Goal: Task Accomplishment & Management: Use online tool/utility

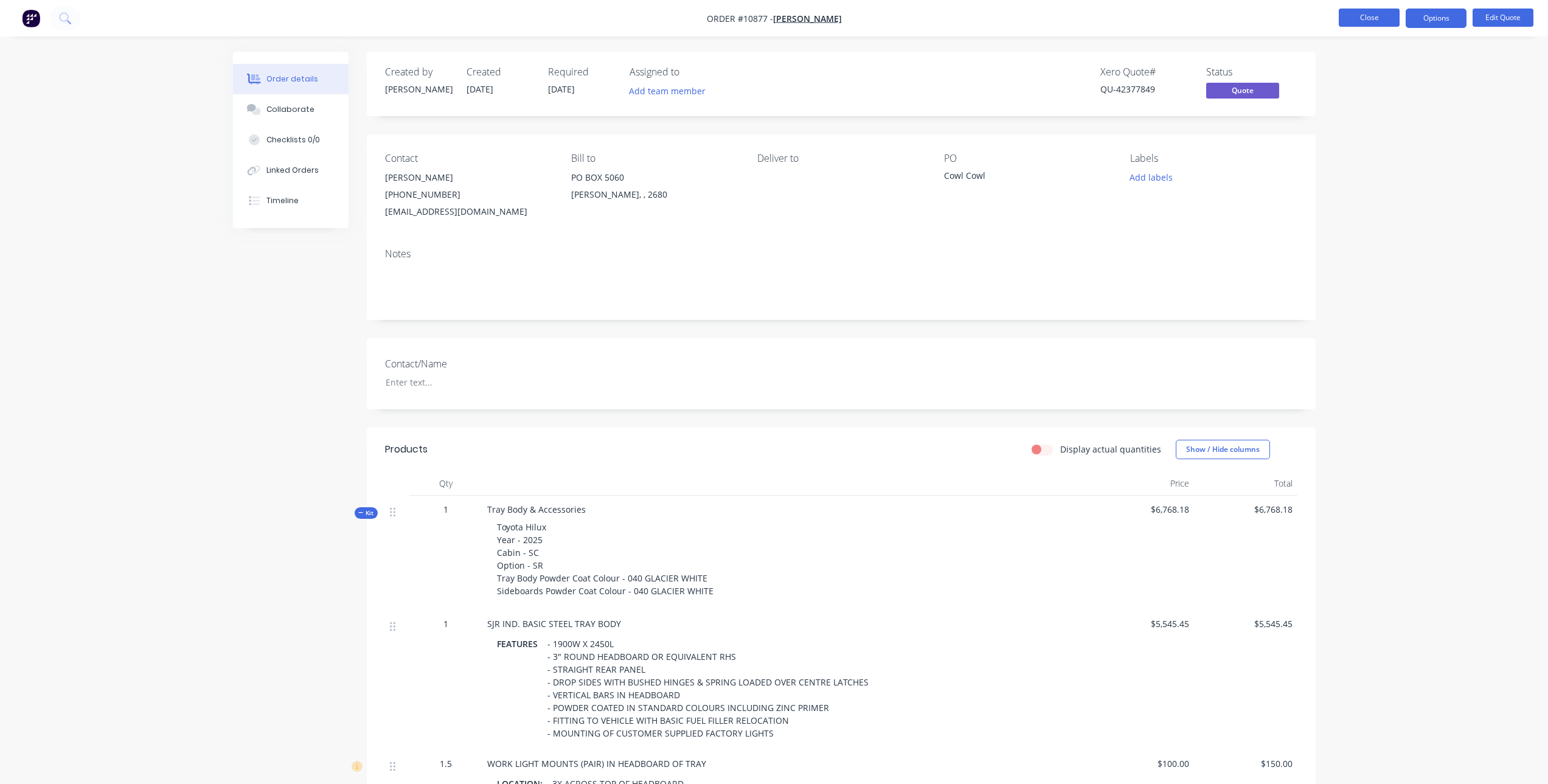
click at [1362, 17] on button "Close" at bounding box center [1369, 17] width 61 height 18
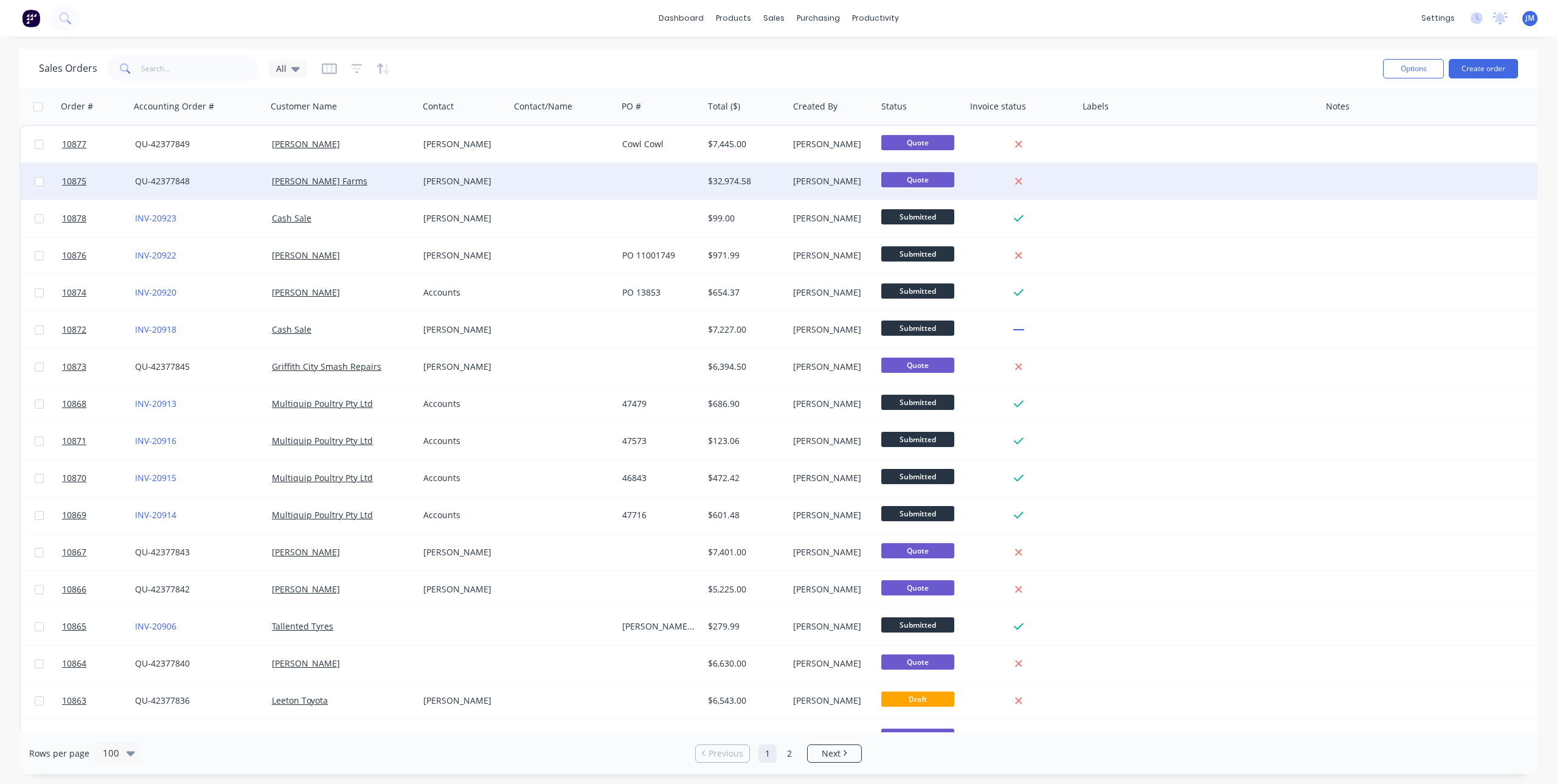
click at [436, 175] on div "[PERSON_NAME]" at bounding box center [462, 181] width 77 height 12
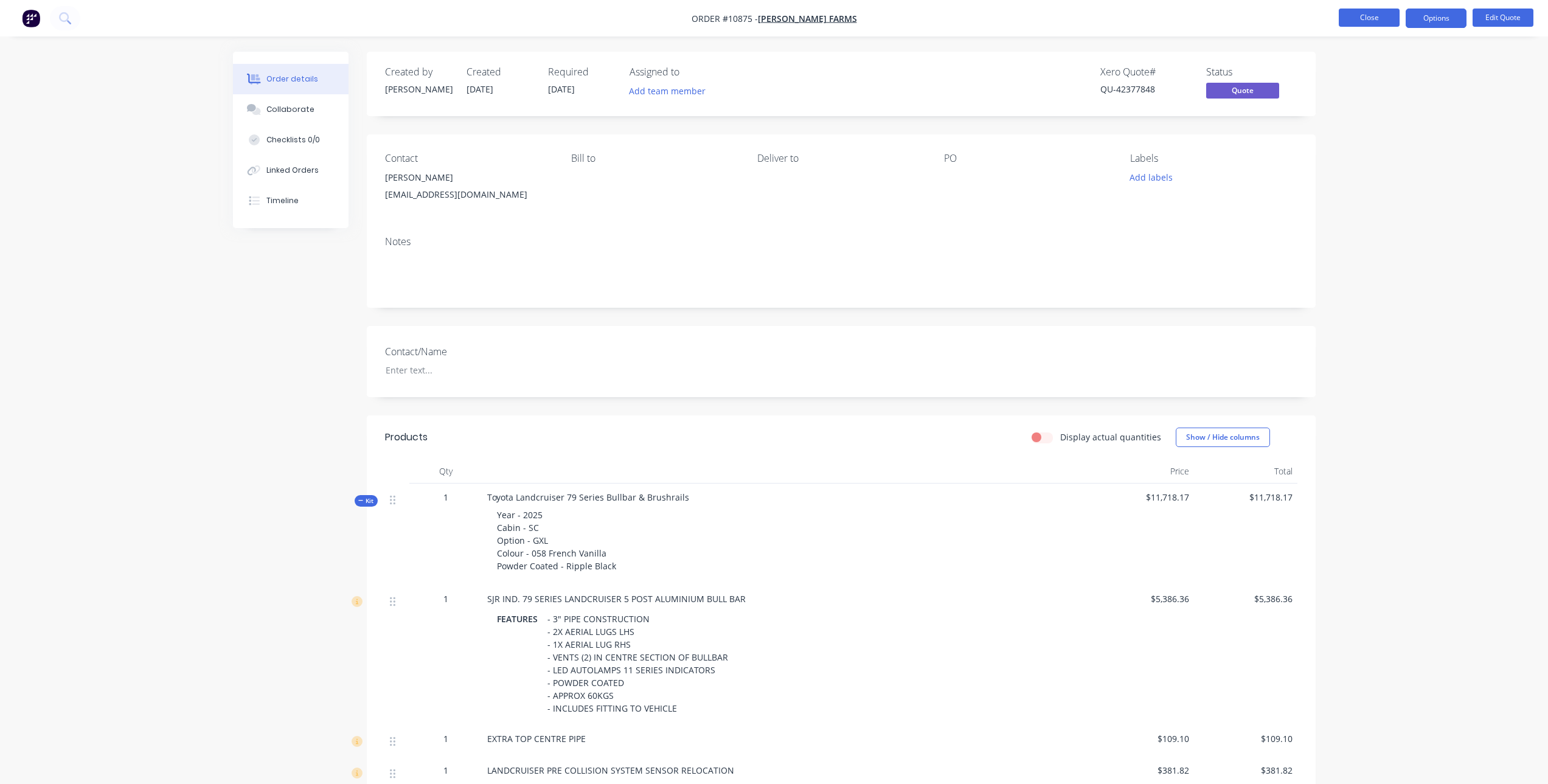
click at [1386, 19] on button "Close" at bounding box center [1369, 17] width 61 height 18
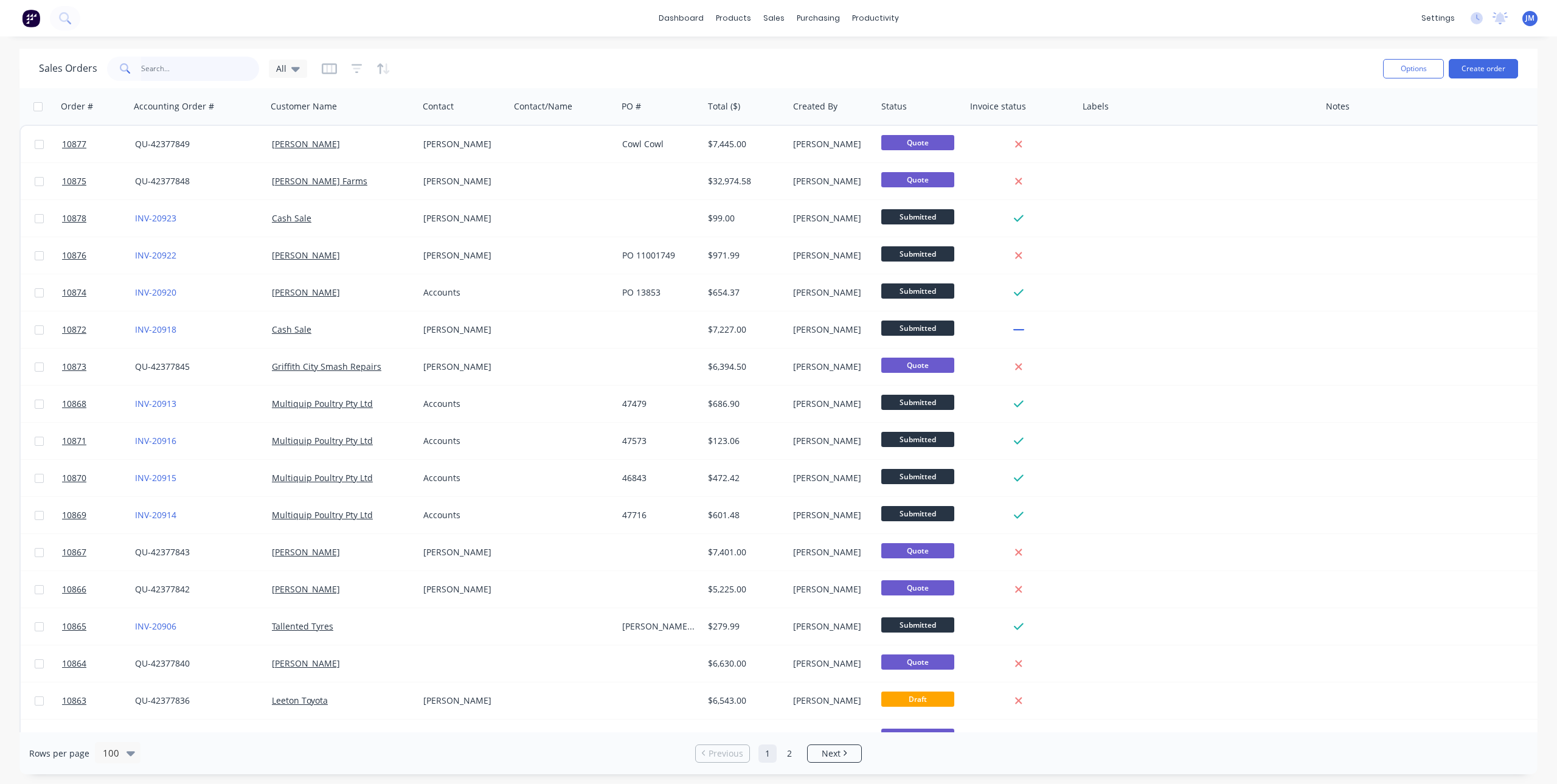
click at [191, 63] on input "text" at bounding box center [201, 68] width 118 height 24
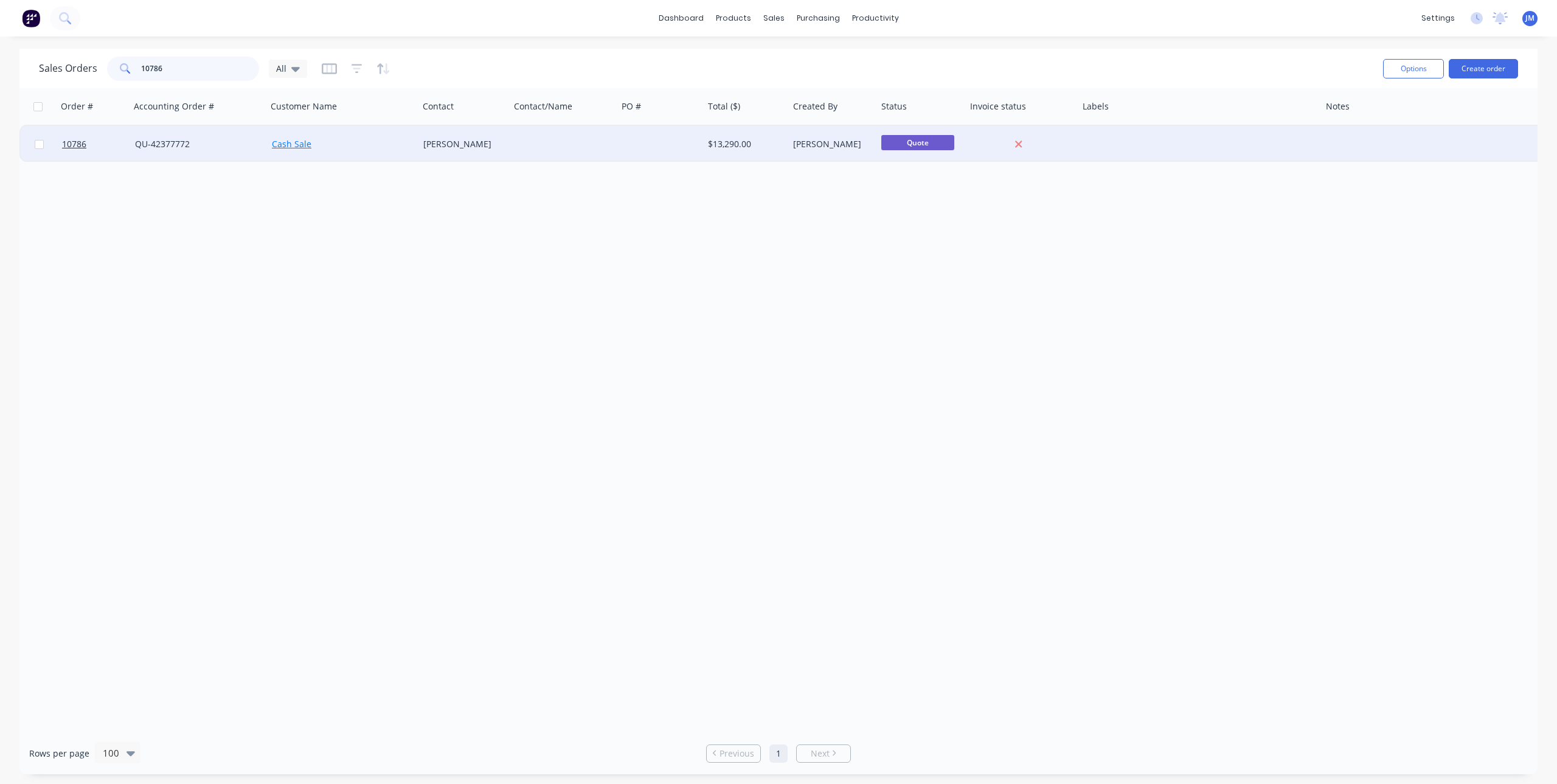
type input "10786"
click at [290, 143] on link "Cash Sale" at bounding box center [291, 143] width 40 height 12
click at [65, 143] on span "10786" at bounding box center [74, 143] width 24 height 12
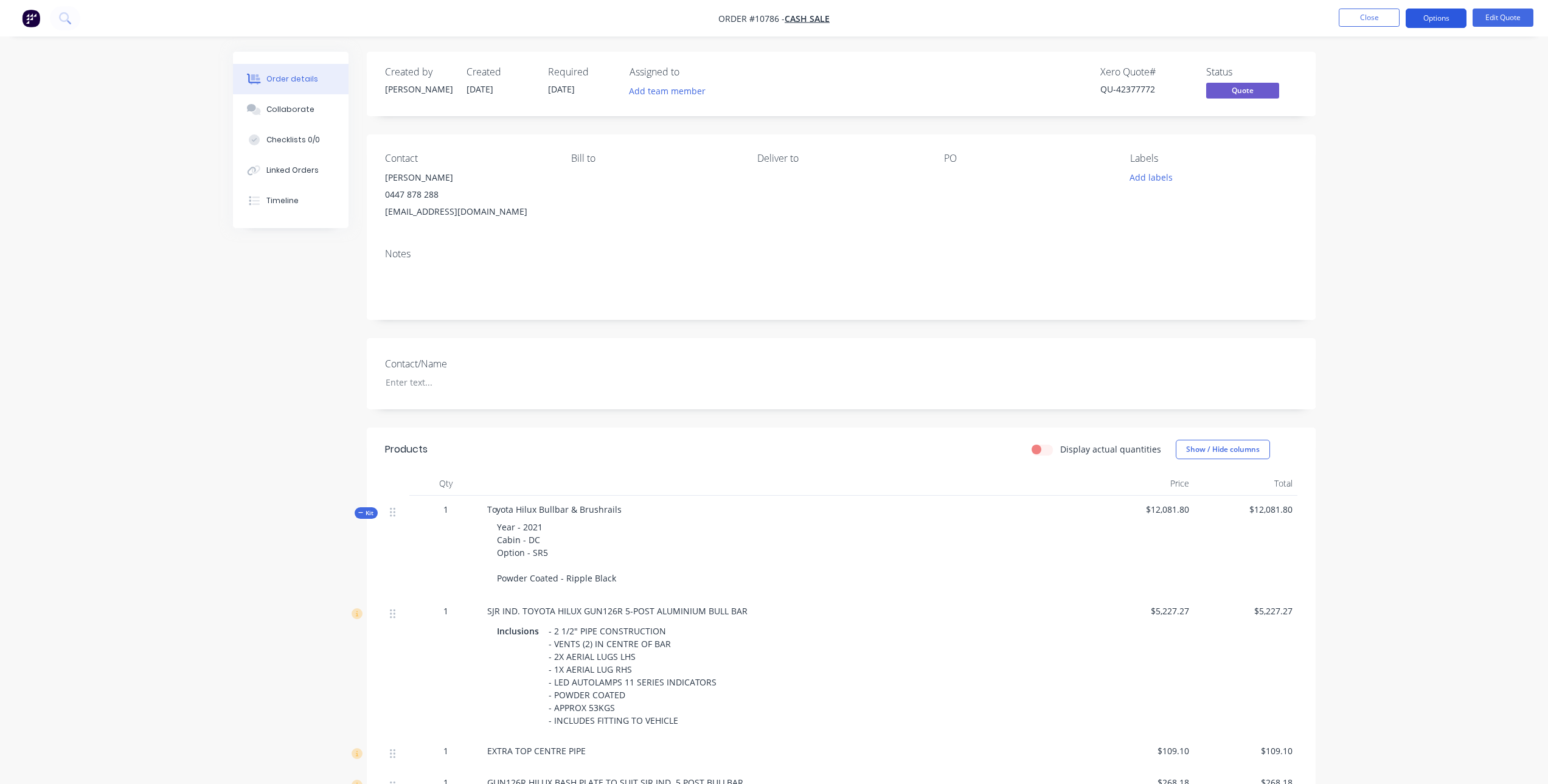
click at [1437, 19] on button "Options" at bounding box center [1436, 18] width 61 height 19
click at [1393, 226] on div "Duplicate" at bounding box center [1400, 219] width 112 height 17
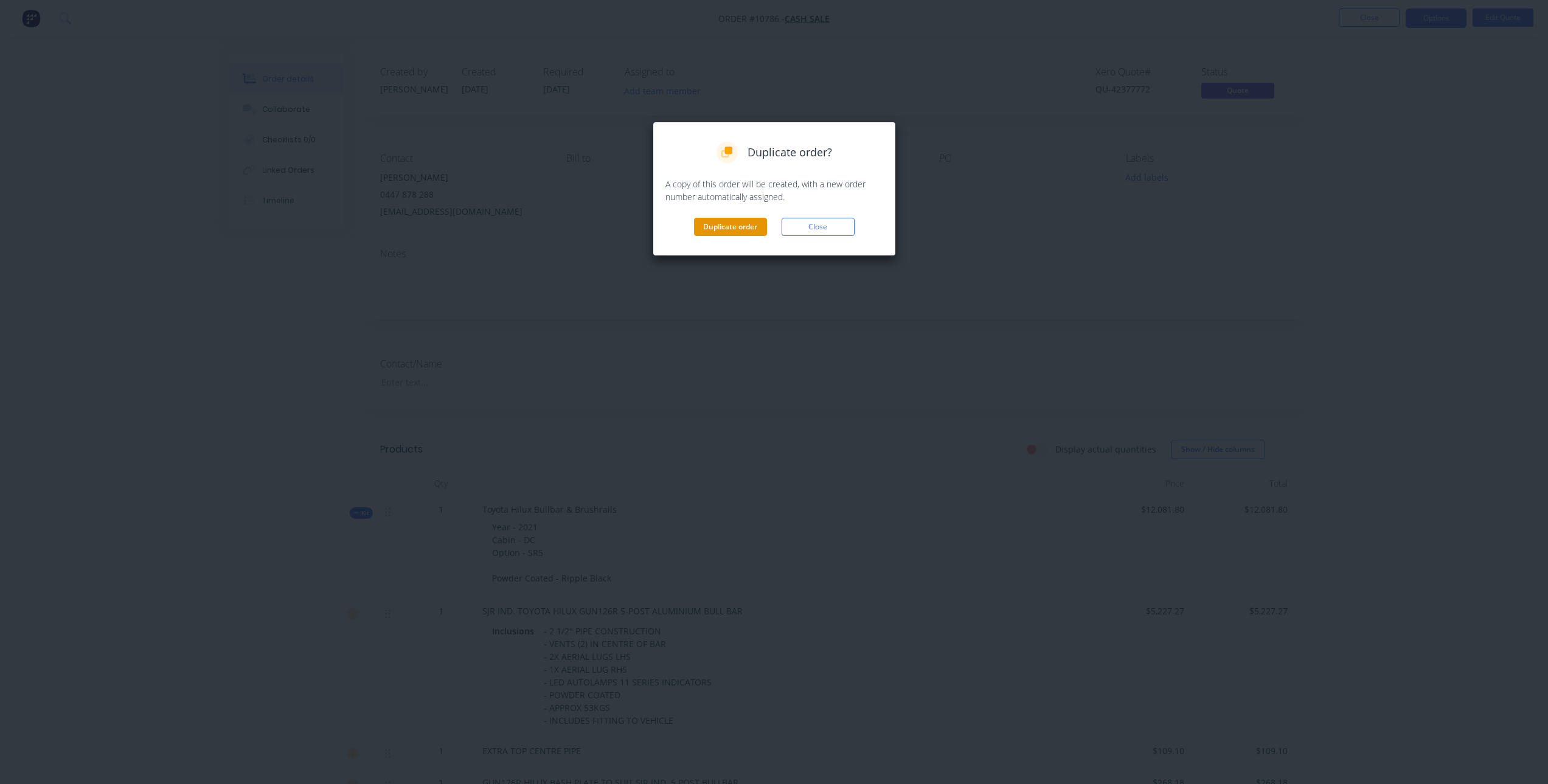
click at [728, 221] on button "Duplicate order" at bounding box center [730, 227] width 73 height 18
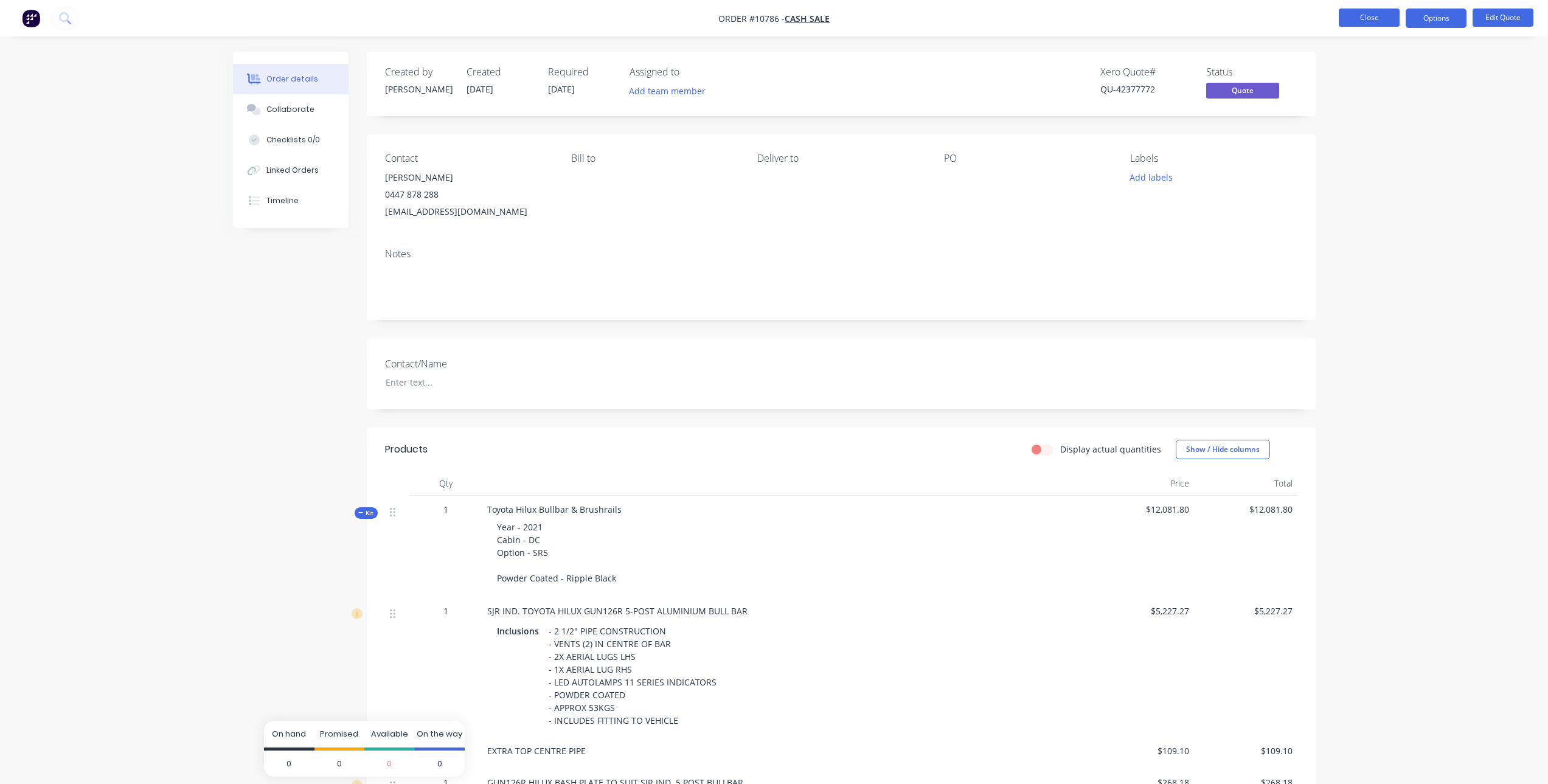
click at [1366, 17] on button "Close" at bounding box center [1369, 17] width 61 height 18
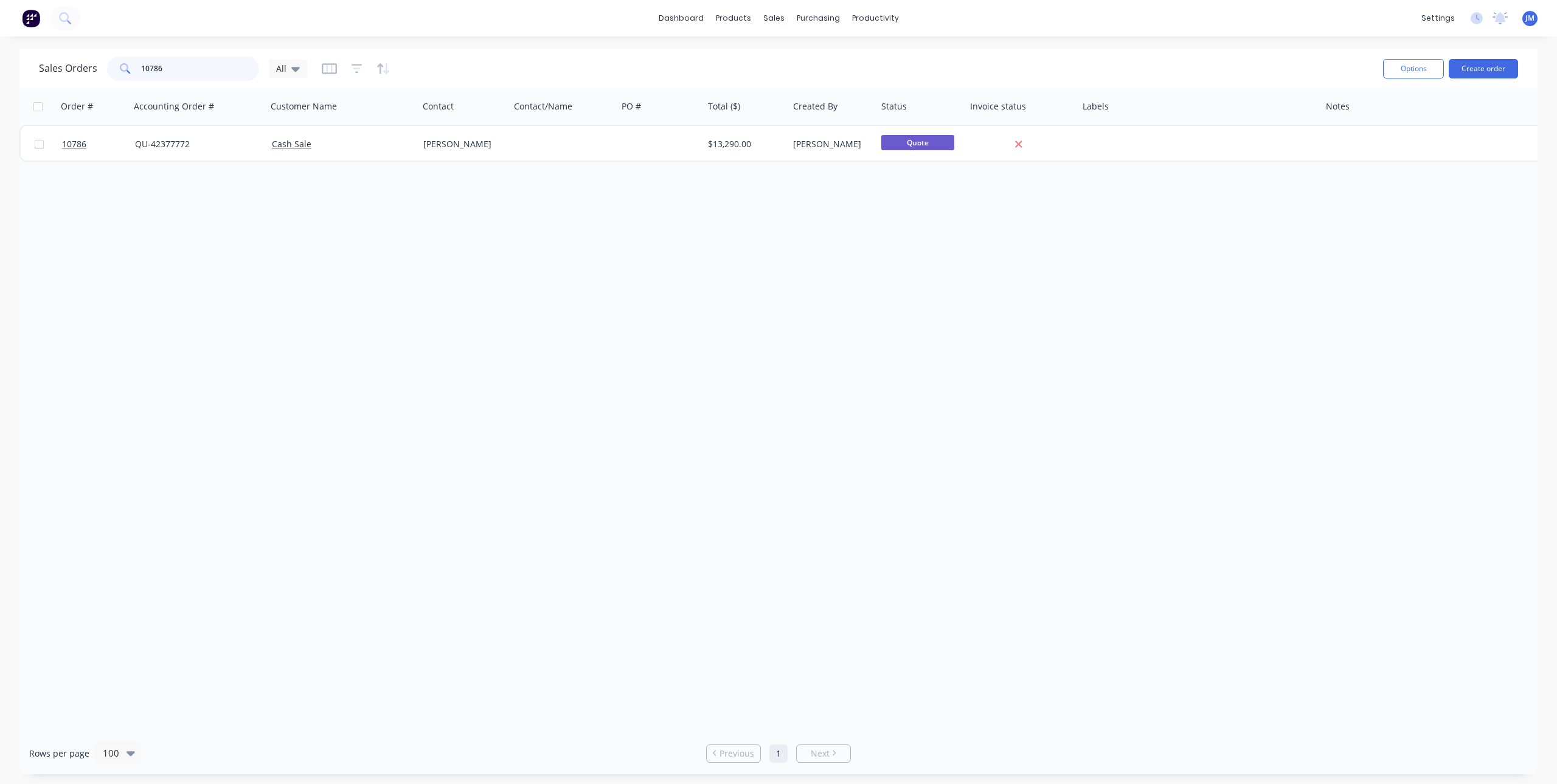
click at [85, 70] on div "Sales Orders 10786 All" at bounding box center [173, 68] width 268 height 24
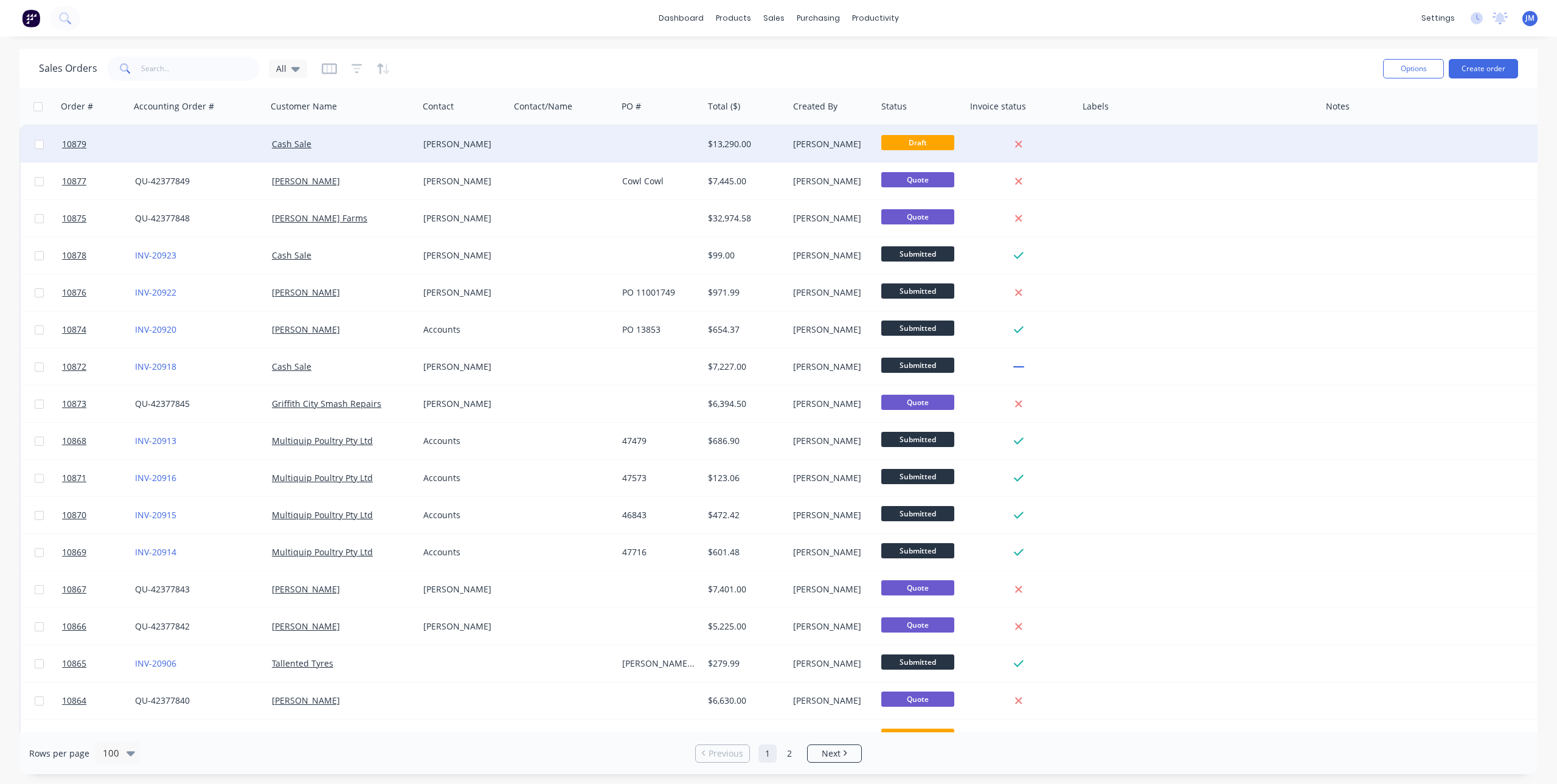
click at [316, 138] on div "Cash Sale" at bounding box center [339, 143] width 135 height 12
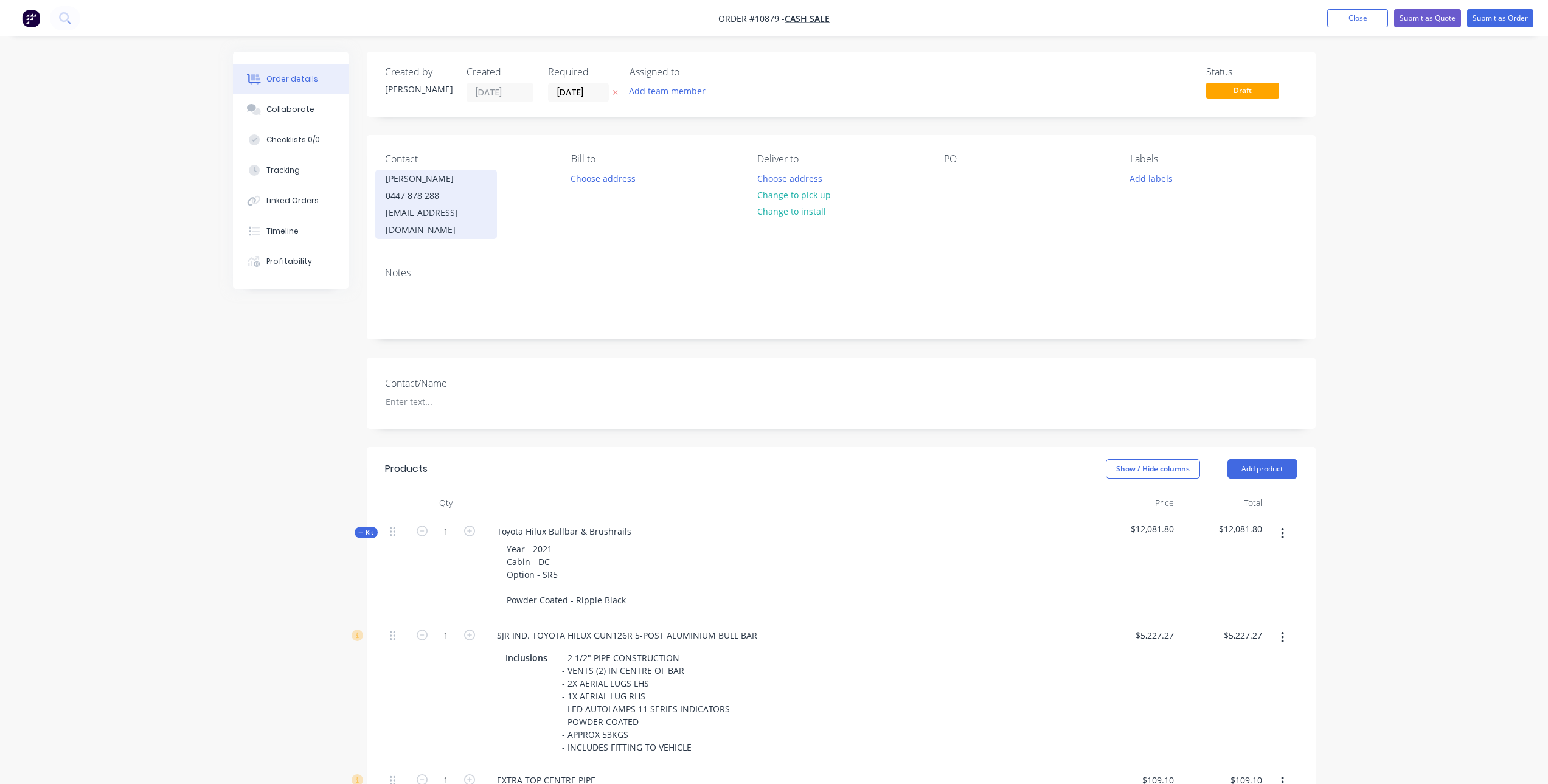
click at [453, 185] on div "[PERSON_NAME]" at bounding box center [436, 179] width 101 height 17
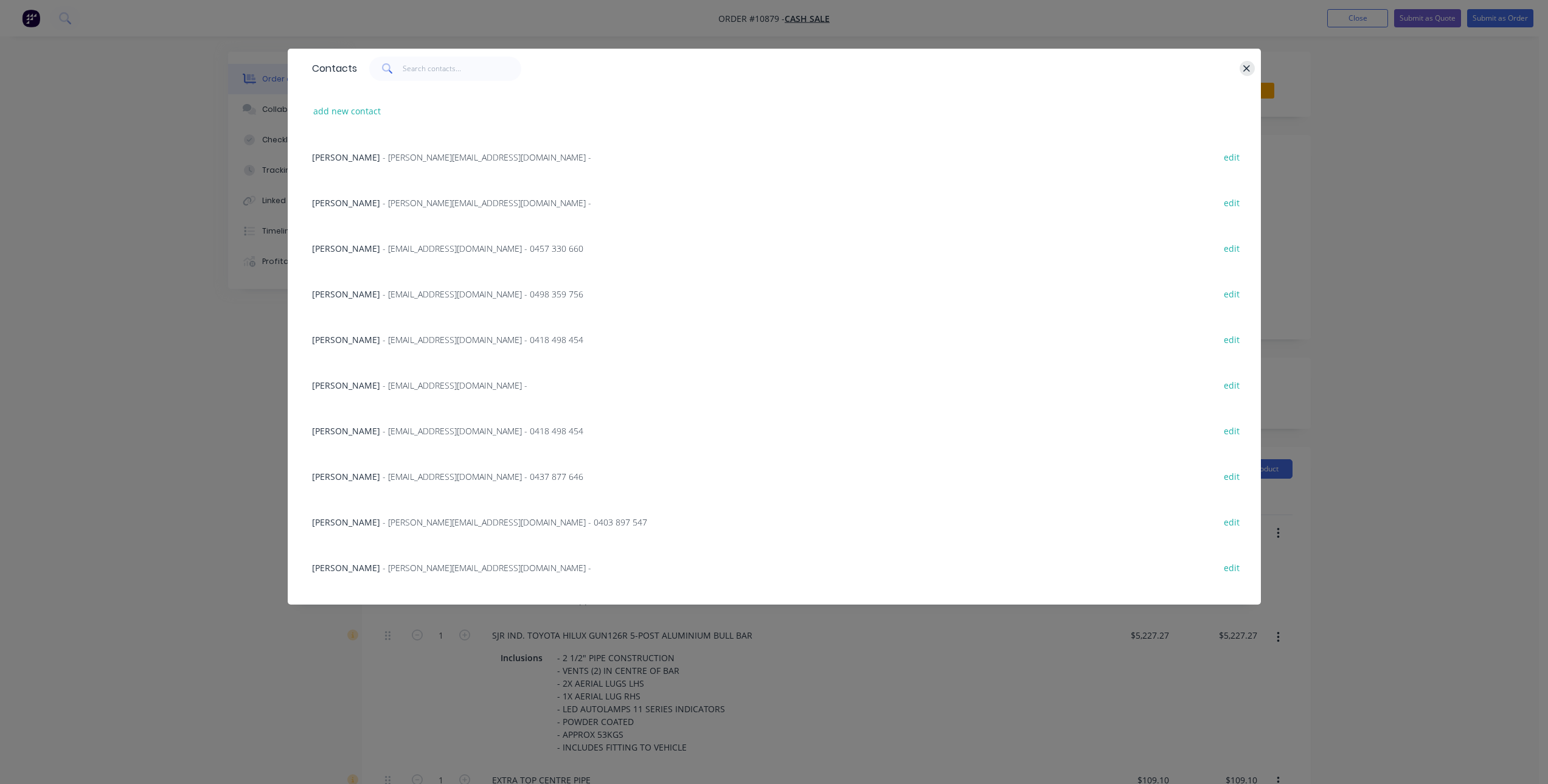
click at [1253, 67] on button "button" at bounding box center [1247, 68] width 15 height 15
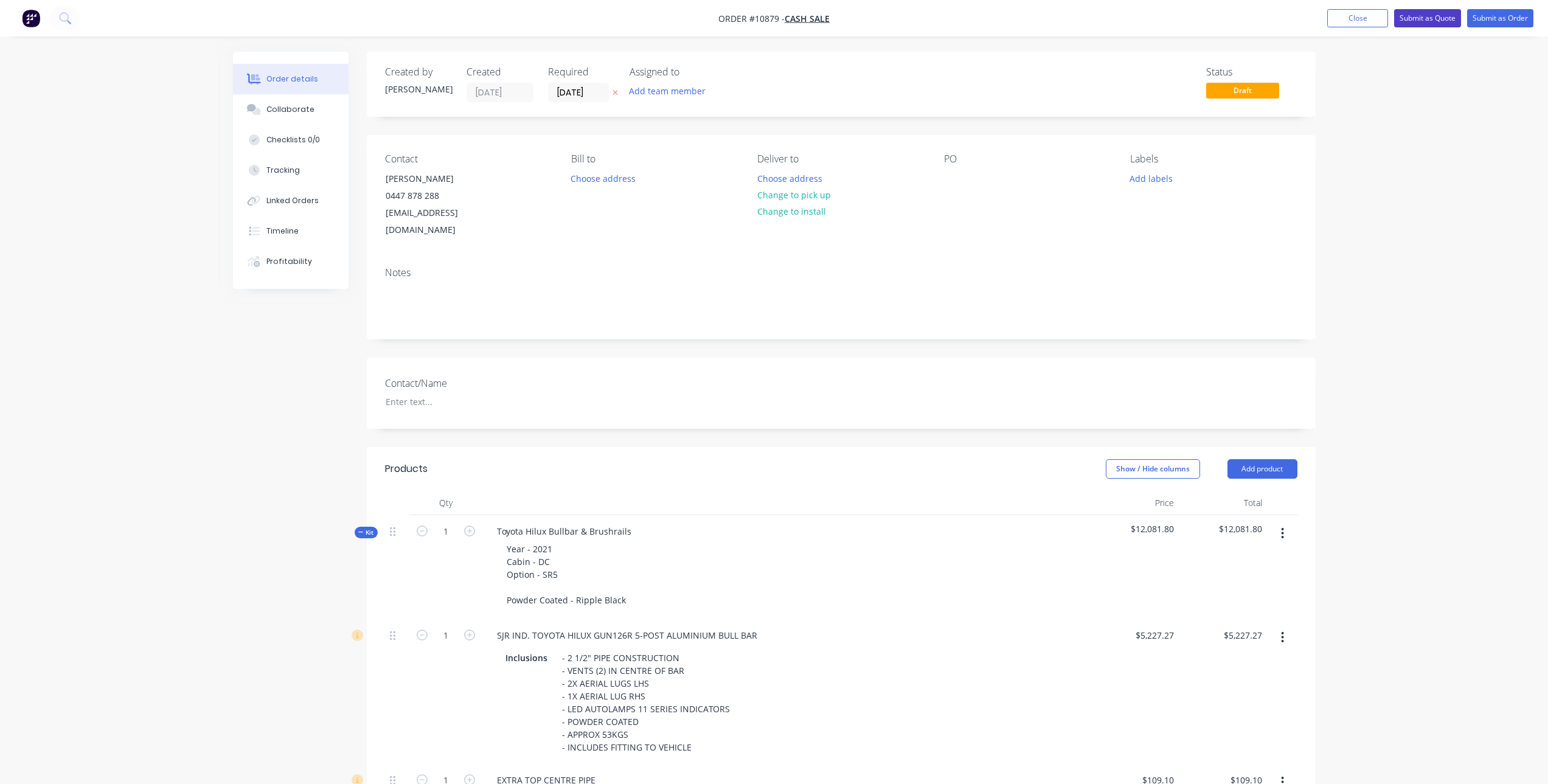
click at [1425, 17] on button "Submit as Quote" at bounding box center [1428, 18] width 67 height 18
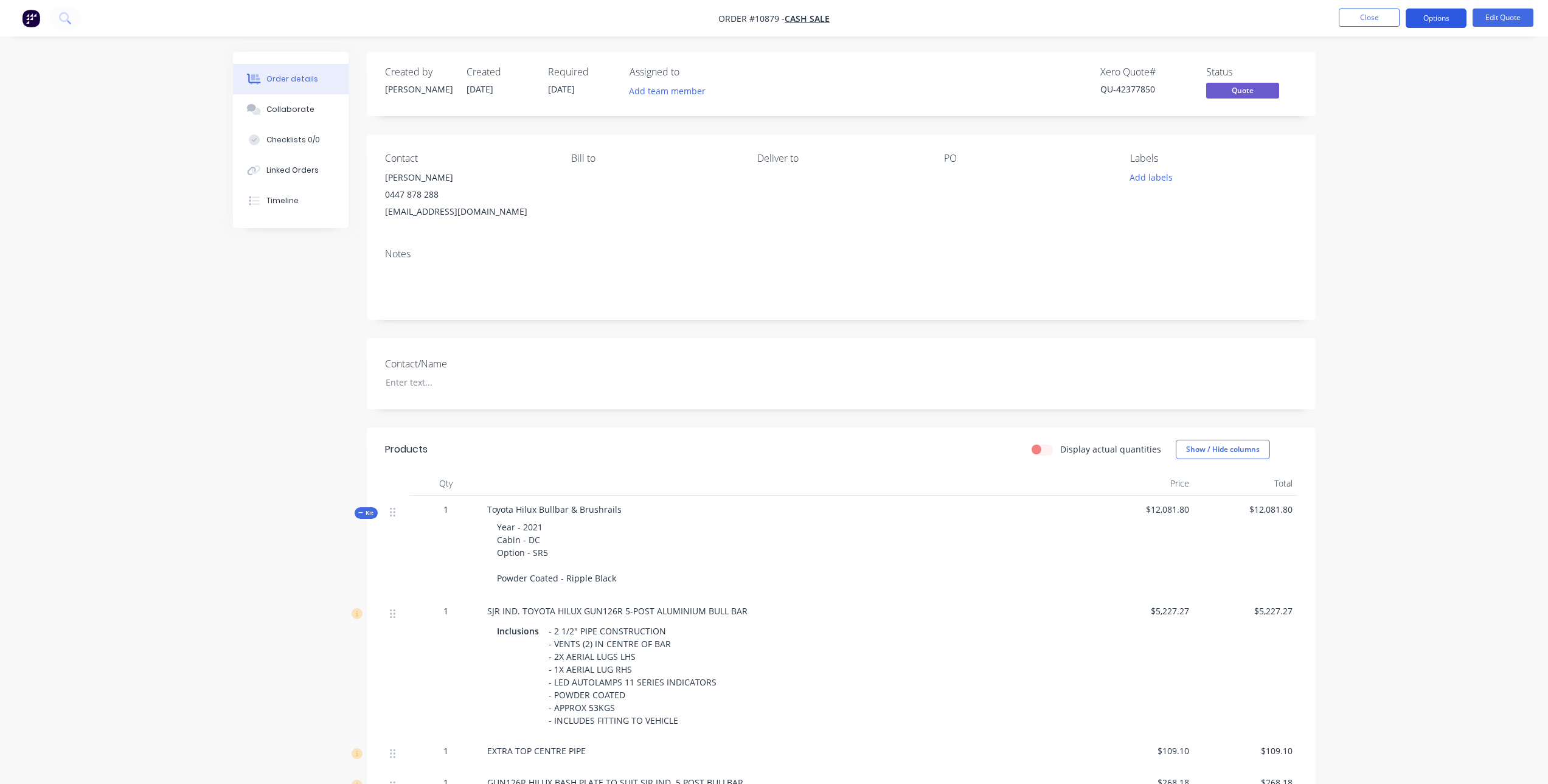
click at [1425, 16] on button "Options" at bounding box center [1436, 18] width 61 height 19
click at [1394, 196] on div "Change customer" at bounding box center [1400, 195] width 112 height 17
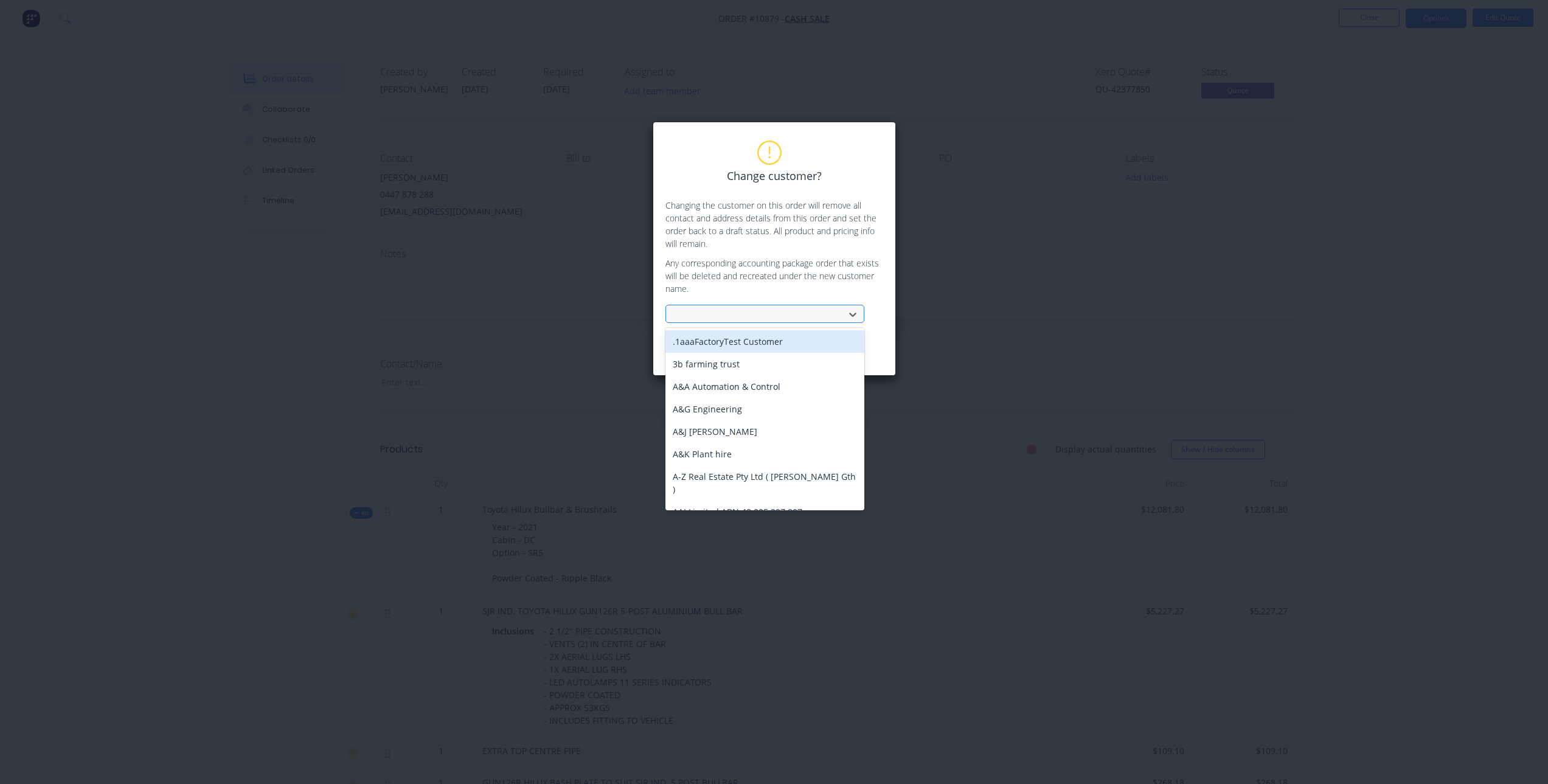
click at [734, 311] on div at bounding box center [757, 315] width 162 height 15
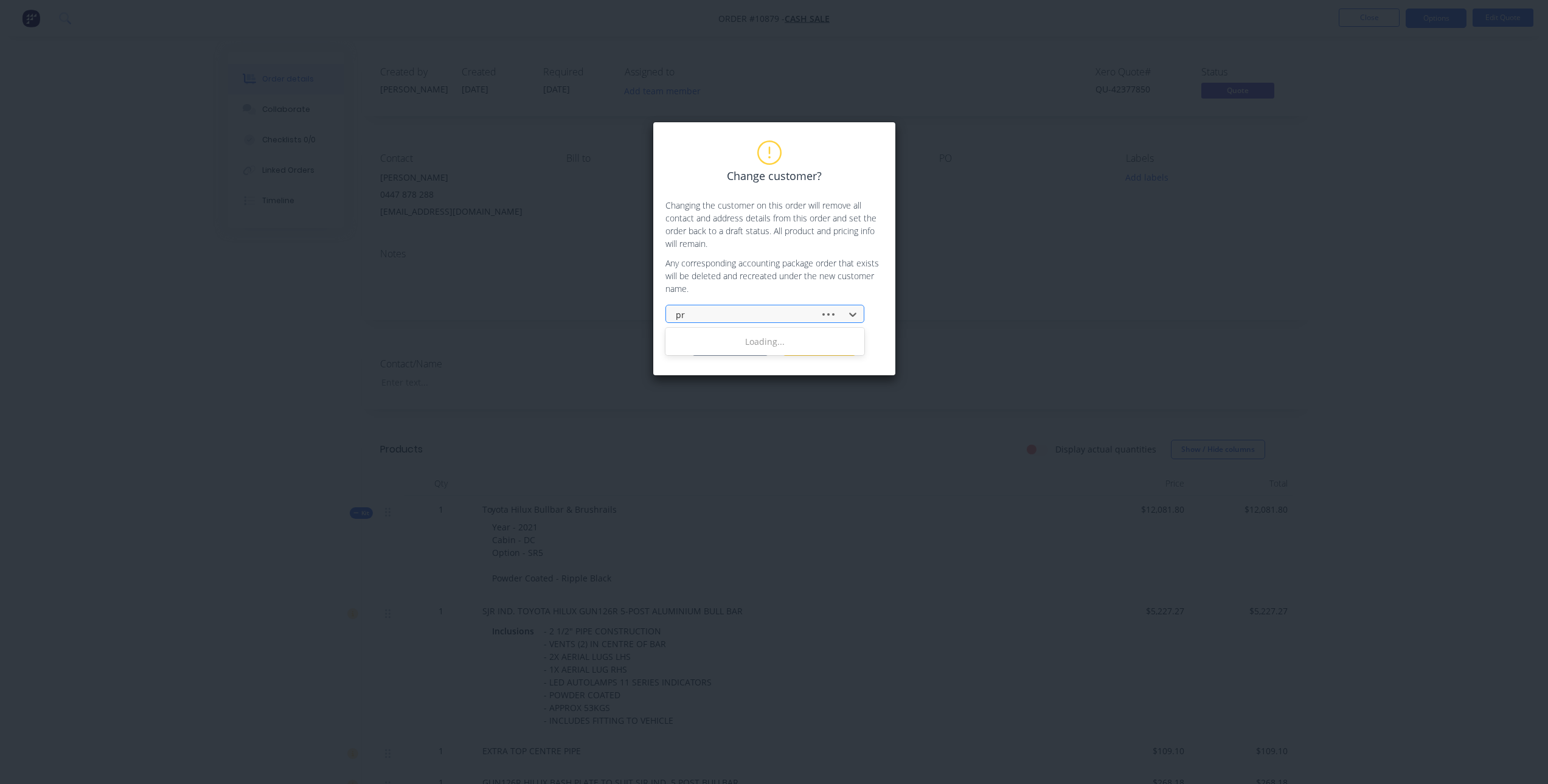
type input "pro"
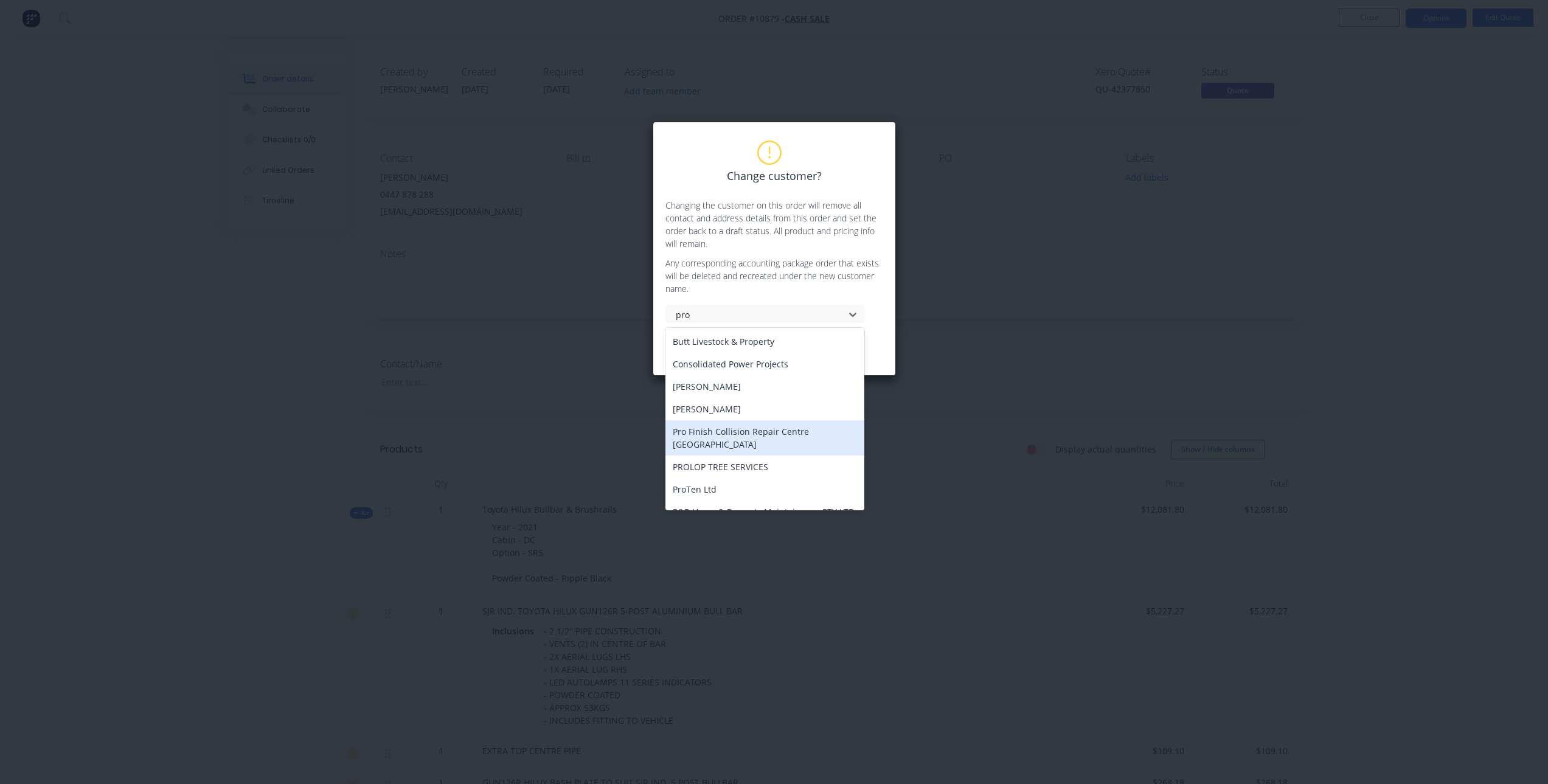
click at [742, 434] on div "Pro Finish Collision Repair Centre [GEOGRAPHIC_DATA]" at bounding box center [765, 438] width 199 height 36
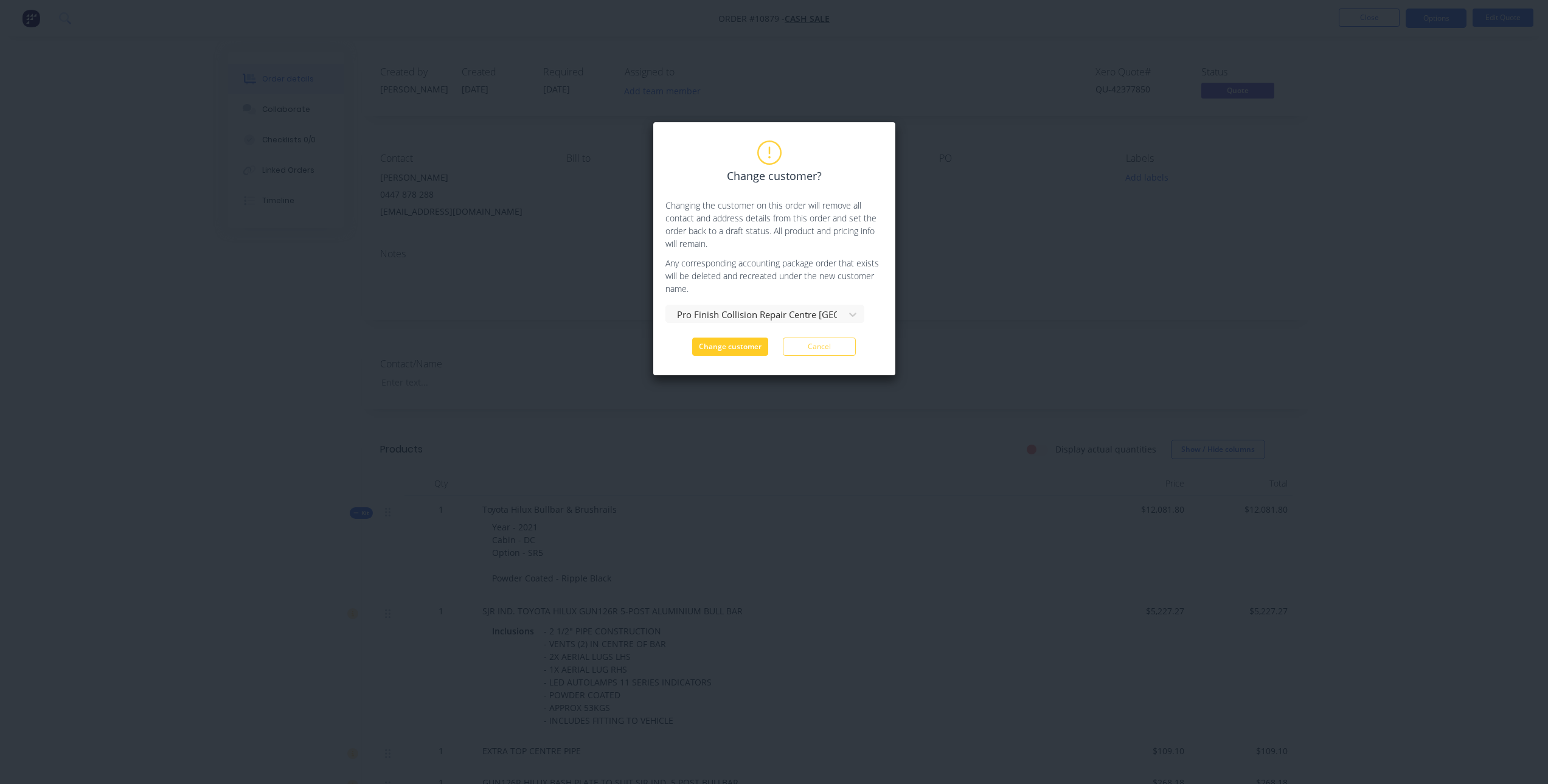
click at [719, 339] on button "Change customer" at bounding box center [730, 347] width 76 height 18
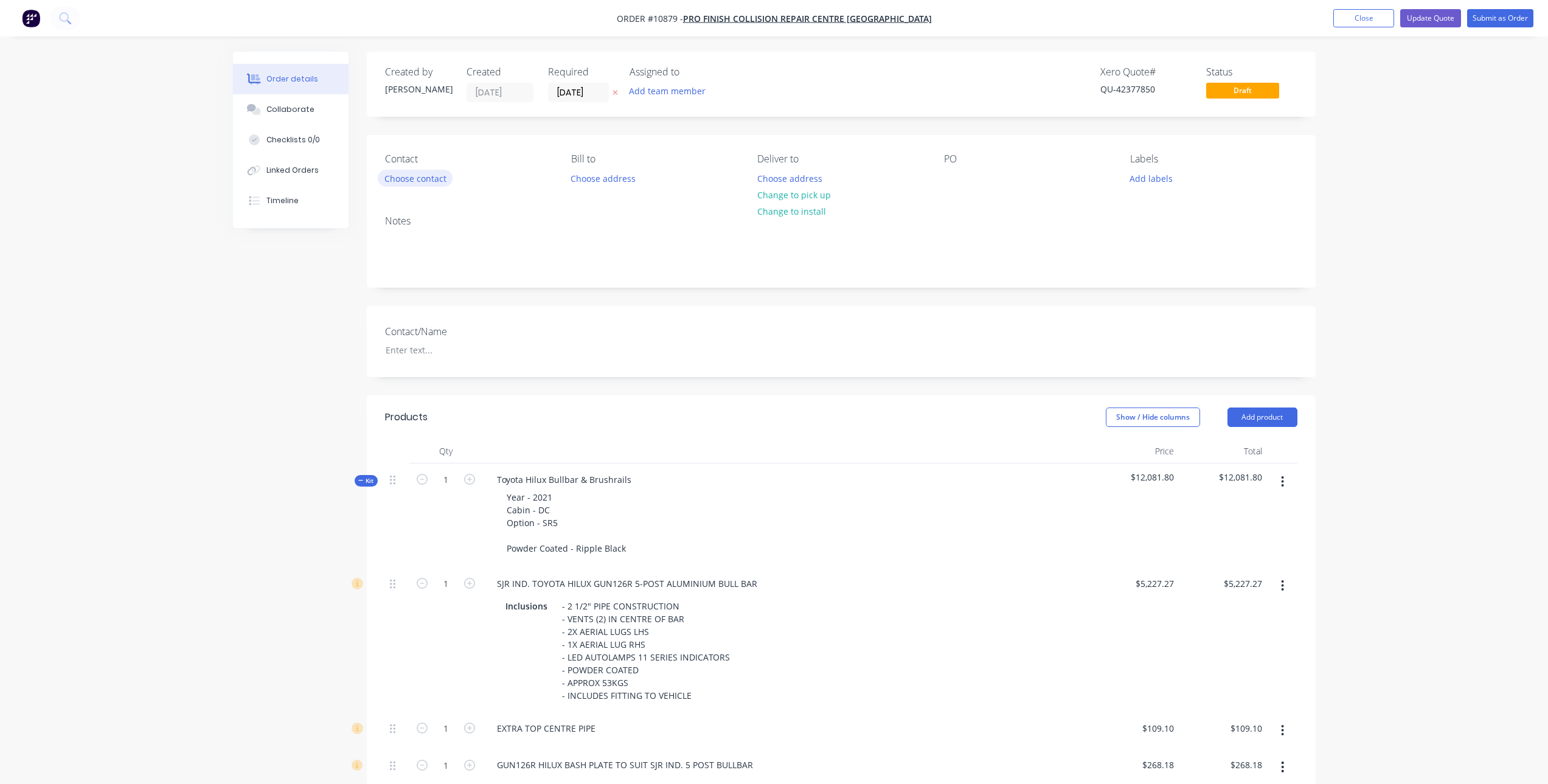
click at [428, 182] on button "Choose contact" at bounding box center [414, 178] width 75 height 17
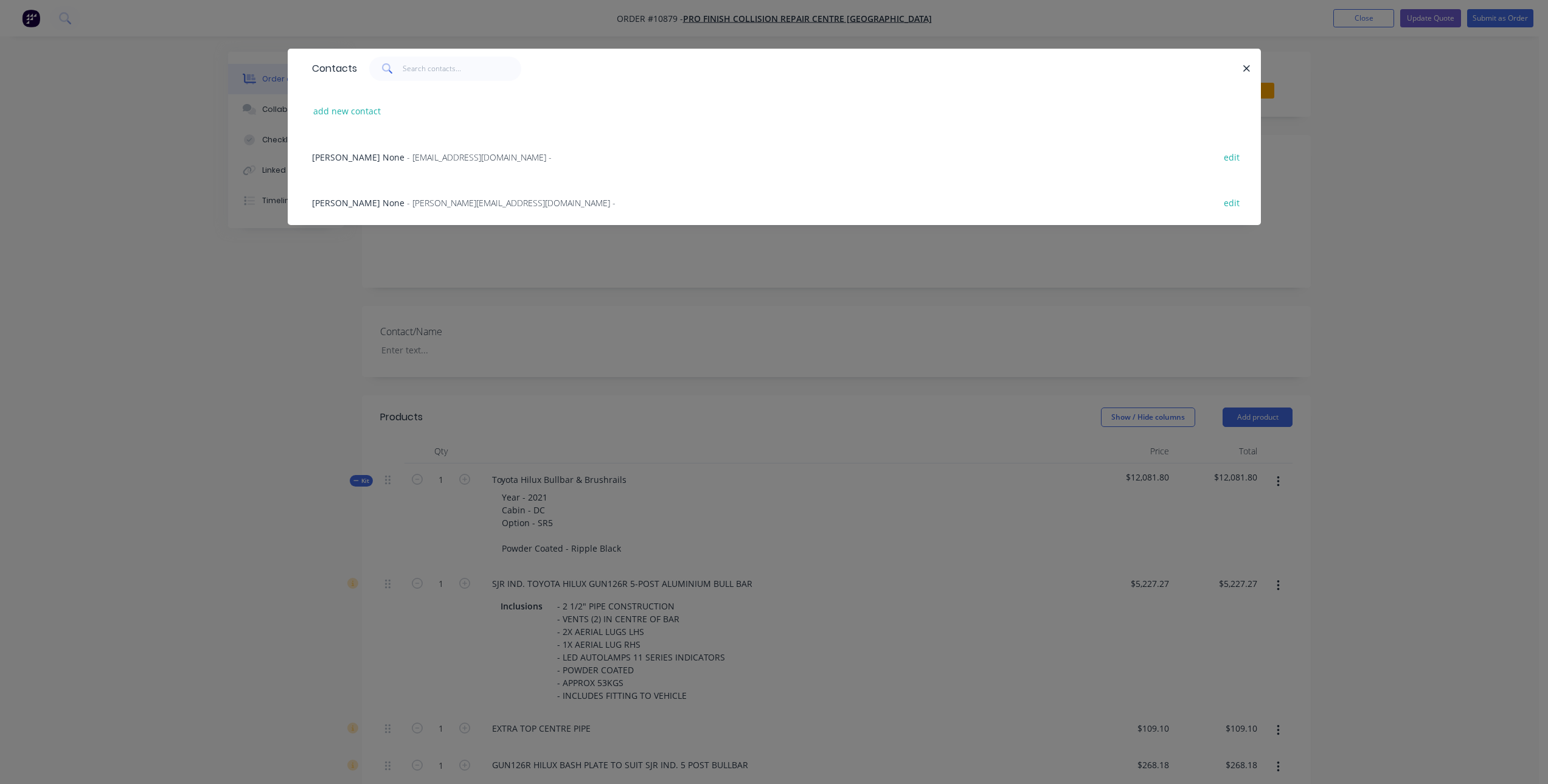
click at [341, 157] on span "[PERSON_NAME] None" at bounding box center [358, 157] width 93 height 12
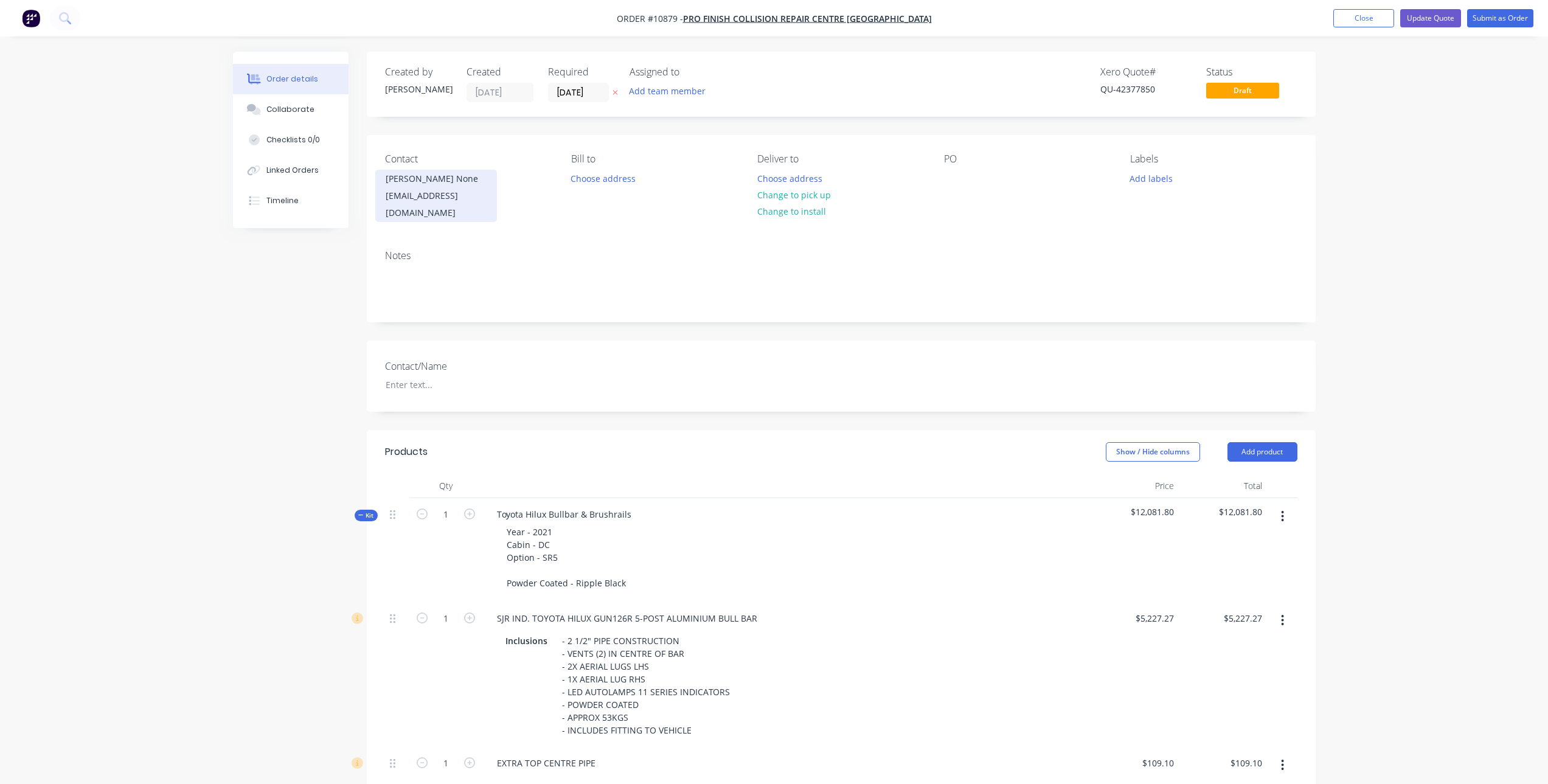
click at [450, 184] on div "[PERSON_NAME] None" at bounding box center [436, 179] width 101 height 17
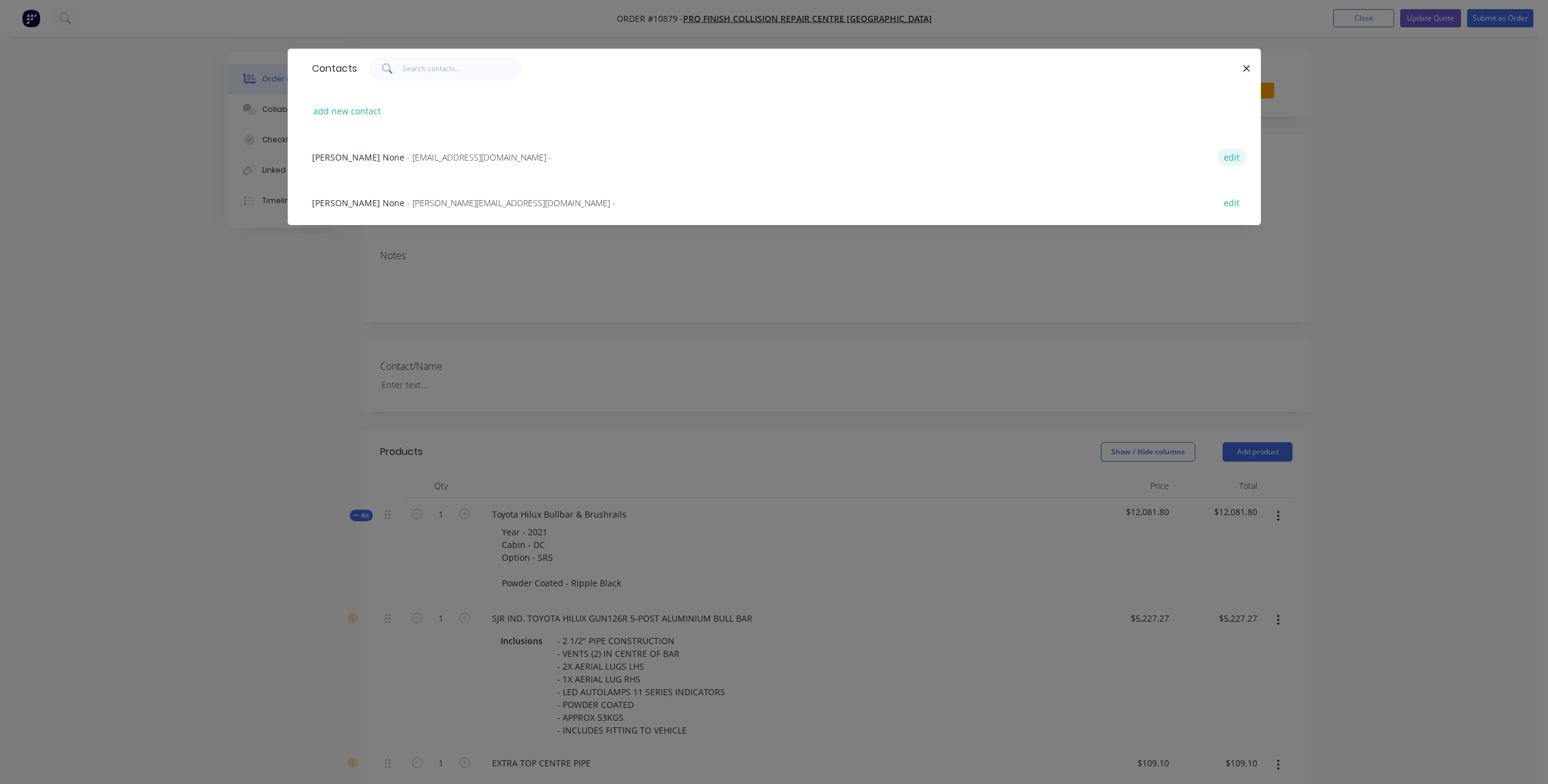
click at [1235, 157] on button "edit" at bounding box center [1232, 157] width 29 height 17
select select "AU"
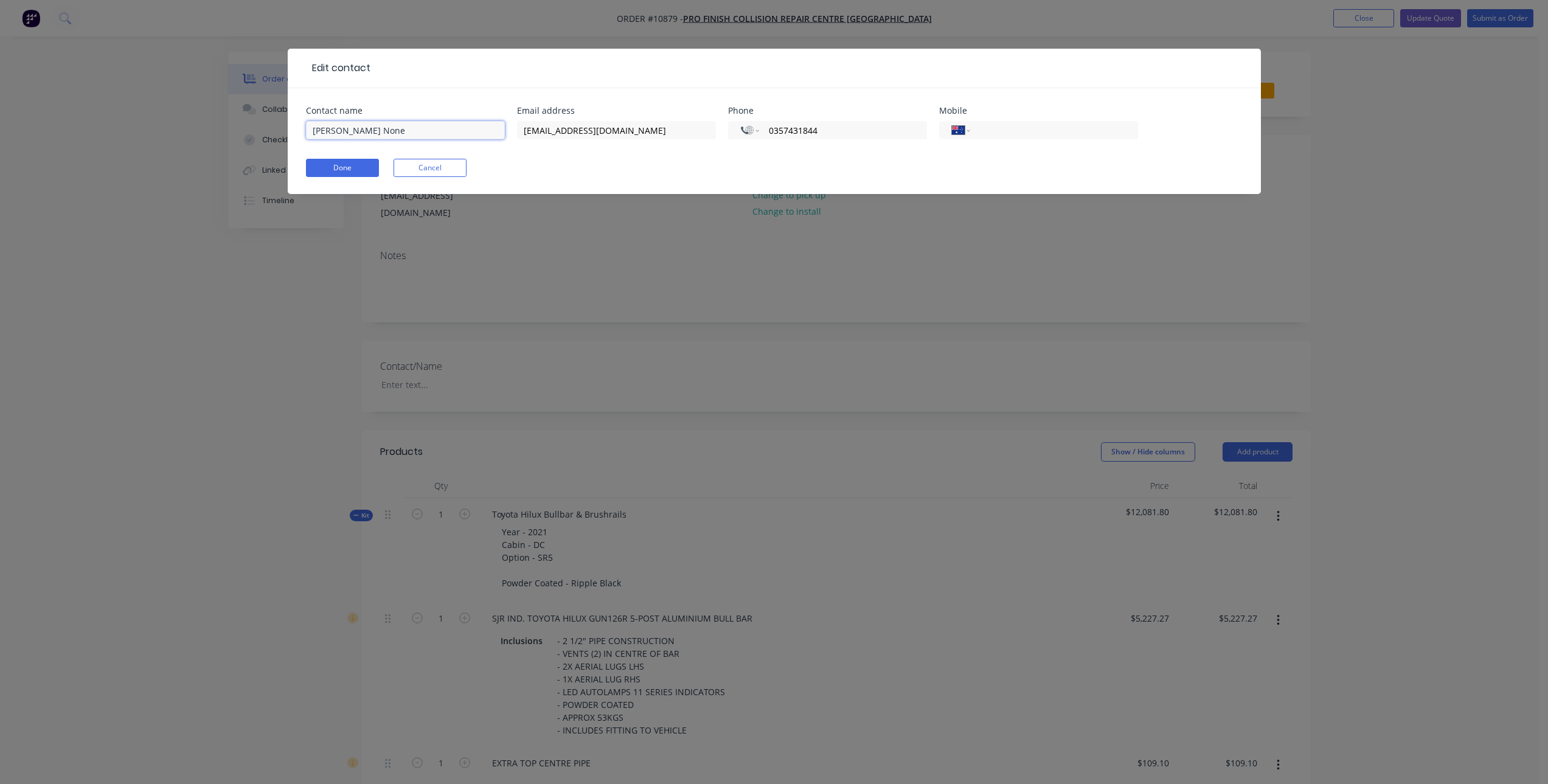
click at [416, 127] on input "[PERSON_NAME] None" at bounding box center [405, 130] width 199 height 18
type input "[PERSON_NAME]"
click at [352, 169] on button "Done" at bounding box center [342, 168] width 73 height 18
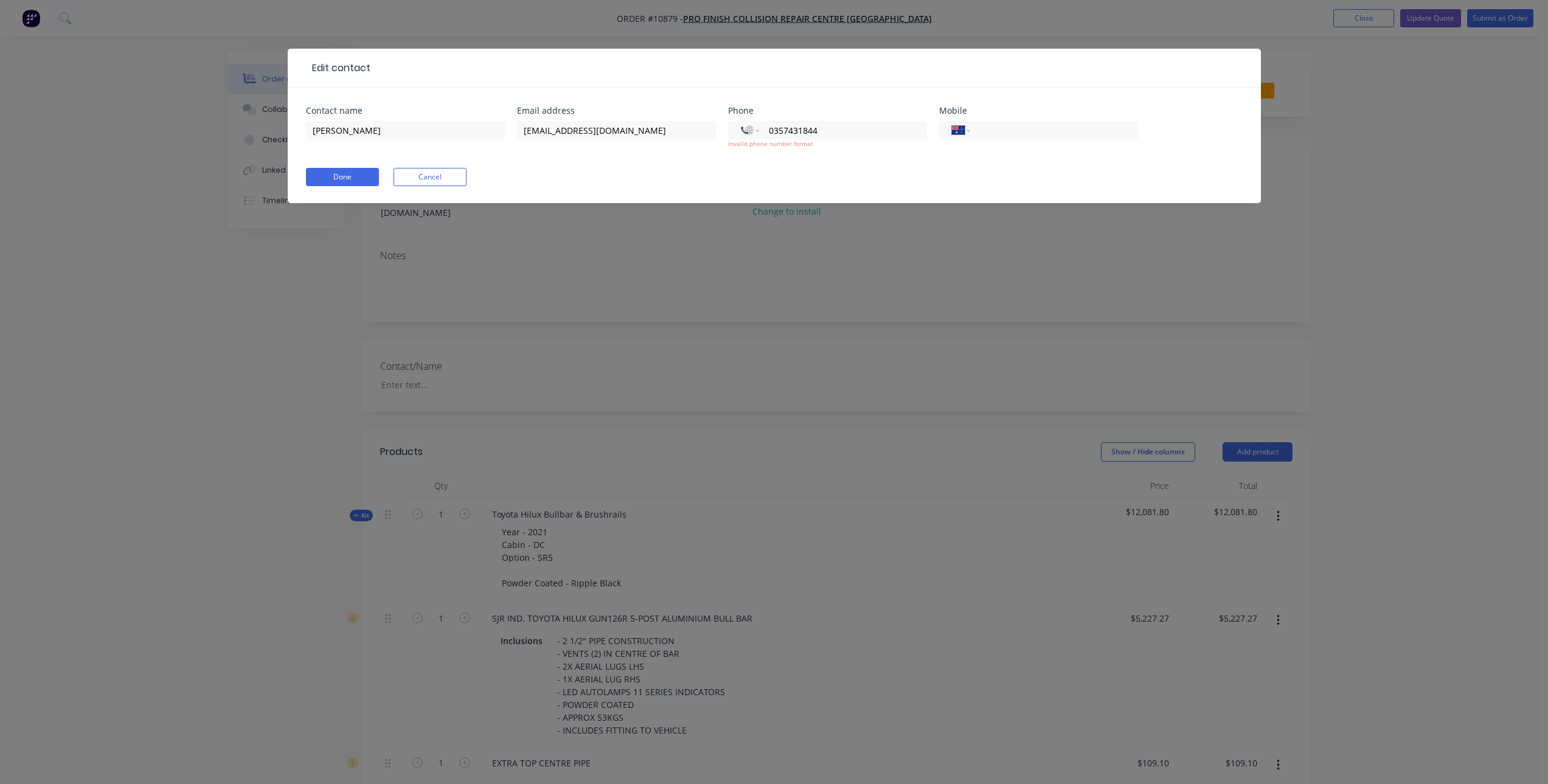
drag, startPoint x: 881, startPoint y: 129, endPoint x: 705, endPoint y: 141, distance: 176.4
click at [705, 141] on div "Contact name [PERSON_NAME] address [EMAIL_ADDRESS][DOMAIN_NAME] Phone Internati…" at bounding box center [774, 134] width 937 height 56
select select "AU"
click at [354, 175] on button "Done" at bounding box center [342, 177] width 73 height 18
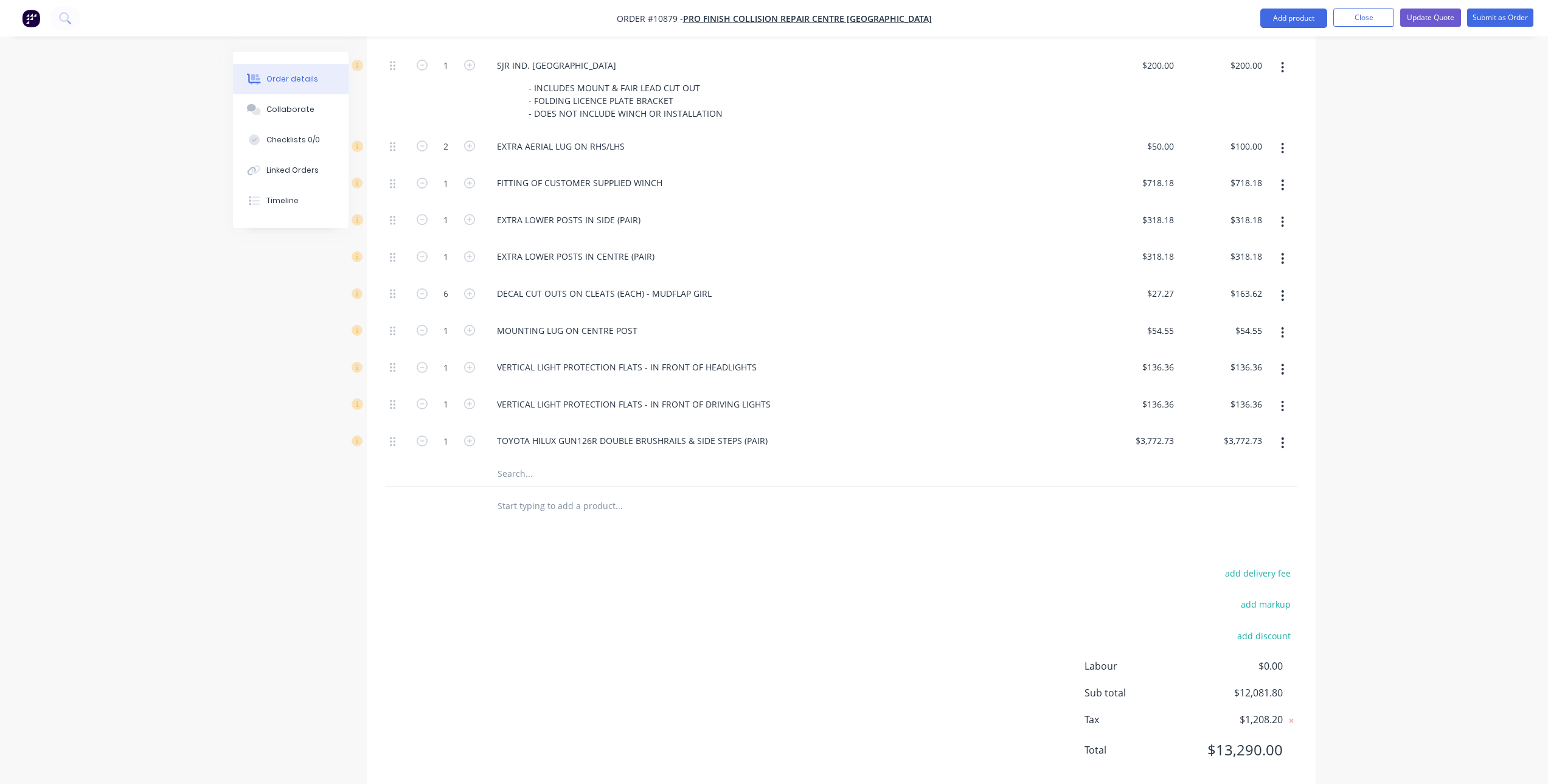
scroll to position [894, 0]
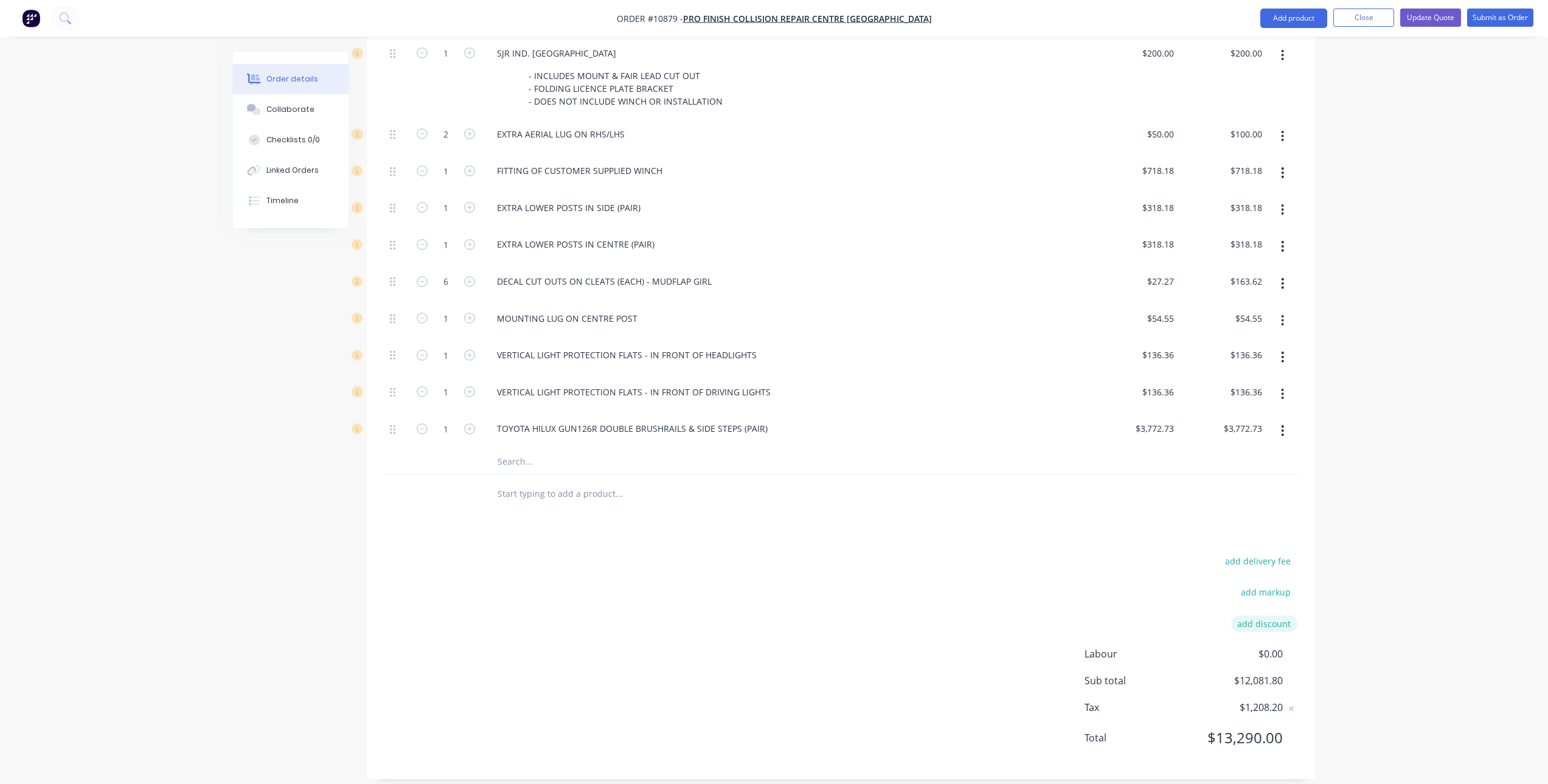
click at [1278, 616] on button "add discount" at bounding box center [1264, 624] width 66 height 17
click at [1141, 618] on input at bounding box center [1150, 627] width 115 height 18
type input "Discount"
click at [1263, 618] on input at bounding box center [1250, 627] width 55 height 18
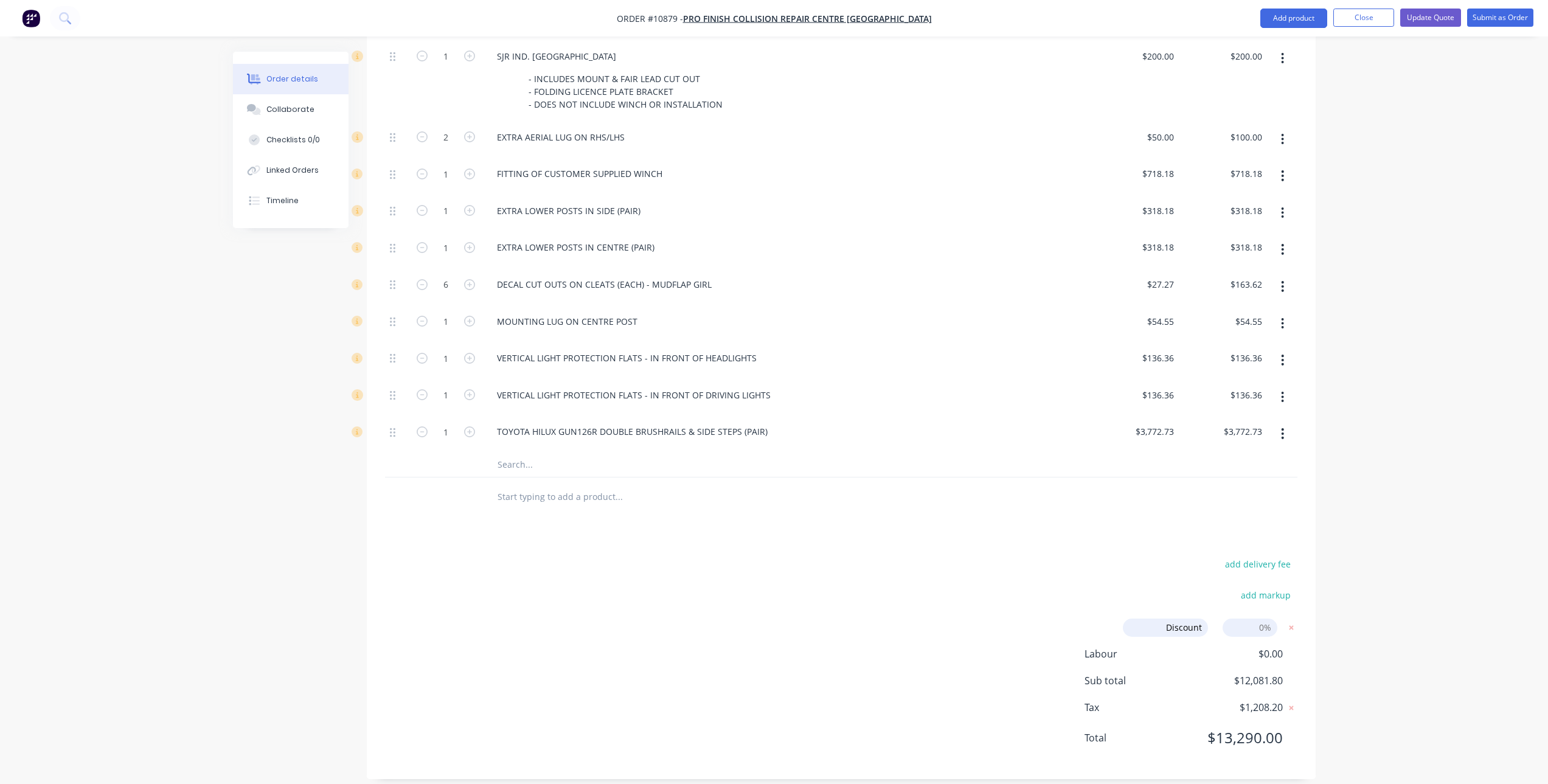
type input "5"
click at [1067, 556] on div "add delivery fee add markup Discount Discount Discount name (Optional) 5 5 0% L…" at bounding box center [841, 658] width 912 height 205
drag, startPoint x: 1267, startPoint y: 618, endPoint x: 1236, endPoint y: 621, distance: 31.1
click at [1236, 621] on input "5.00%" at bounding box center [1250, 627] width 55 height 18
click input "submit" at bounding box center [0, 0] width 0 height 0
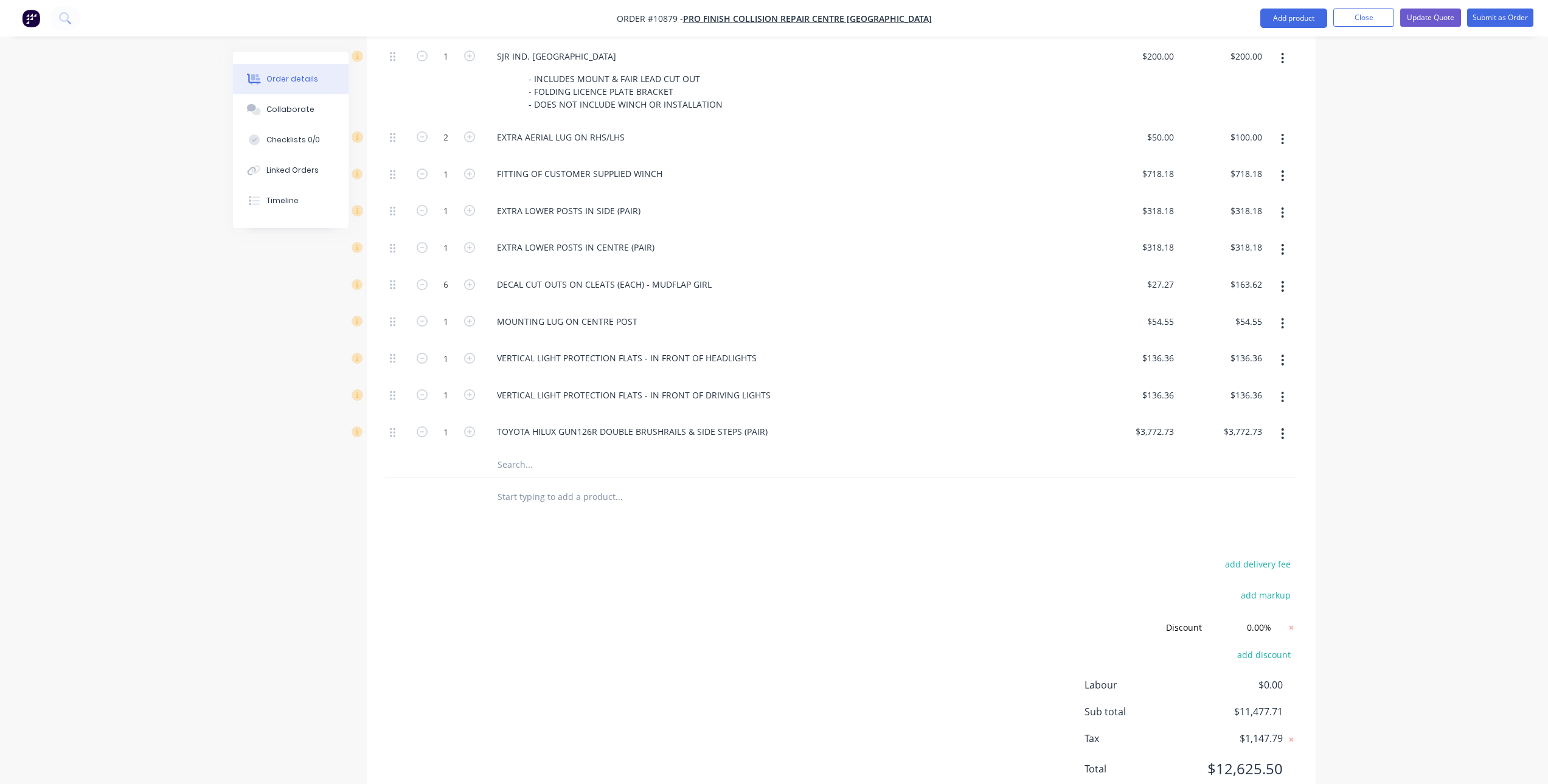
click at [1178, 570] on div "add delivery fee" at bounding box center [1221, 571] width 152 height 31
click at [1239, 618] on input "0.00%" at bounding box center [1250, 627] width 55 height 18
drag, startPoint x: 1235, startPoint y: 614, endPoint x: 1301, endPoint y: 617, distance: 66.1
click at [1301, 617] on div "add delivery fee add markup Discount Discount Discount name (Optional) 0.00% 0.…" at bounding box center [841, 673] width 949 height 236
type input "1"
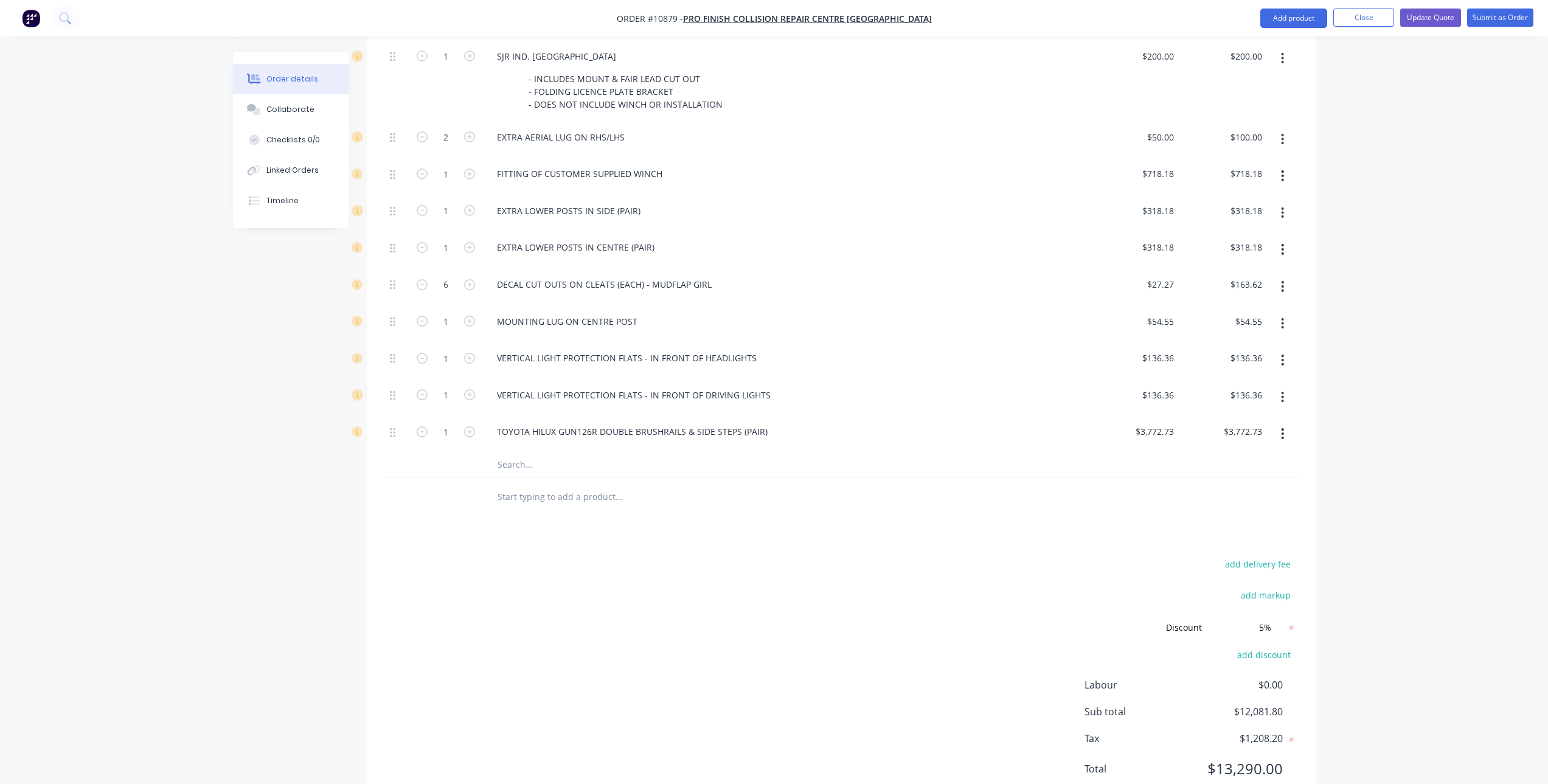
type input "5.00%"
click at [1010, 508] on div "Products Show / Hide columns Add product Qty Price Total Kit 1 Toyota Hilux Bul…" at bounding box center [841, 175] width 949 height 1271
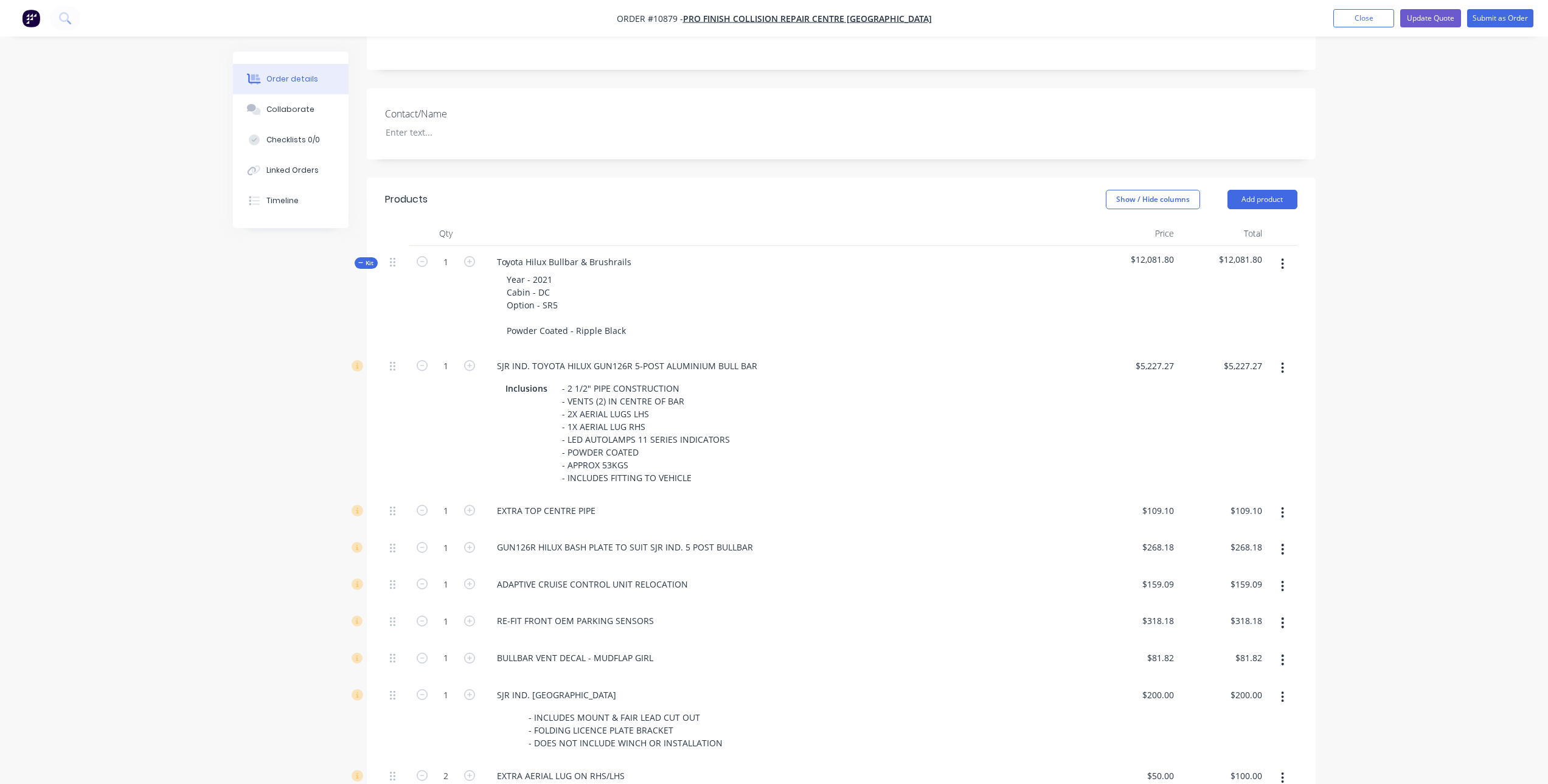
scroll to position [182, 0]
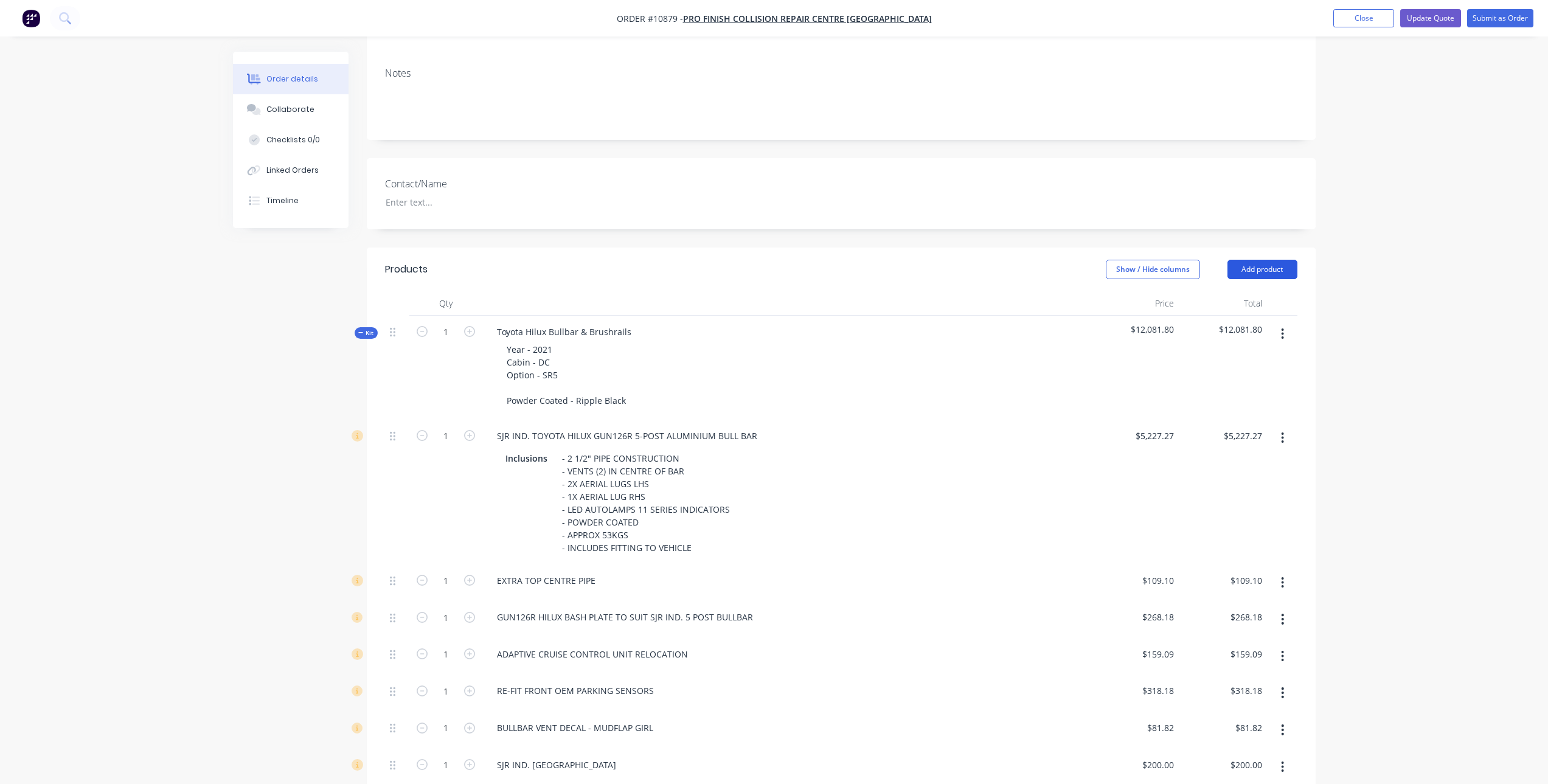
click at [1278, 260] on button "Add product" at bounding box center [1262, 269] width 70 height 19
click at [1264, 462] on div "Notes (External)" at bounding box center [1240, 470] width 94 height 17
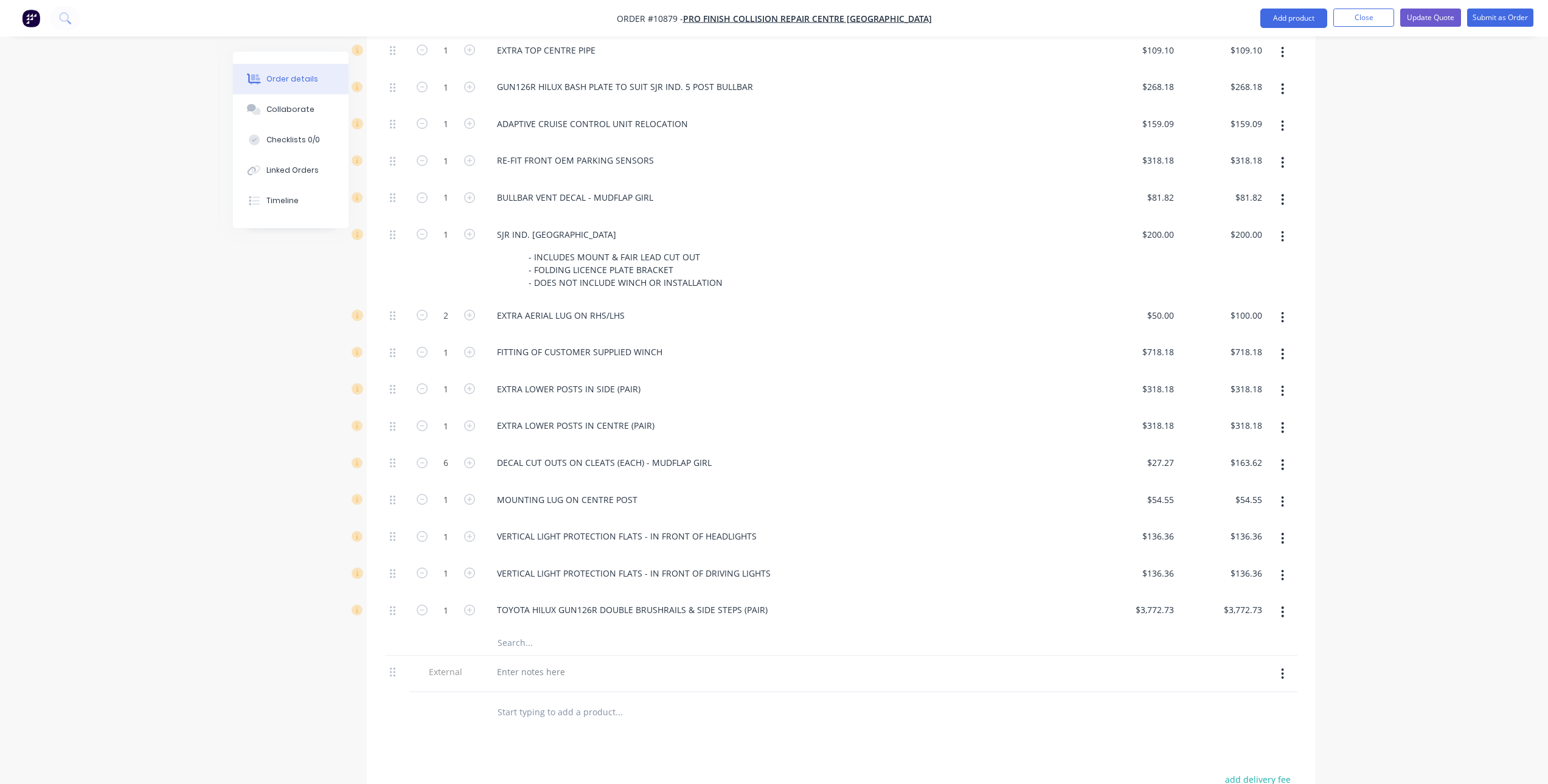
scroll to position [959, 0]
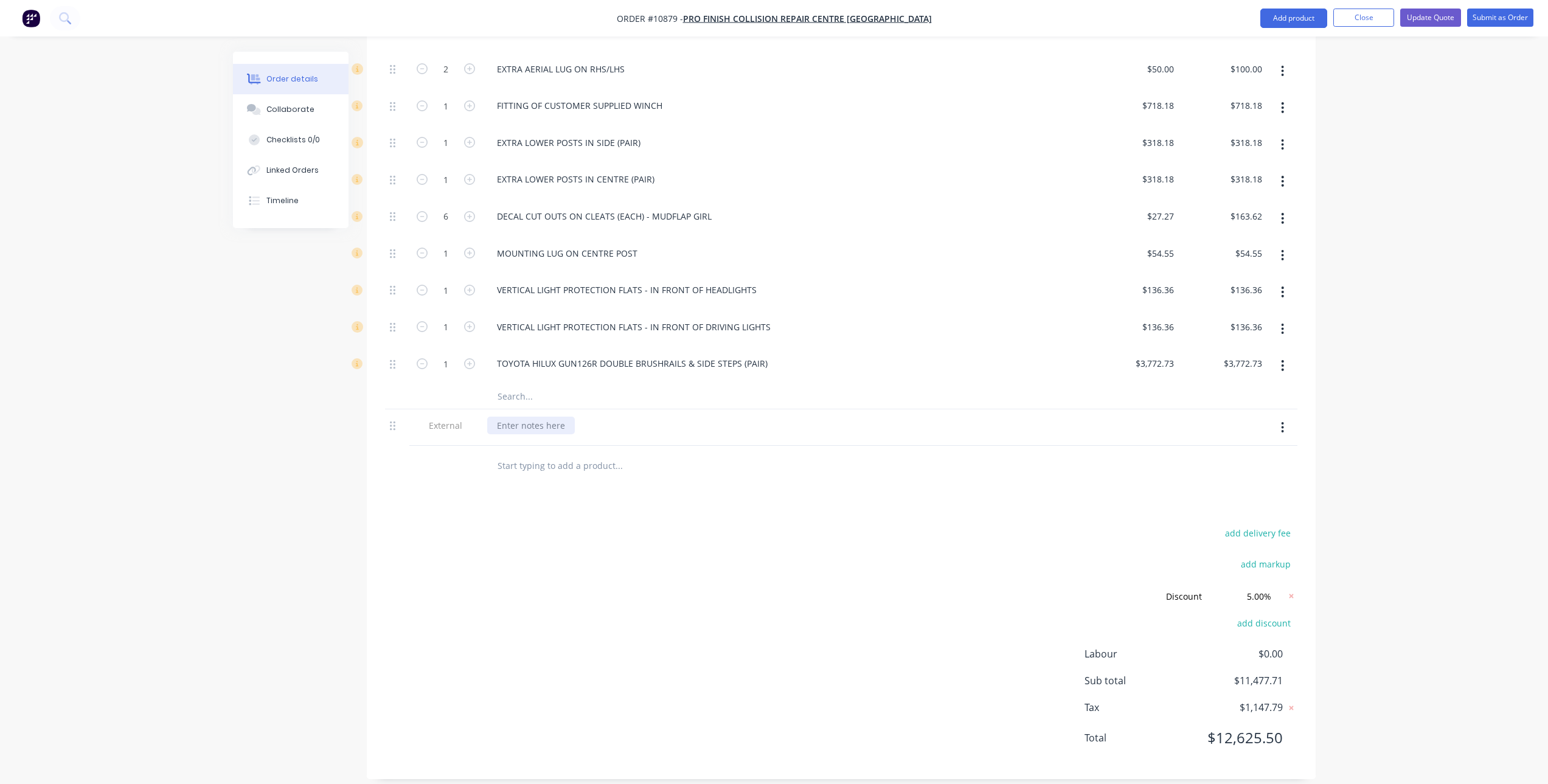
click at [545, 416] on div at bounding box center [531, 425] width 88 height 17
click at [799, 416] on div "WITH CURRENT LEAD TIMES, ESTIMATED COMPLETION DATE WOULD BE FEBUAR" at bounding box center [659, 425] width 344 height 17
click at [822, 416] on div "WITH CURRENT LEAD TIMES, ESTIMATED COMPLETION DATE WOULD BE FEBRUAR" at bounding box center [662, 425] width 349 height 17
click at [823, 510] on div "Products Show / Hide columns Add product Qty Price Total Kit 1 Toyota Hilux Bul…" at bounding box center [841, 125] width 949 height 1308
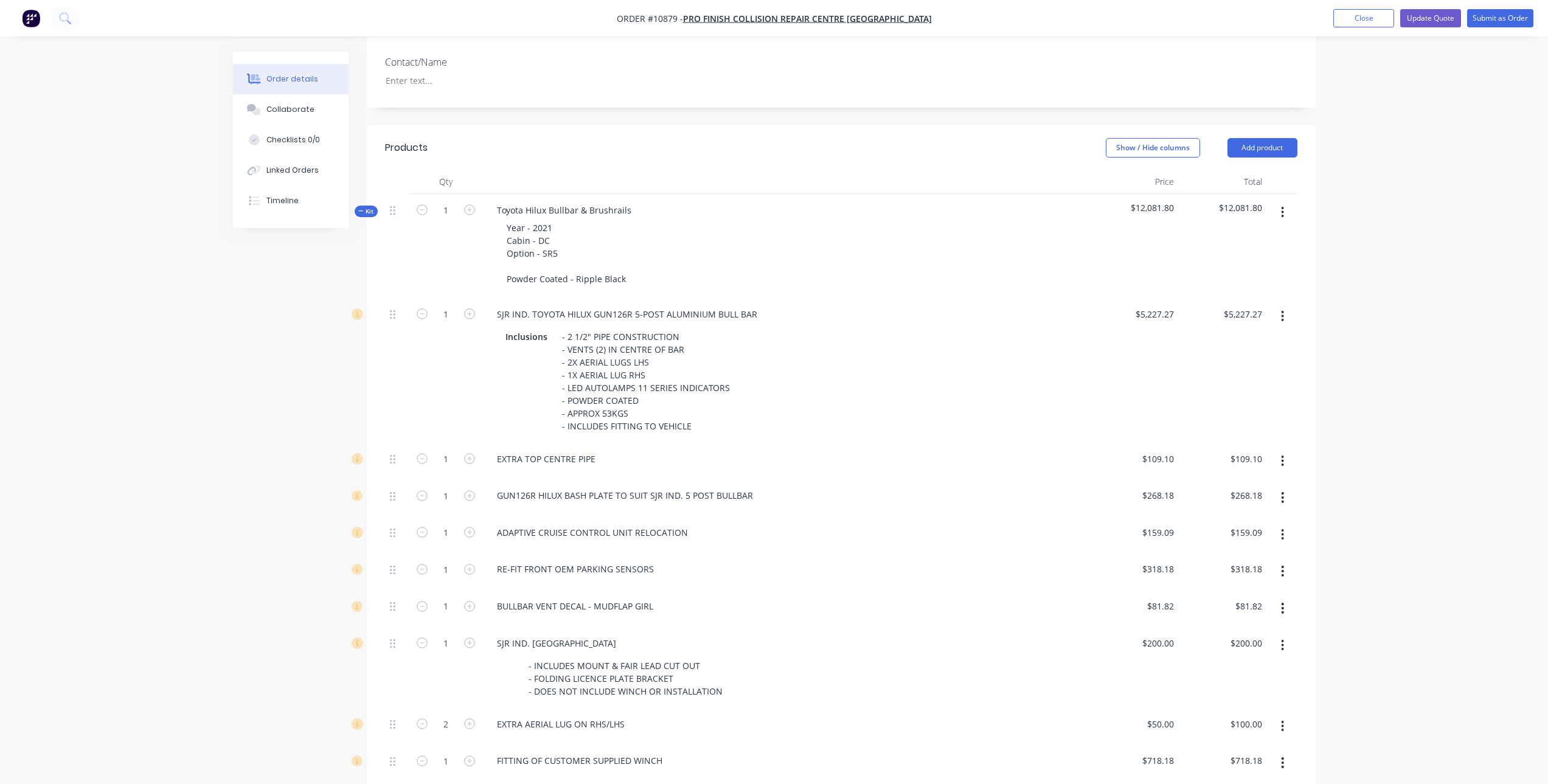
scroll to position [229, 0]
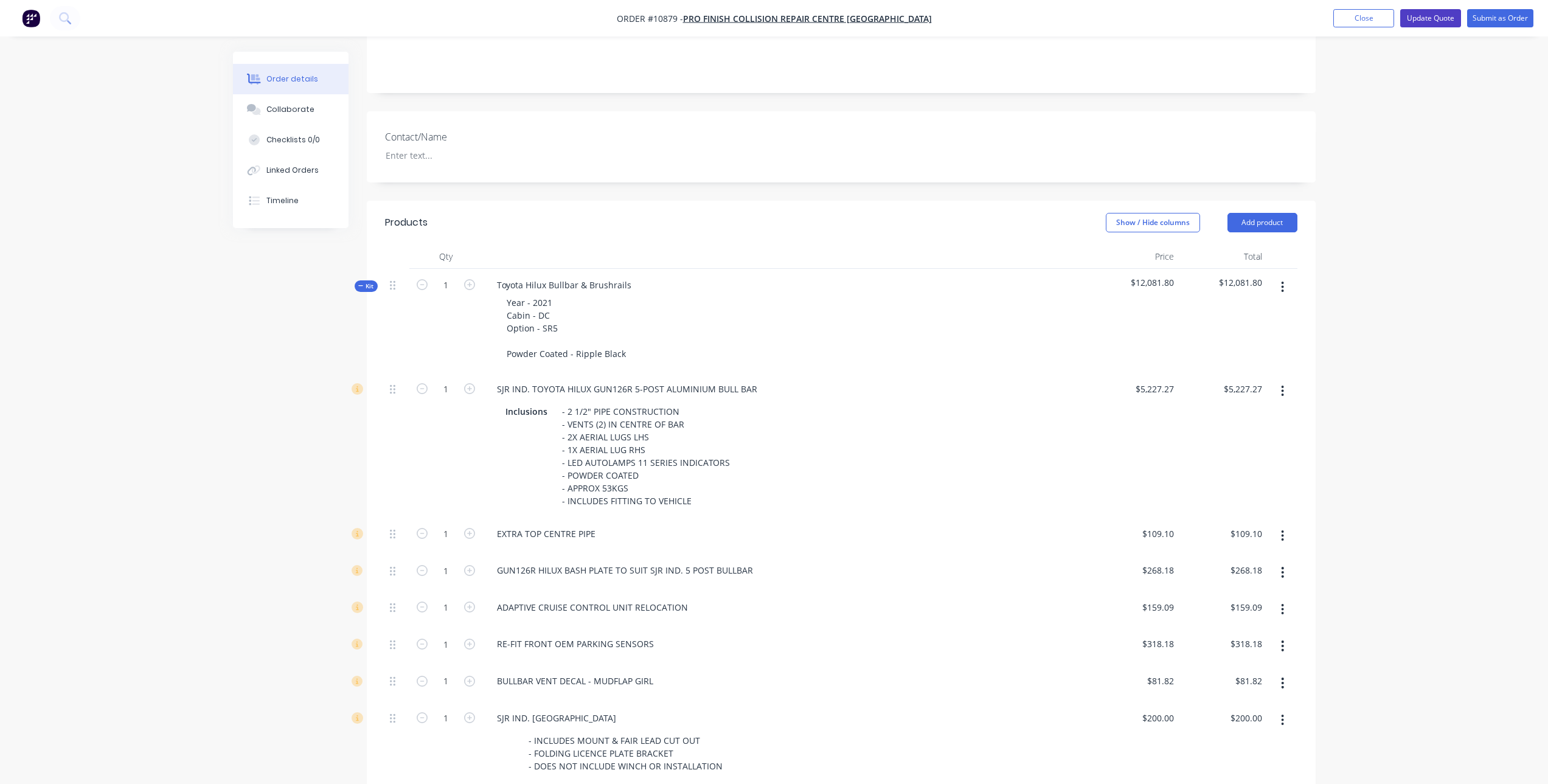
click at [1425, 13] on button "Update Quote" at bounding box center [1430, 18] width 61 height 18
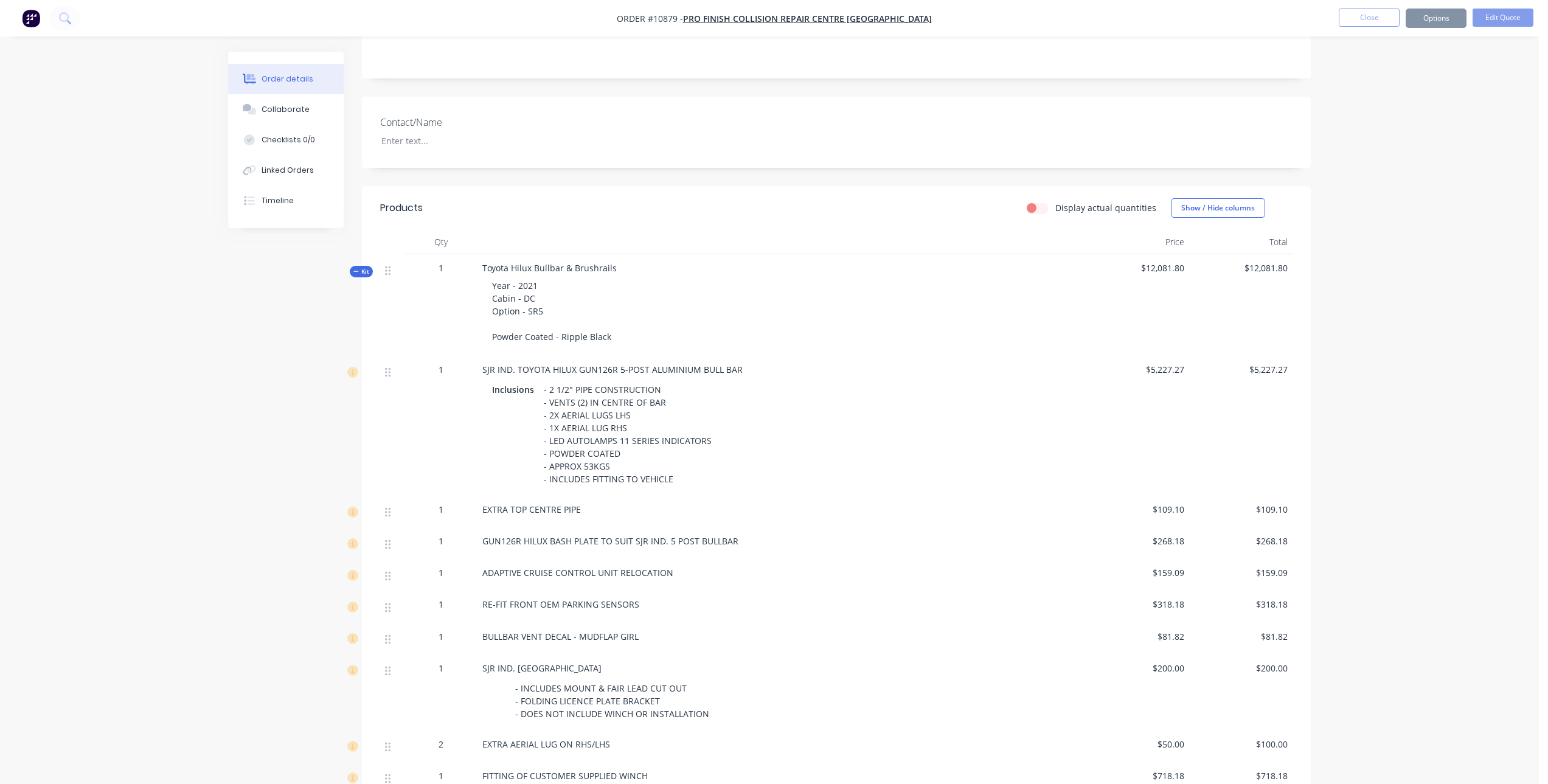
scroll to position [0, 0]
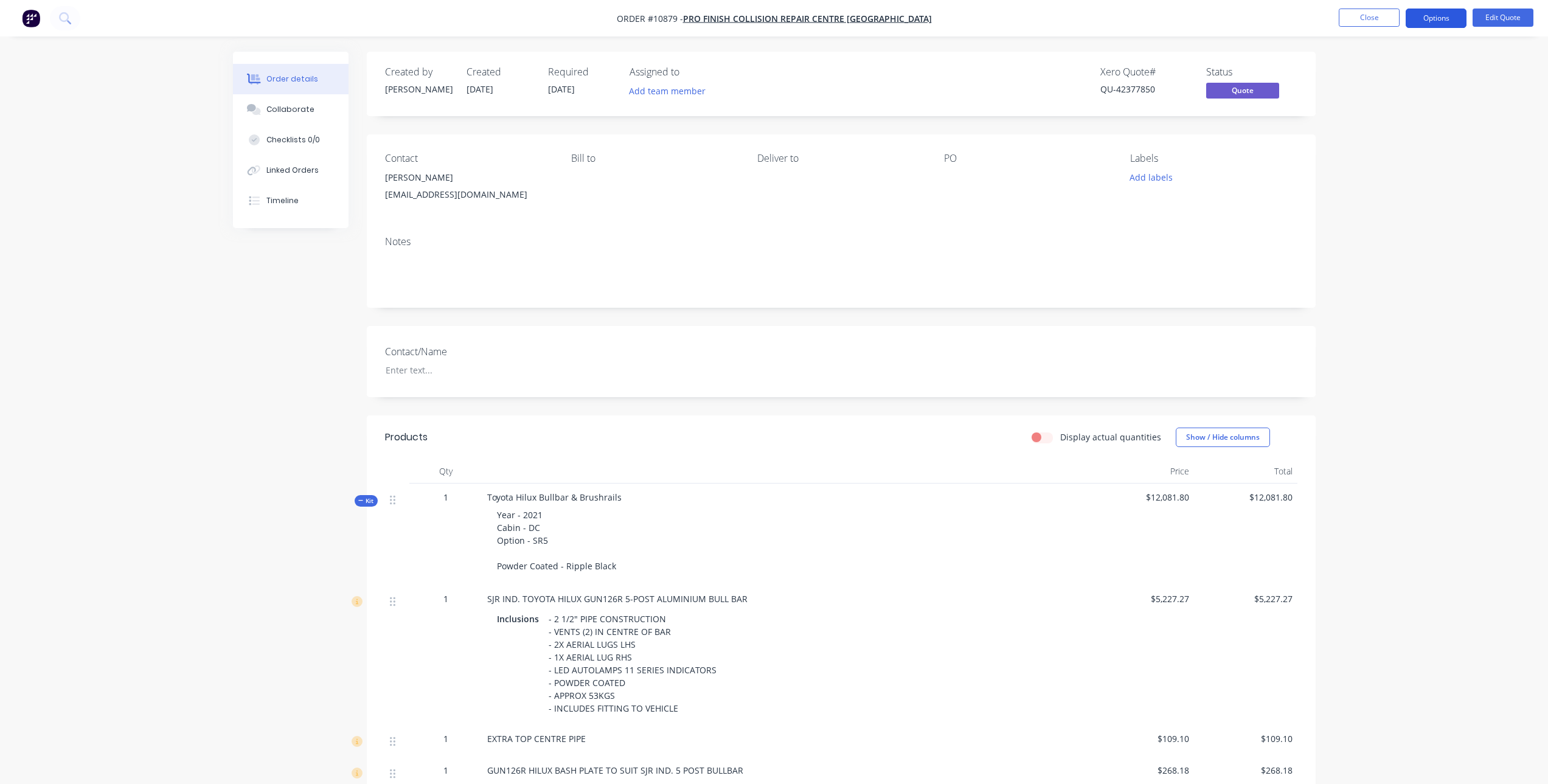
click at [1432, 19] on button "Options" at bounding box center [1436, 18] width 61 height 19
click at [1384, 75] on div "Quote" at bounding box center [1400, 73] width 112 height 17
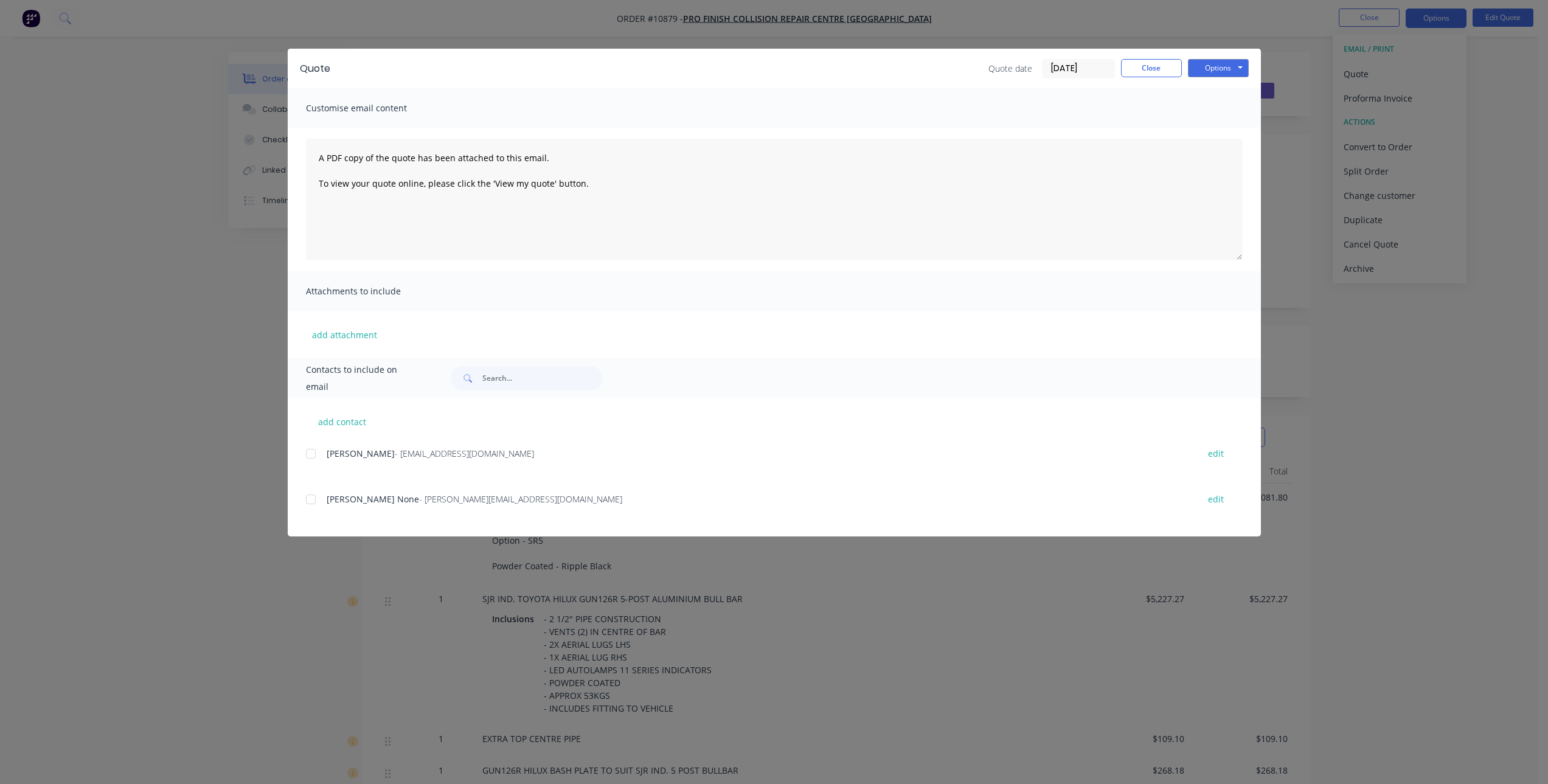
click at [311, 450] on div at bounding box center [311, 453] width 24 height 24
click at [309, 501] on div at bounding box center [311, 499] width 24 height 24
click at [1224, 70] on button "Options" at bounding box center [1218, 68] width 61 height 18
click at [1237, 130] on button "Email" at bounding box center [1227, 130] width 78 height 20
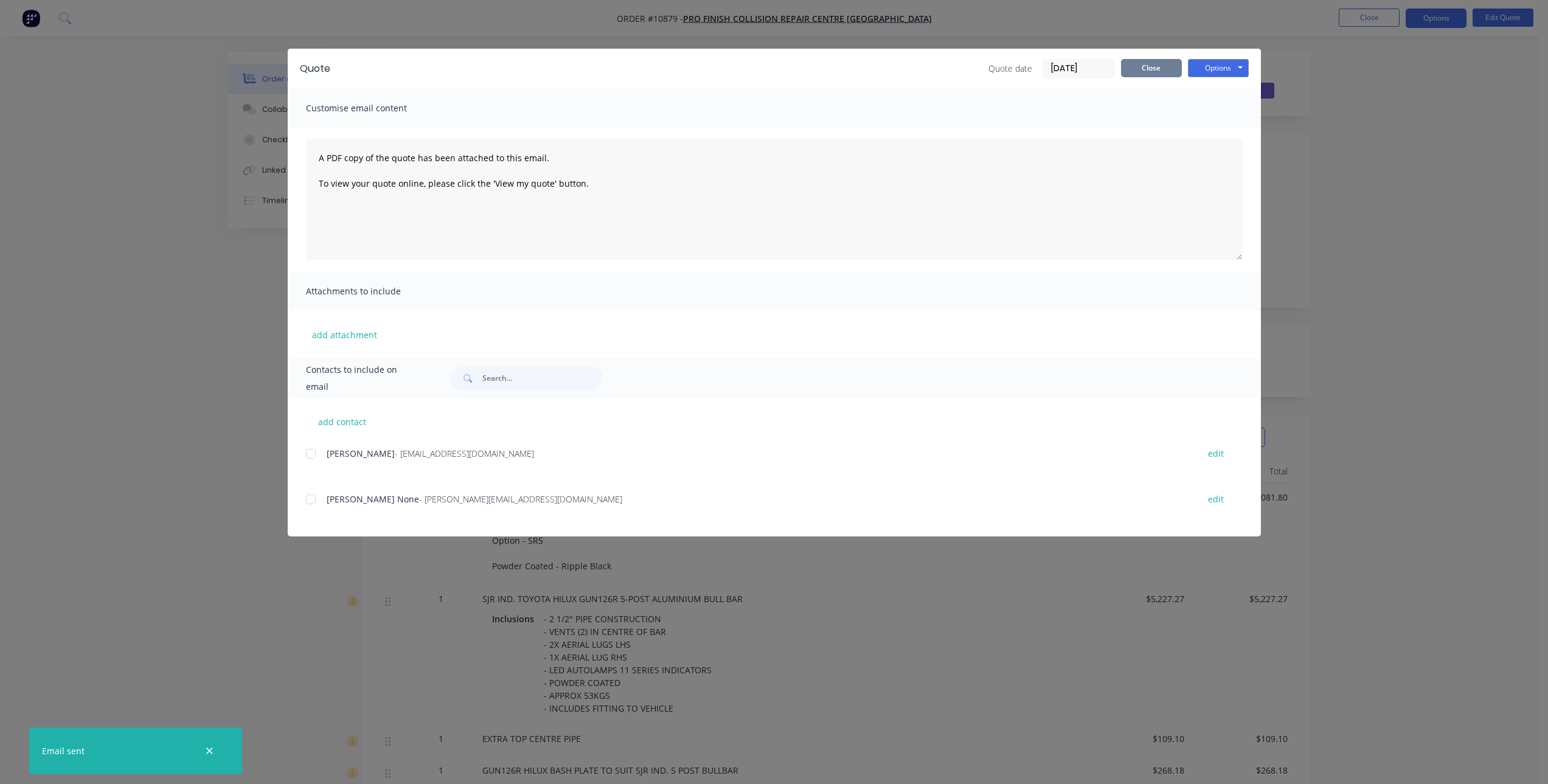
click at [1154, 66] on button "Close" at bounding box center [1151, 68] width 61 height 18
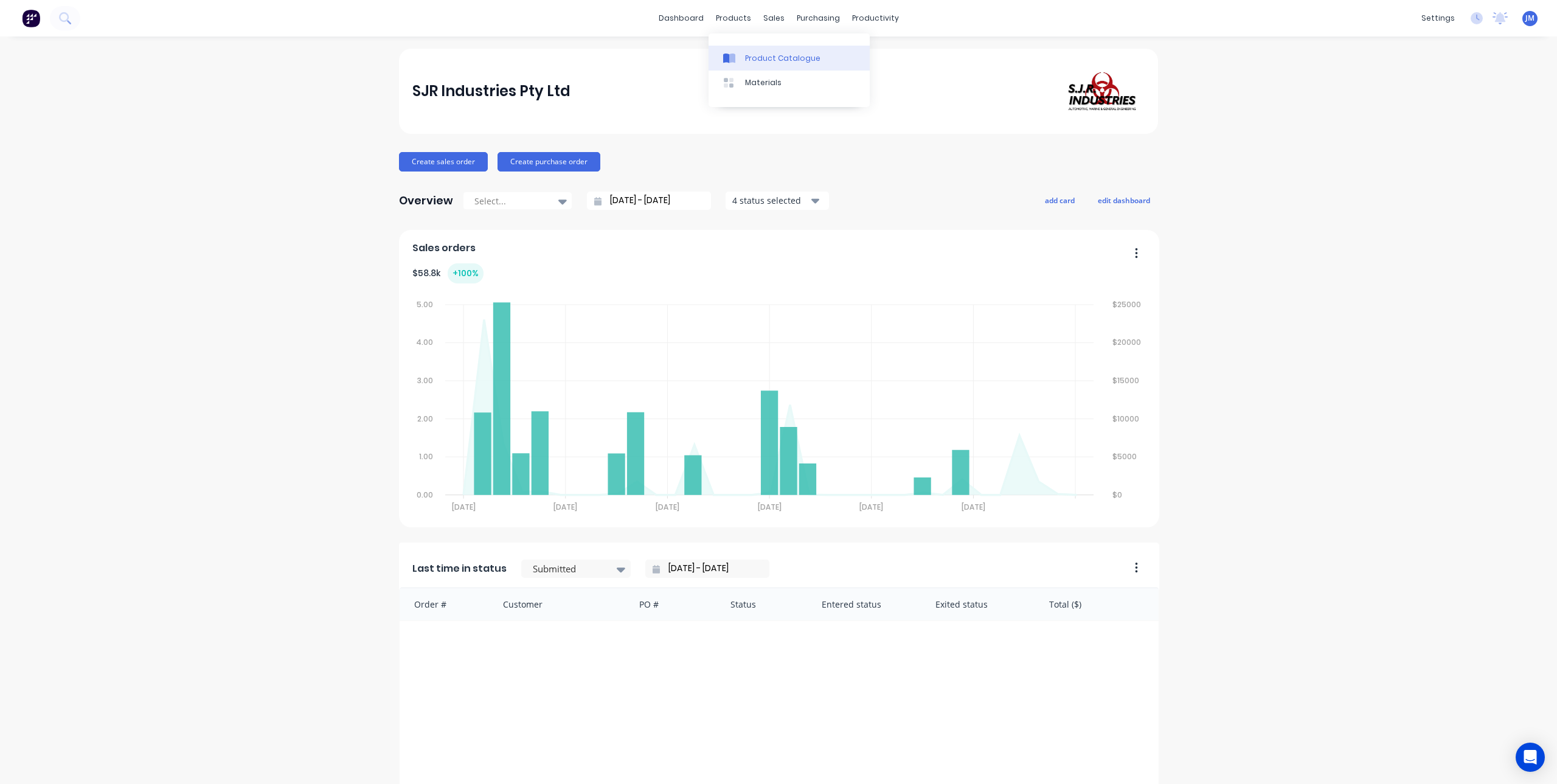
click at [751, 56] on div "Product Catalogue" at bounding box center [783, 58] width 75 height 11
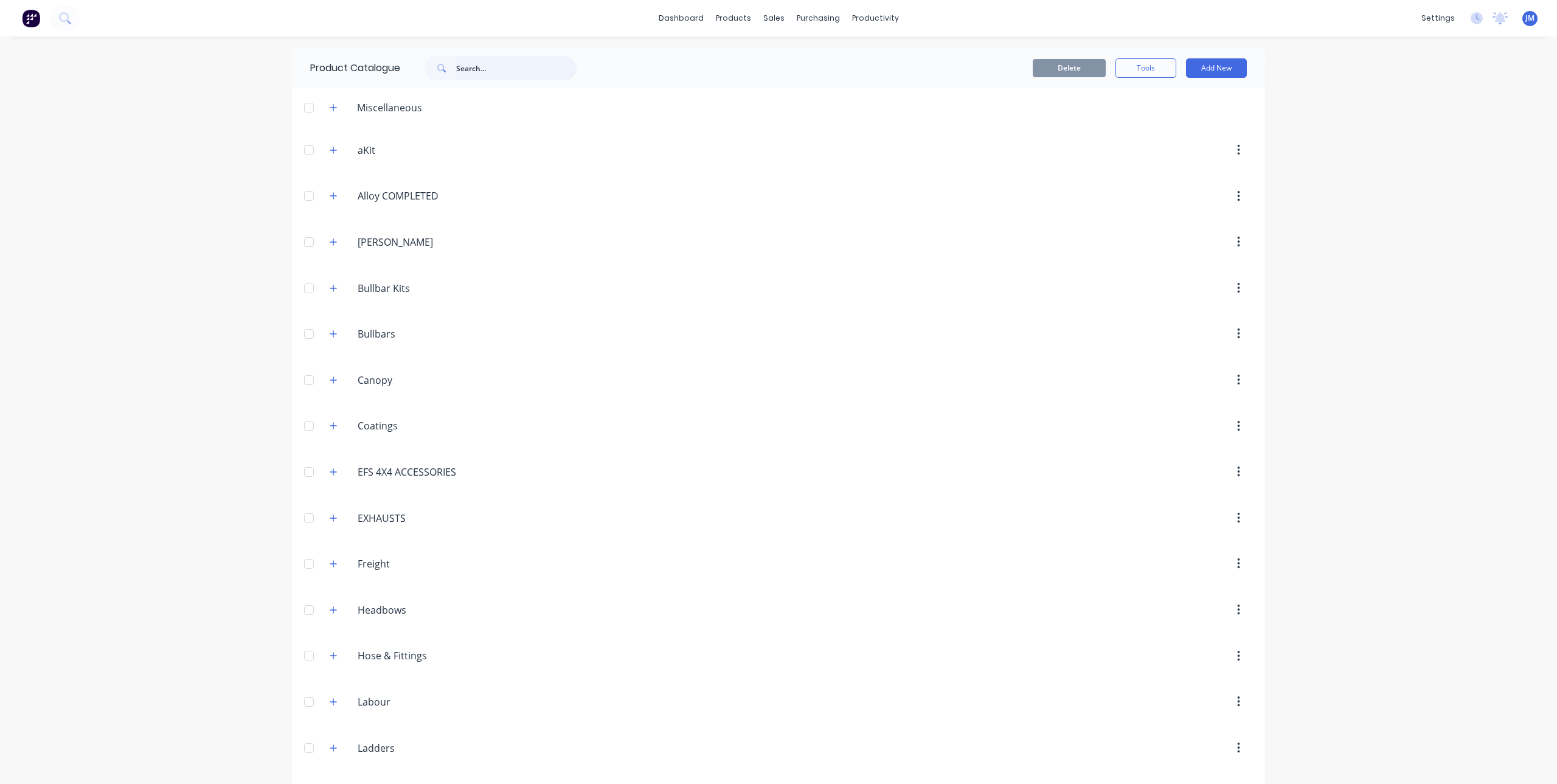
click at [520, 69] on input "text" at bounding box center [516, 68] width 120 height 24
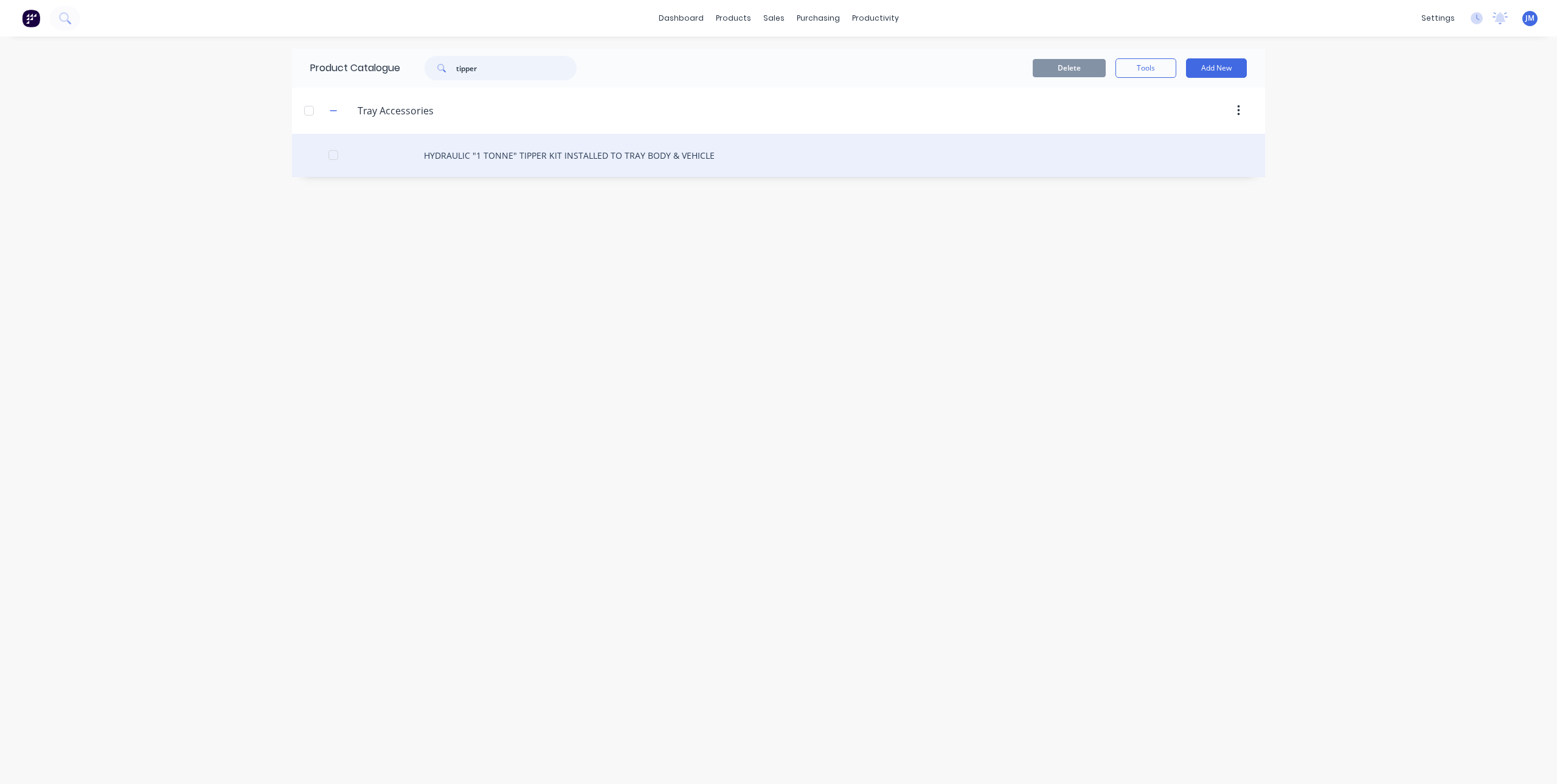
type input "tipper"
click at [559, 152] on div "HYDRAULIC "1 TONNE" TIPPER KIT INSTALLED TO TRAY BODY & VEHICLE" at bounding box center [778, 155] width 973 height 43
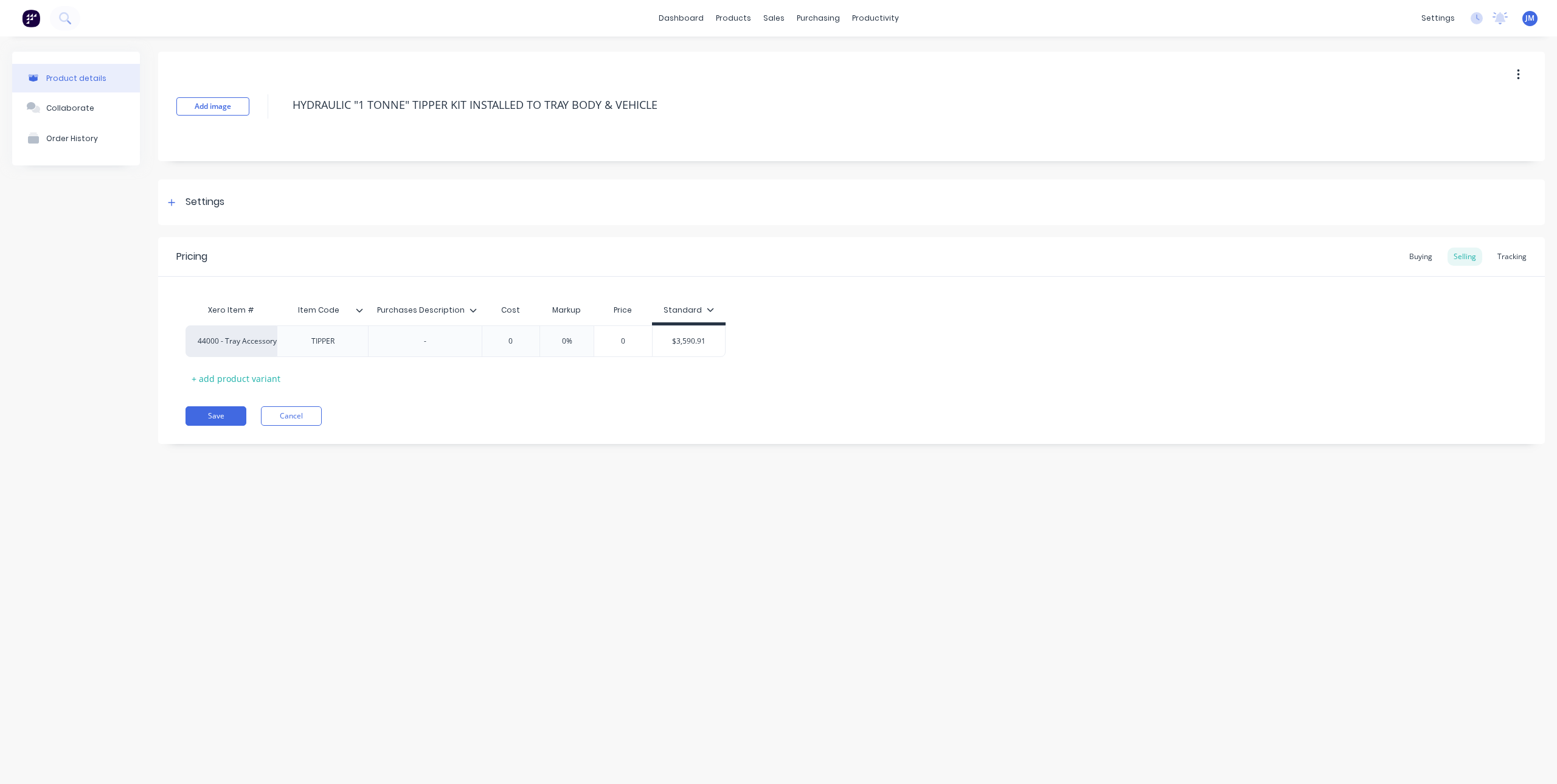
type textarea "x"
type input "$3,590.91"
click at [704, 339] on input "$3,590.91" at bounding box center [689, 341] width 73 height 11
drag, startPoint x: 714, startPoint y: 340, endPoint x: 666, endPoint y: 346, distance: 48.4
click at [666, 346] on input "$3,590.91" at bounding box center [689, 341] width 73 height 11
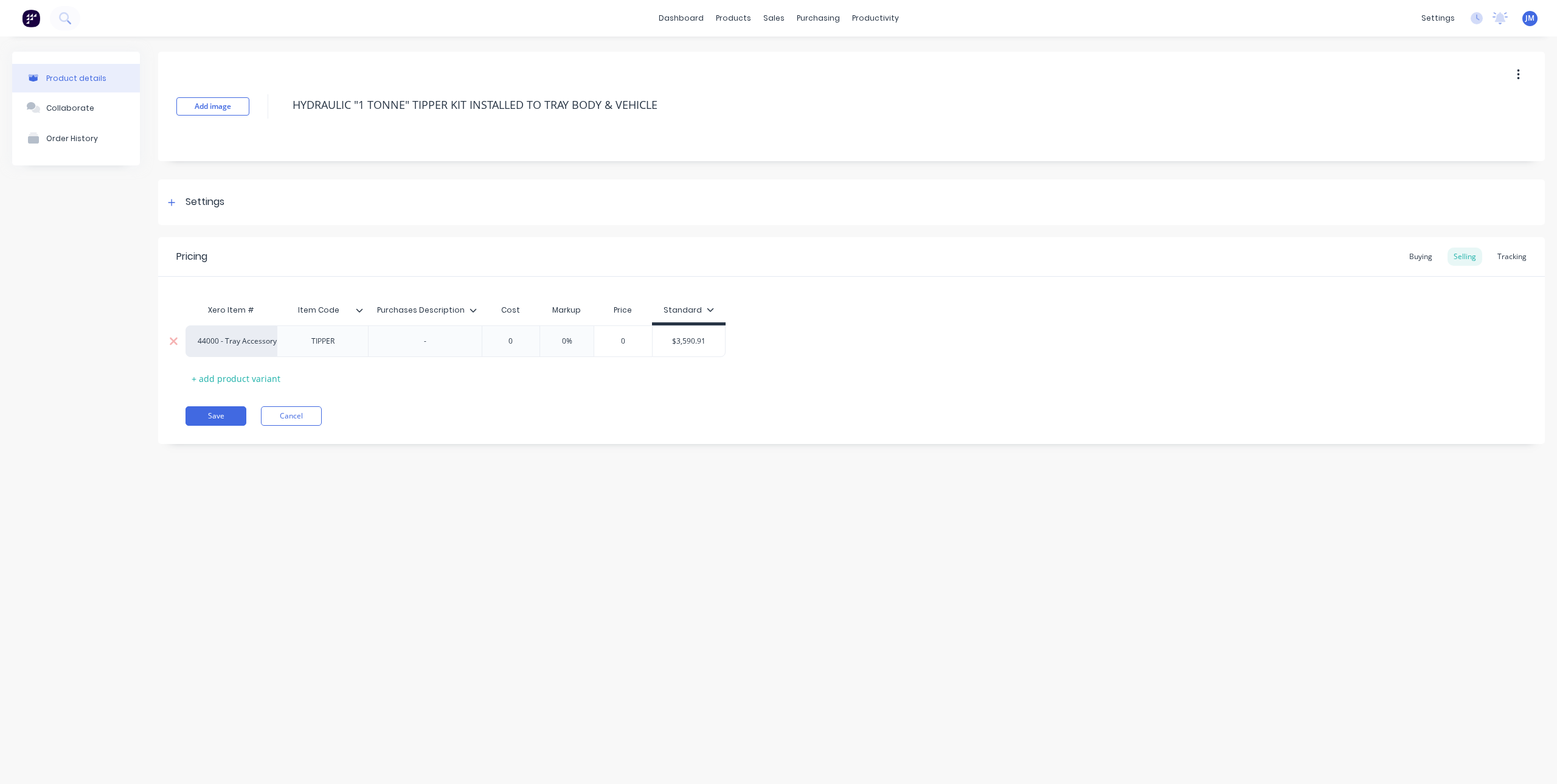
type textarea "x"
type input "0"
click at [638, 339] on input "0" at bounding box center [623, 341] width 61 height 11
type textarea "x"
type input "1"
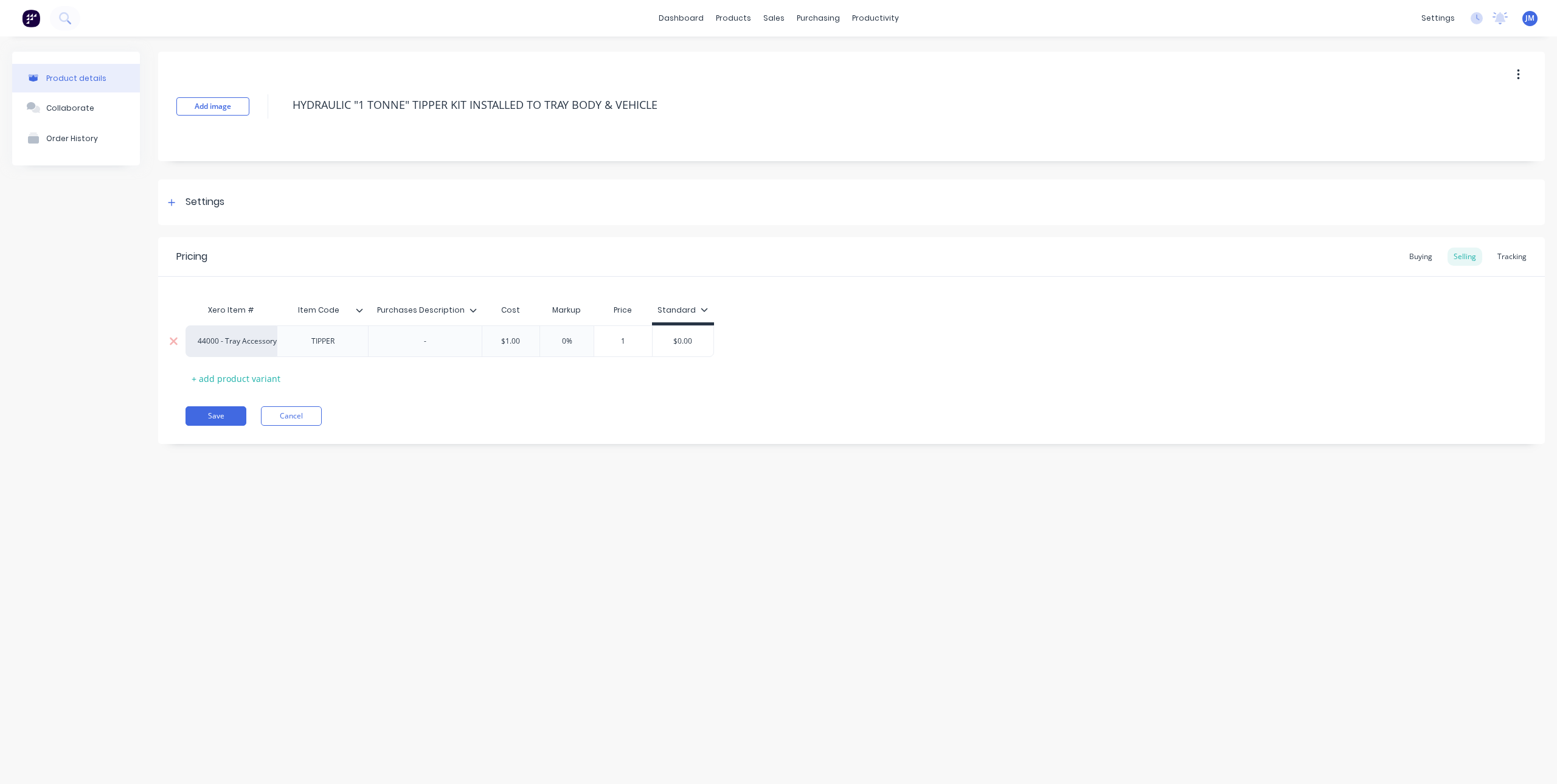
type textarea "x"
type input "4"
type textarea "x"
type input "47"
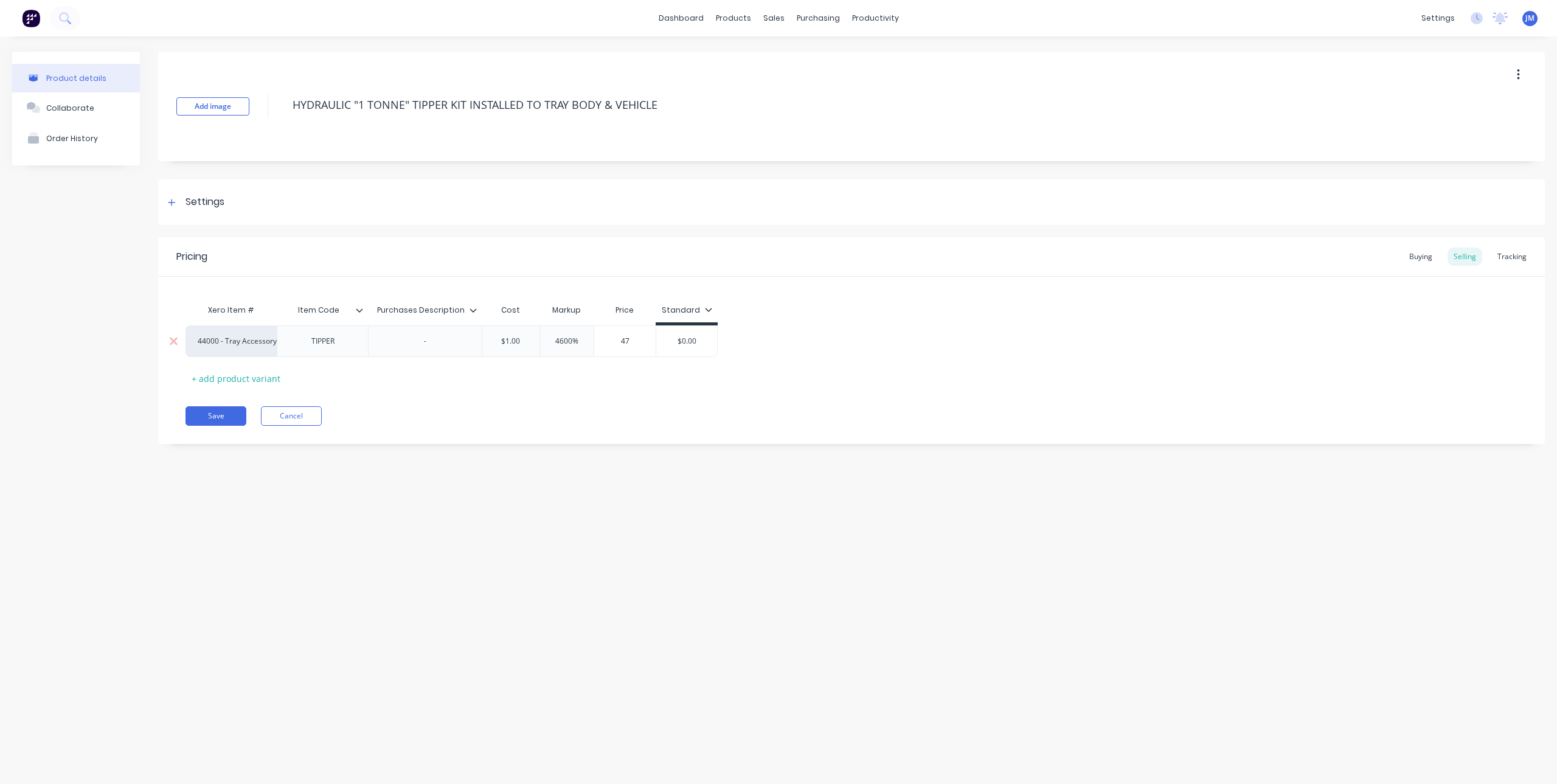
type textarea "x"
type input "475"
type textarea "x"
type input "4756."
type textarea "x"
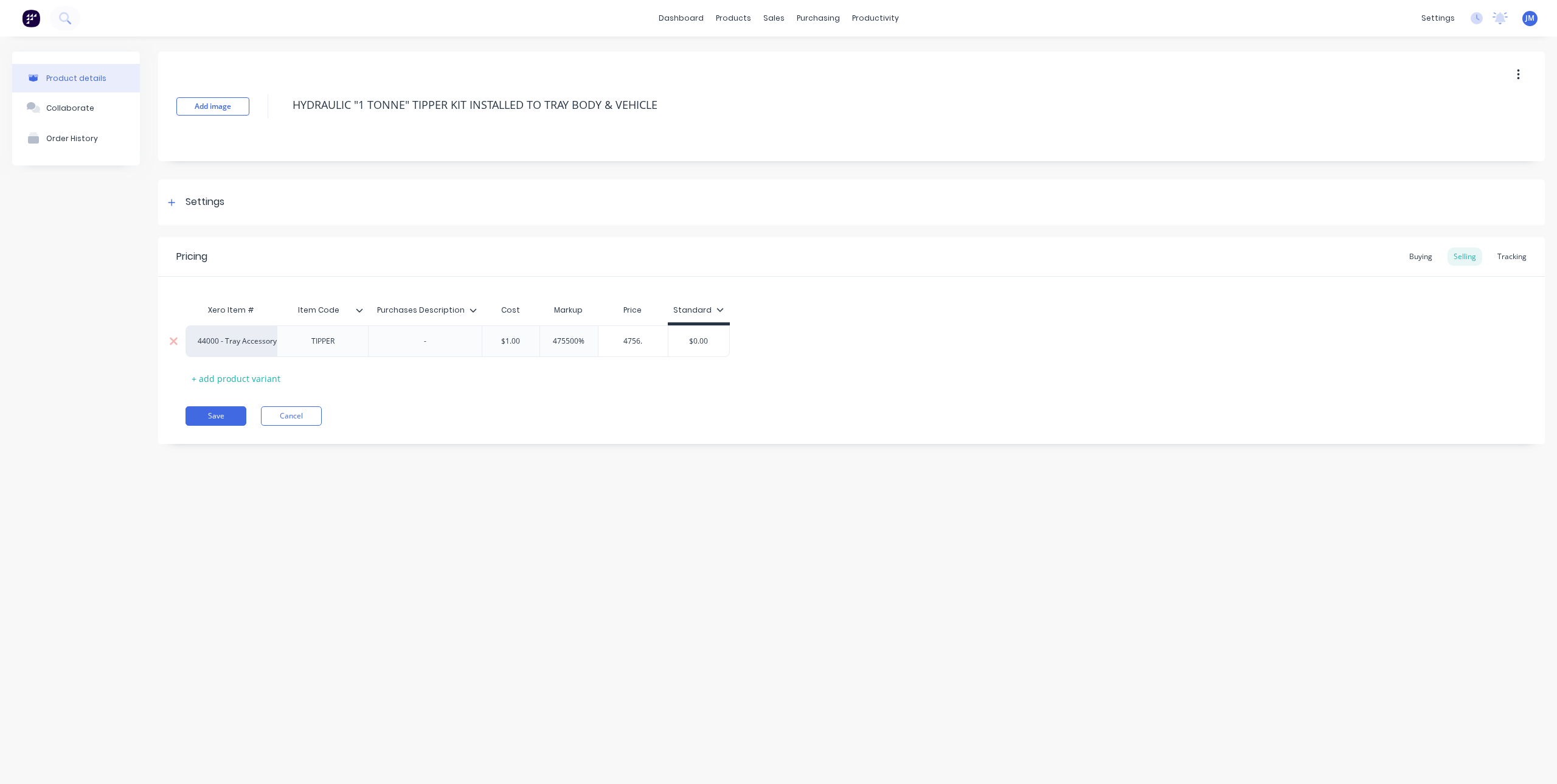
type input "4756.1"
type textarea "x"
type input "4756.18"
click at [639, 368] on div "Xero Item # Item Code Purchases Description Cost Markup Price Standard 44000 - …" at bounding box center [851, 343] width 1332 height 90
type input "$1.00"
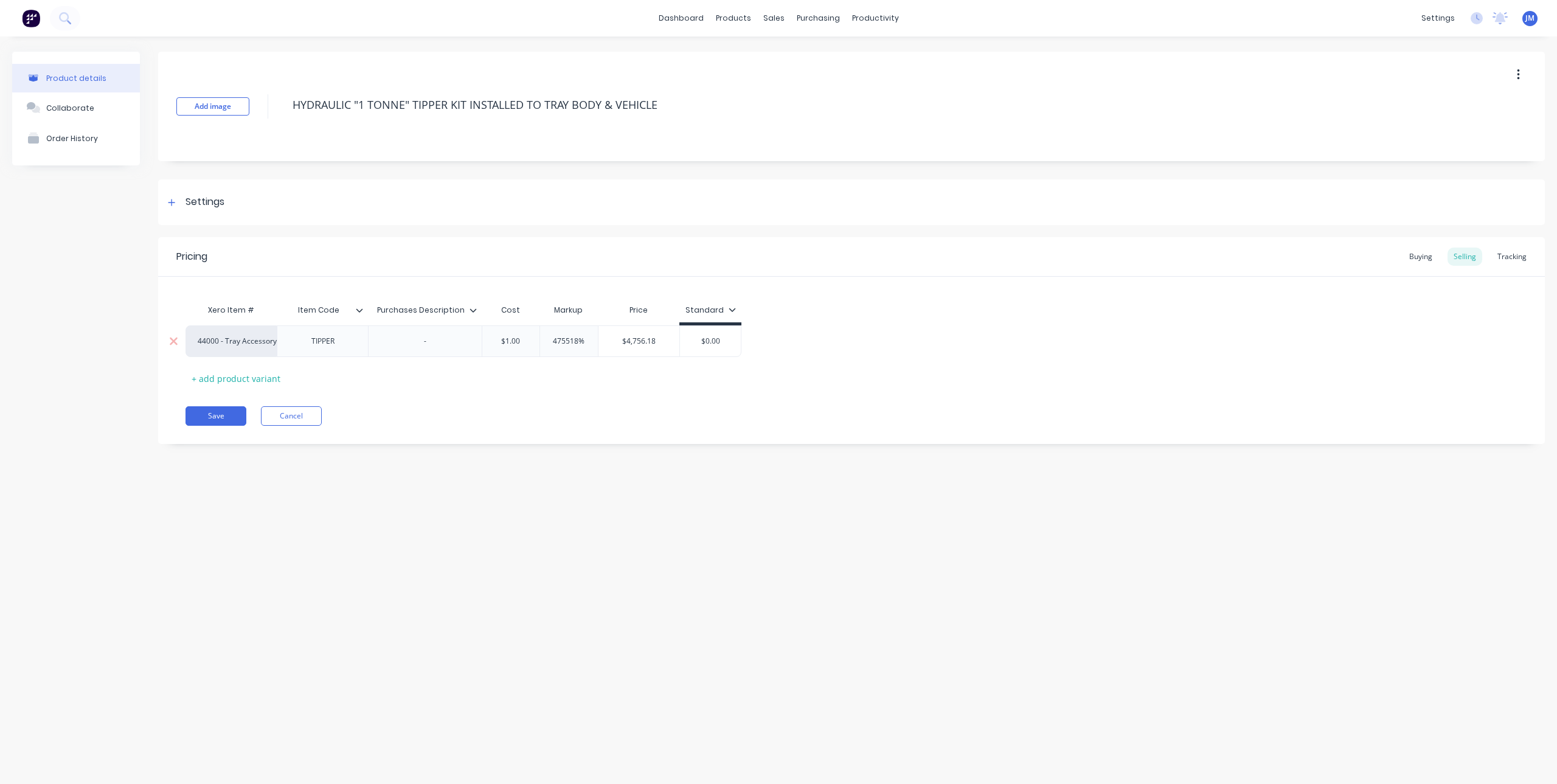
click at [520, 344] on input "$1.00" at bounding box center [510, 341] width 61 height 11
drag, startPoint x: 519, startPoint y: 344, endPoint x: 496, endPoint y: 345, distance: 23.0
click at [496, 345] on input "$1.00" at bounding box center [510, 341] width 61 height 11
type textarea "x"
click at [504, 411] on div "Save Cancel" at bounding box center [865, 416] width 1359 height 19
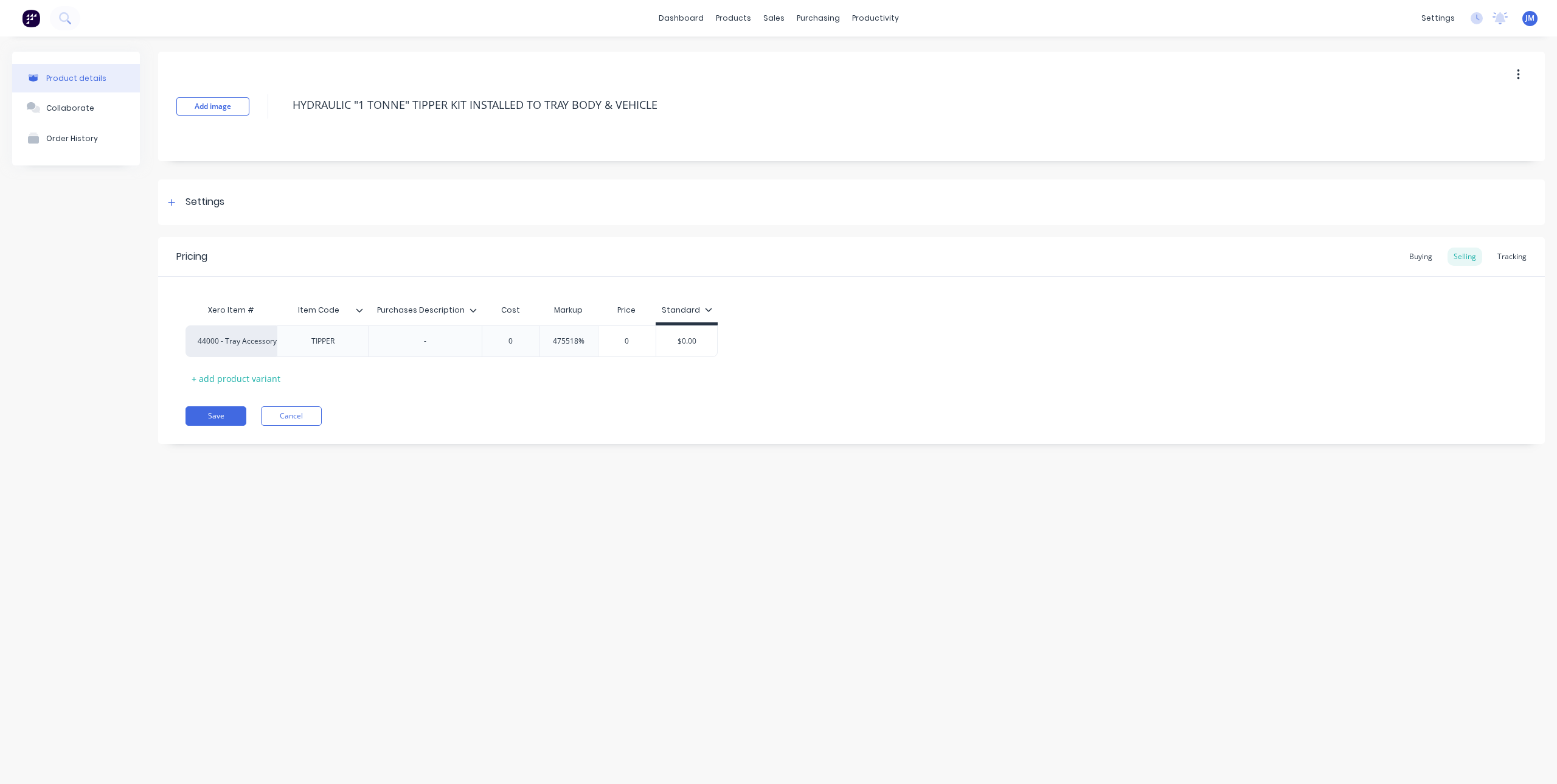
click at [634, 370] on div "Xero Item # Item Code Purchases Description Cost Markup Price Standard 44000 - …" at bounding box center [851, 343] width 1332 height 90
type input "$0.00"
drag, startPoint x: 662, startPoint y: 339, endPoint x: 725, endPoint y: 344, distance: 63.2
click at [725, 344] on div "44000 - Tray Accessory Income TIPPER - 0 475518% 0 4756.18 $0.00 $0.00" at bounding box center [851, 340] width 1332 height 31
type textarea "x"
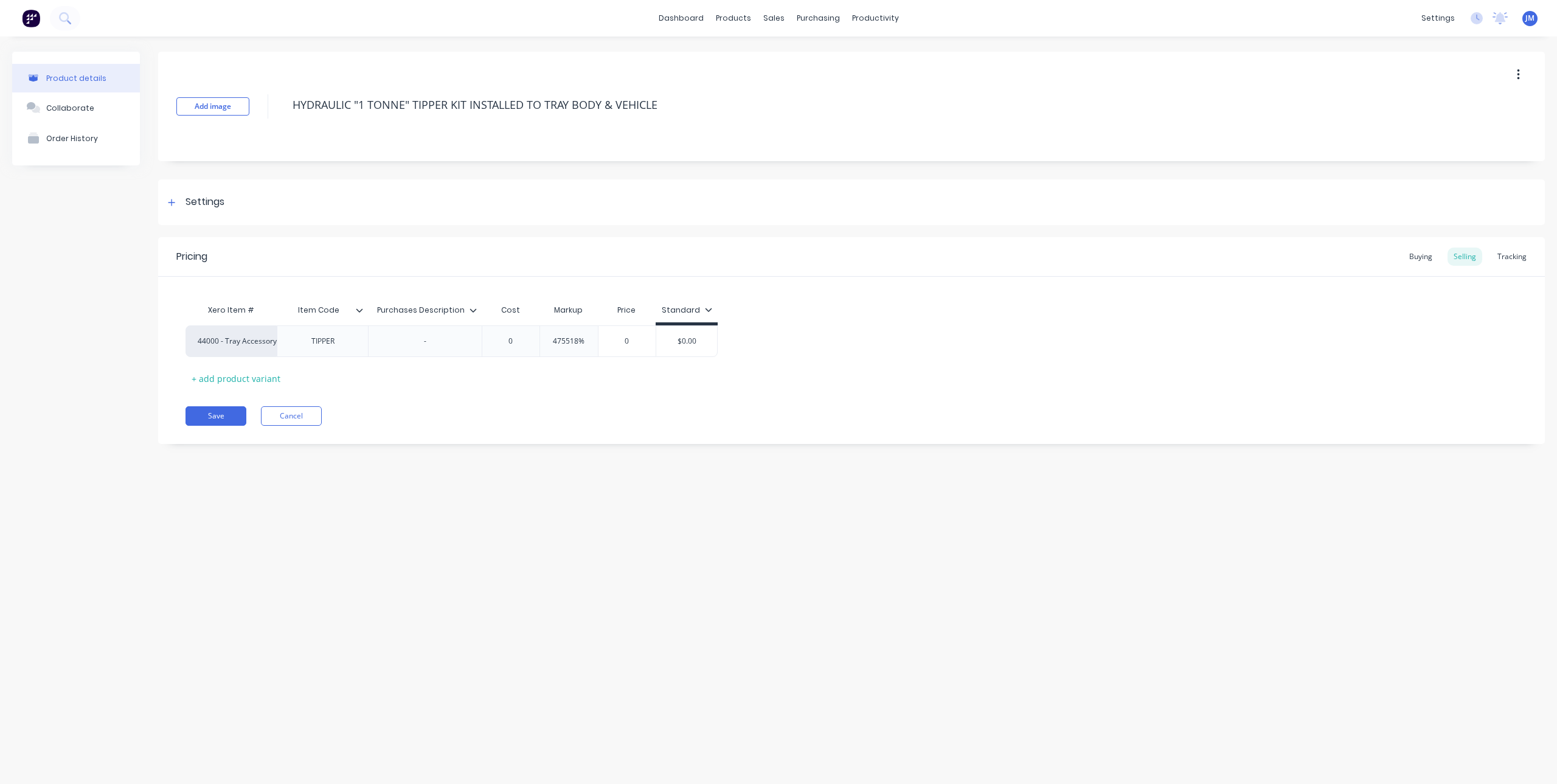
type input "4"
type textarea "x"
type input "47"
type textarea "x"
type input "475"
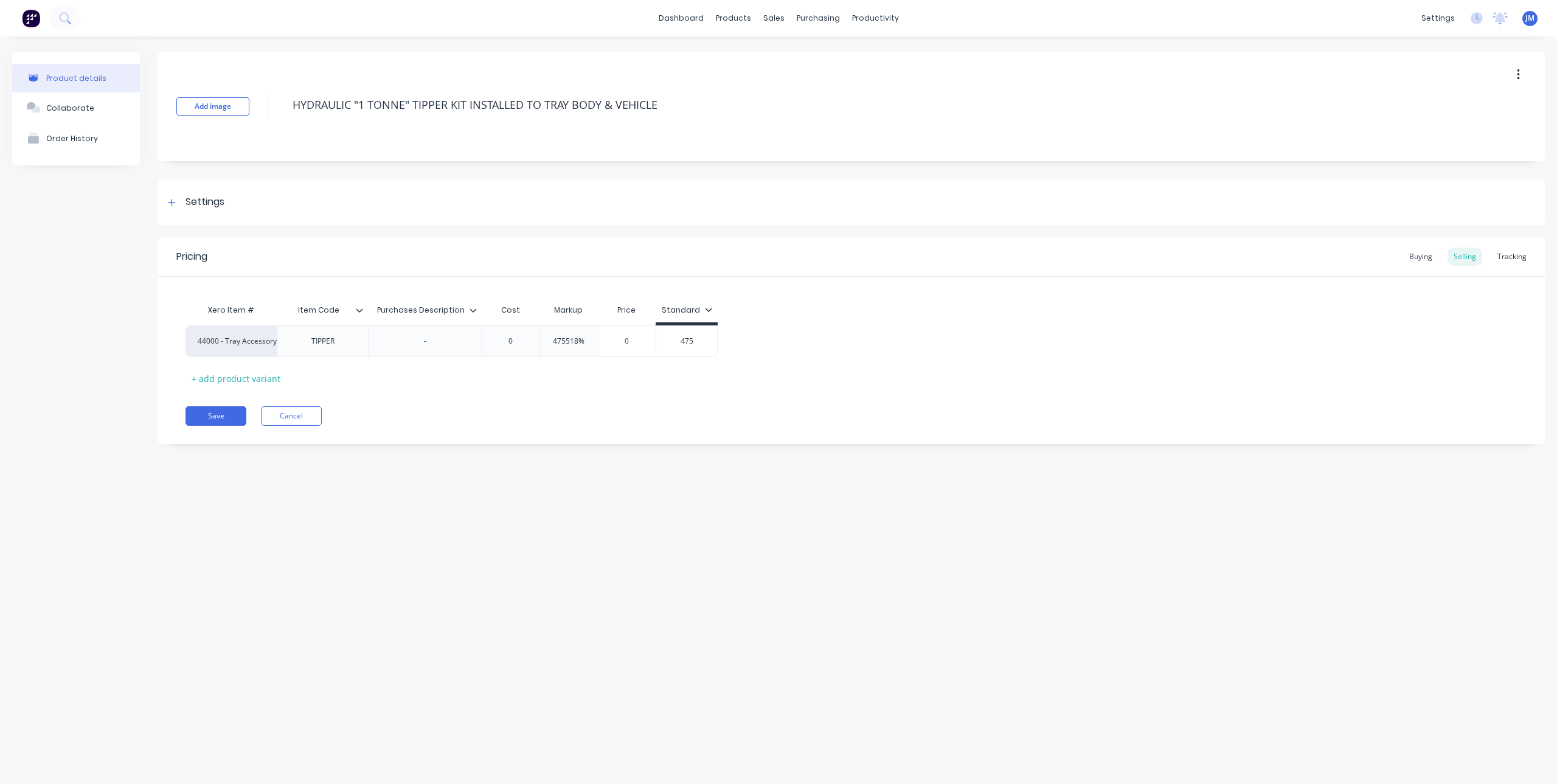
type textarea "x"
type input "4758"
type textarea "x"
type input "475"
type textarea "x"
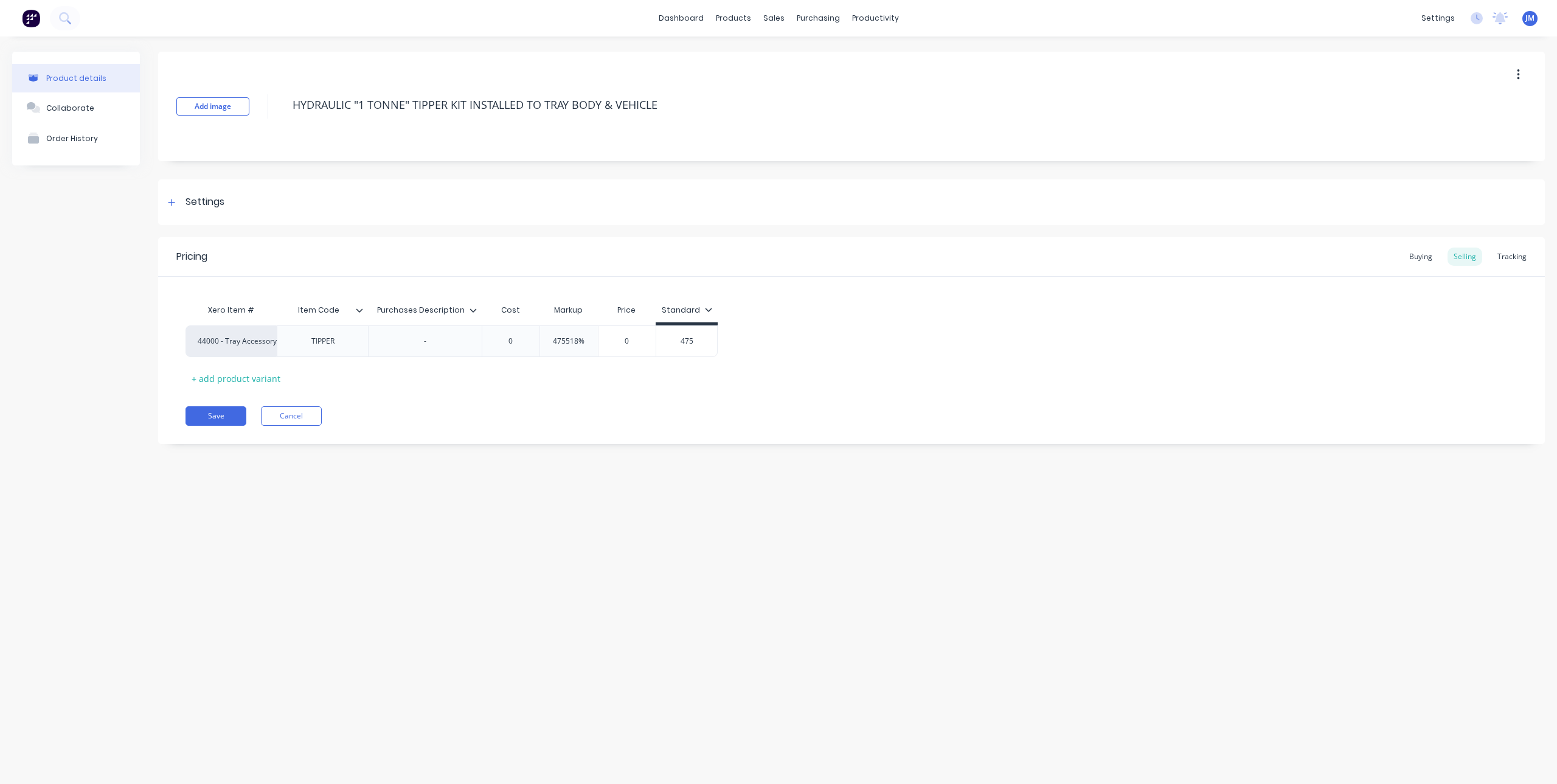
type input "4756"
type textarea "x"
type input "4756."
type textarea "x"
type input "4756.1"
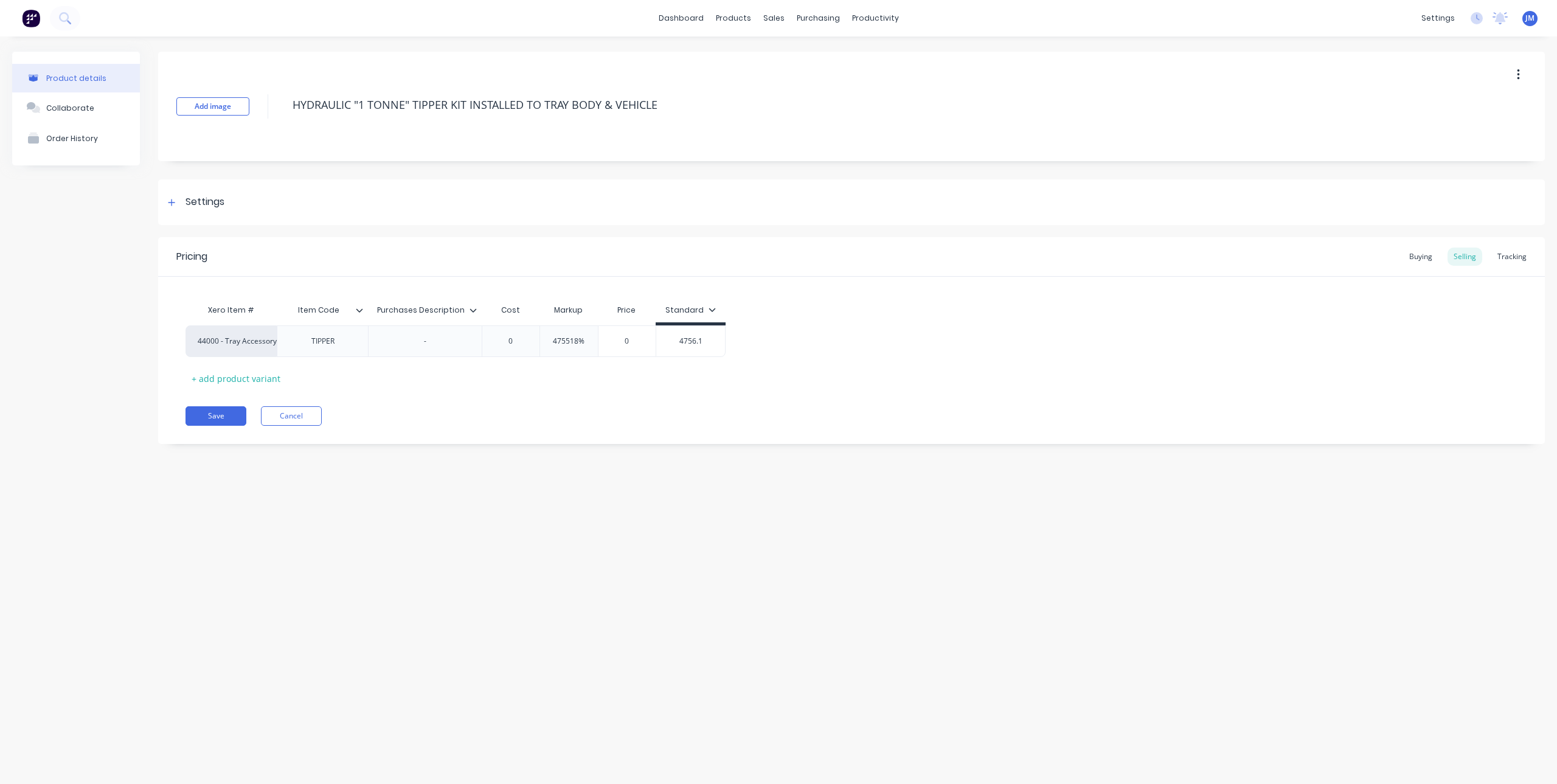
type textarea "x"
type input "4756.18"
click at [669, 407] on div "Save Cancel" at bounding box center [865, 416] width 1359 height 19
click at [30, 280] on div "Product details Collaborate Order History" at bounding box center [75, 257] width 127 height 411
click at [56, 111] on div "Collaborate" at bounding box center [70, 108] width 48 height 9
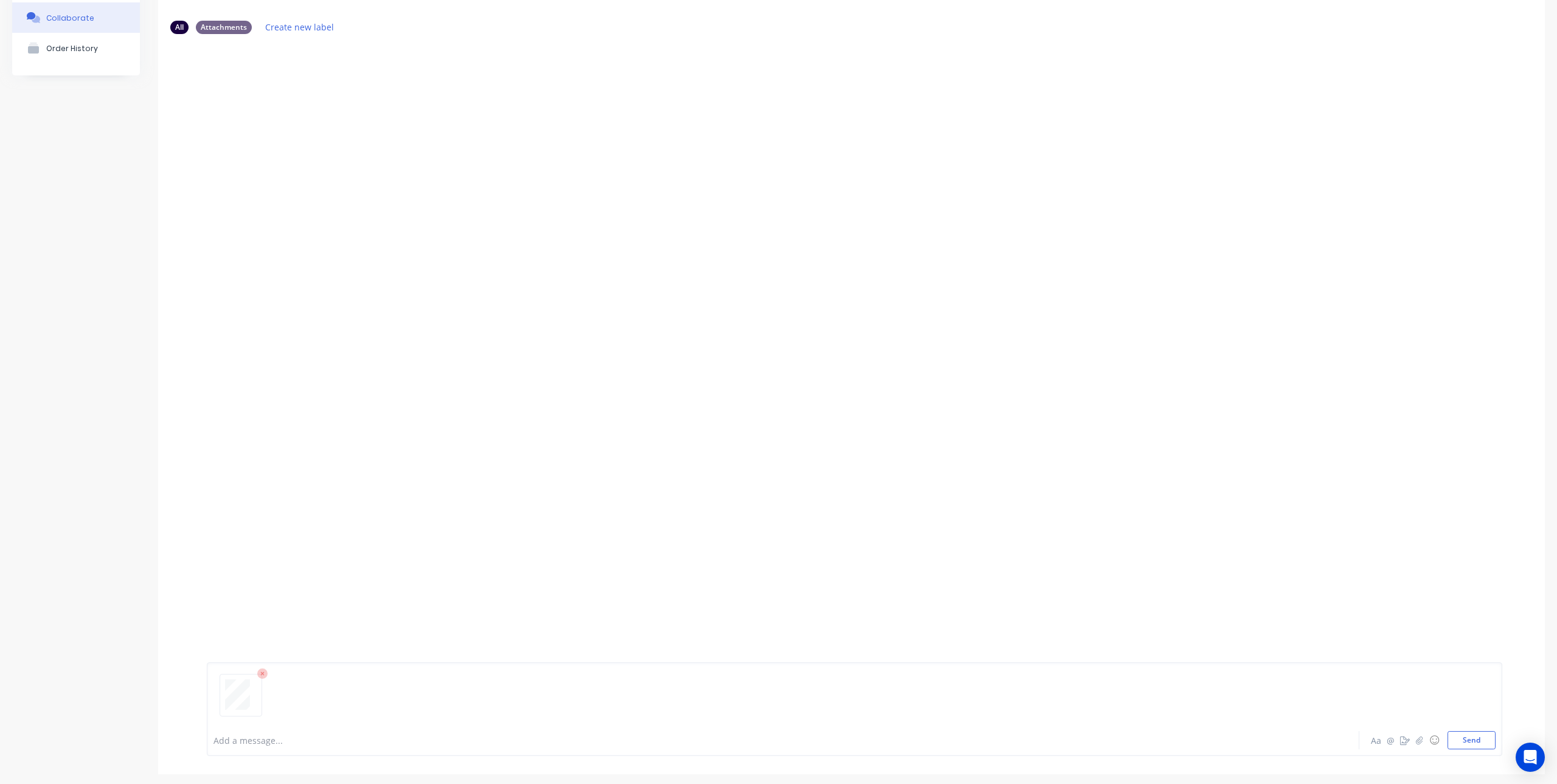
scroll to position [95, 0]
click at [398, 711] on div at bounding box center [854, 694] width 1282 height 62
click at [1463, 737] on button "Send" at bounding box center [1471, 735] width 48 height 18
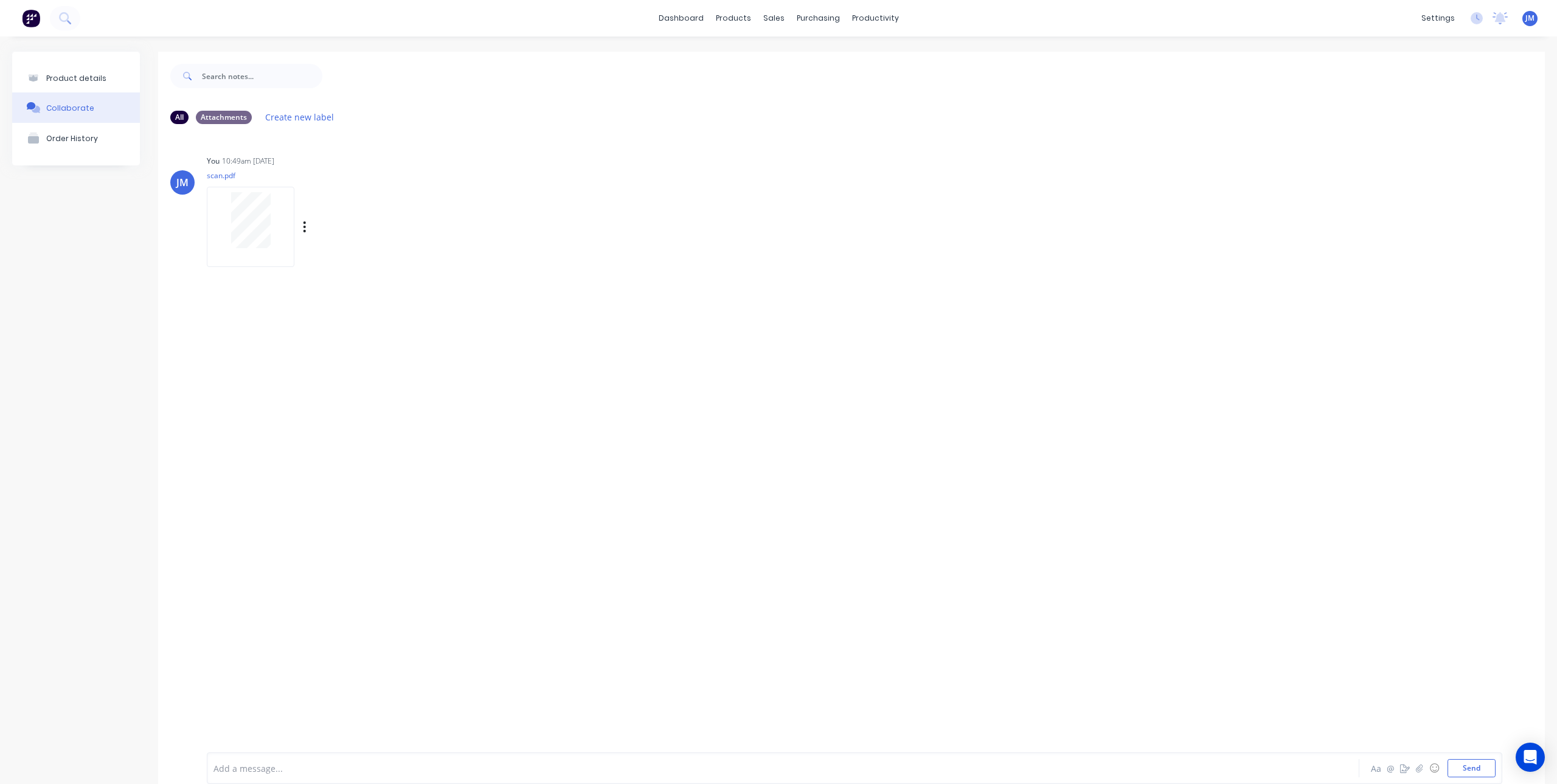
click at [222, 222] on div at bounding box center [251, 220] width 77 height 56
click at [86, 72] on button "Product details" at bounding box center [75, 78] width 127 height 29
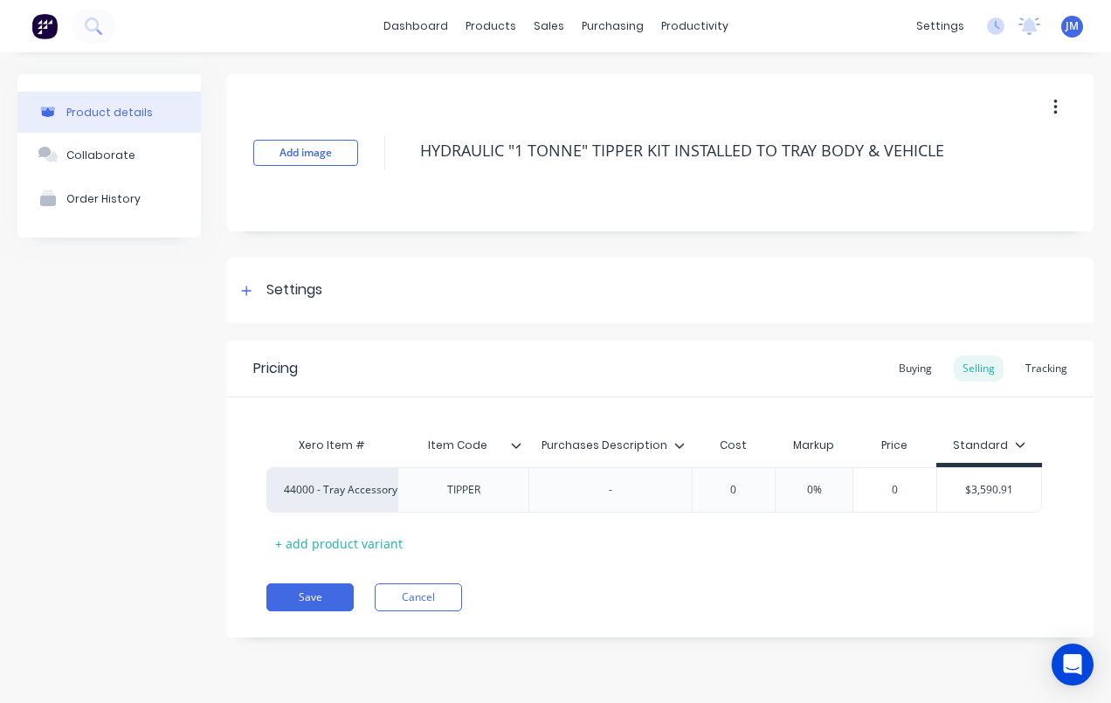
type textarea "x"
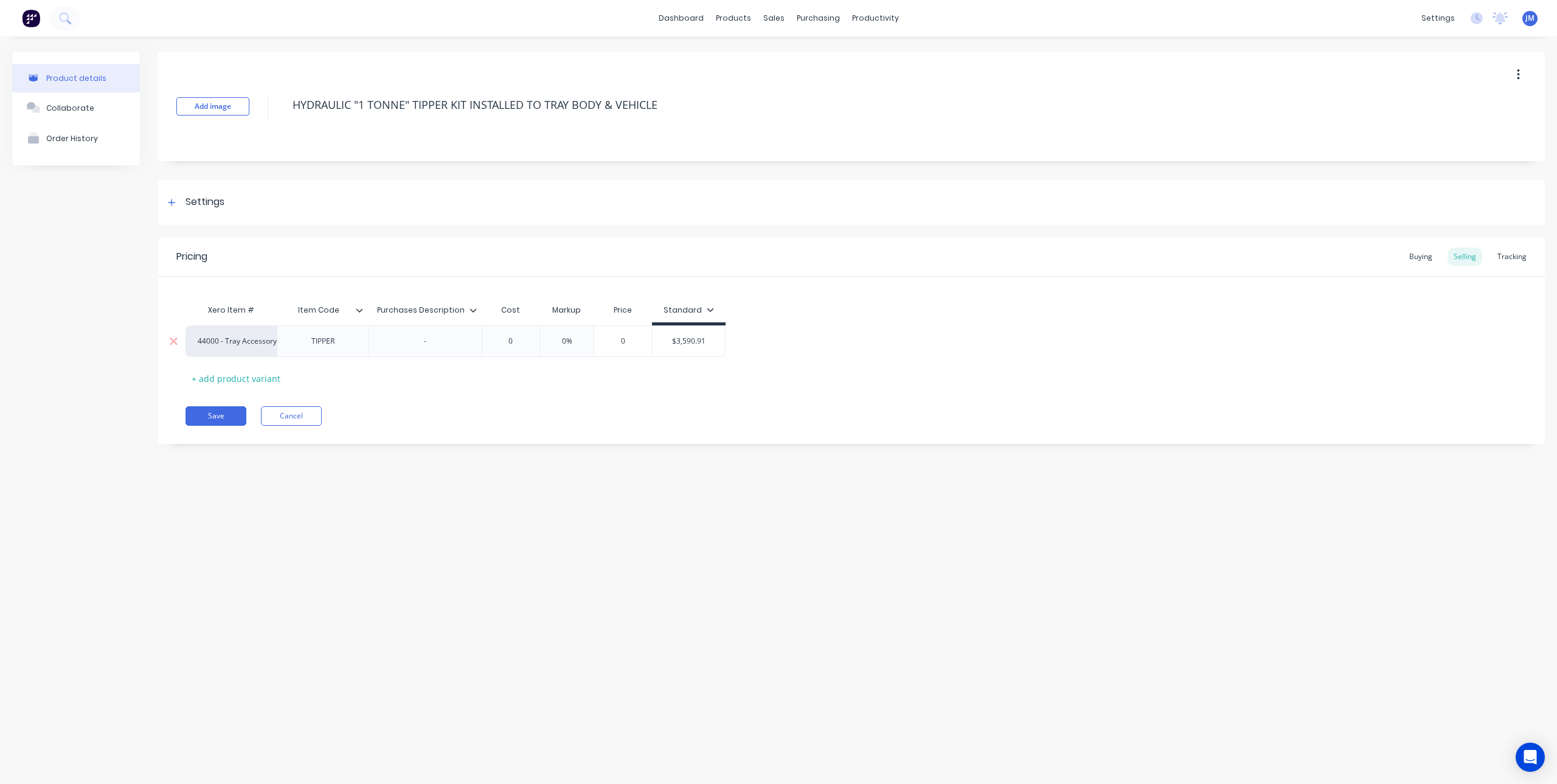
type input "$3,590.91"
click at [689, 341] on input "$3,590.91" at bounding box center [689, 341] width 73 height 11
drag, startPoint x: 663, startPoint y: 338, endPoint x: 766, endPoint y: 345, distance: 103.2
click at [766, 345] on div "44000 - Tray Accessory Income TIPPER - 0 0% 0 $3,590.91 $3,590.91" at bounding box center [851, 340] width 1332 height 31
type textarea "x"
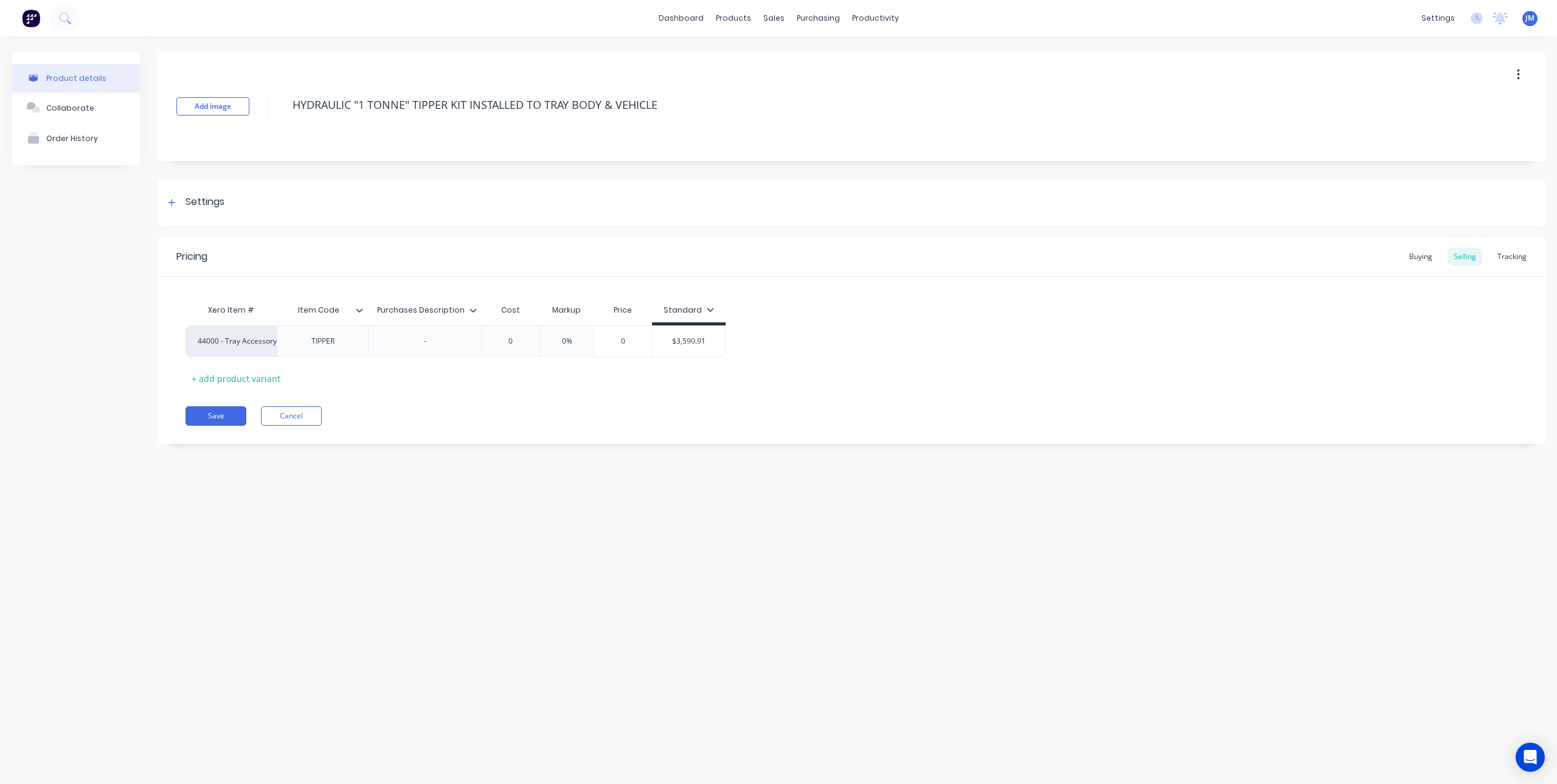
type input "4"
type textarea "x"
type input "47"
type textarea "x"
type input "475"
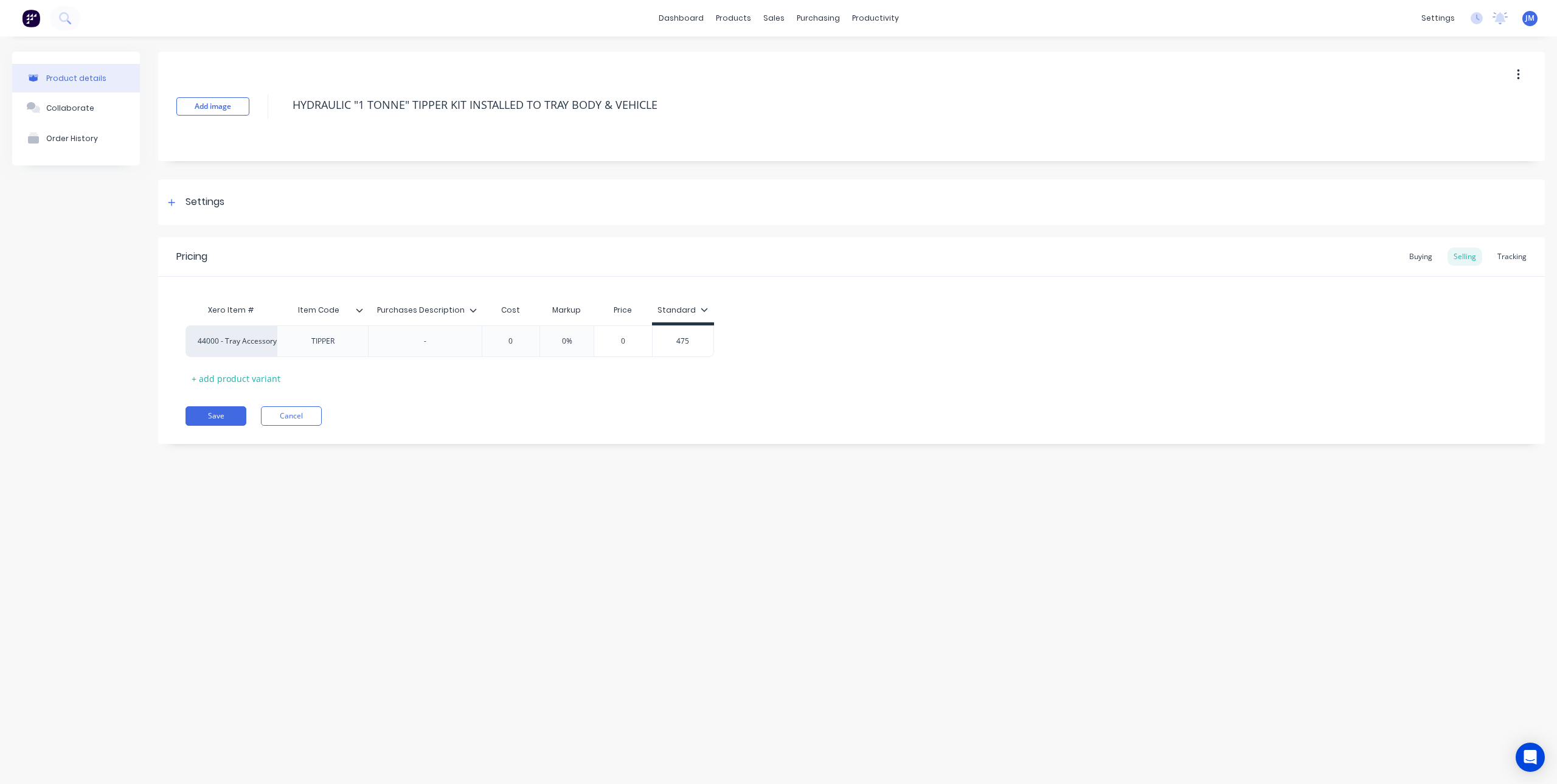
type textarea "x"
type input "4756"
type textarea "x"
type input "4756."
type textarea "x"
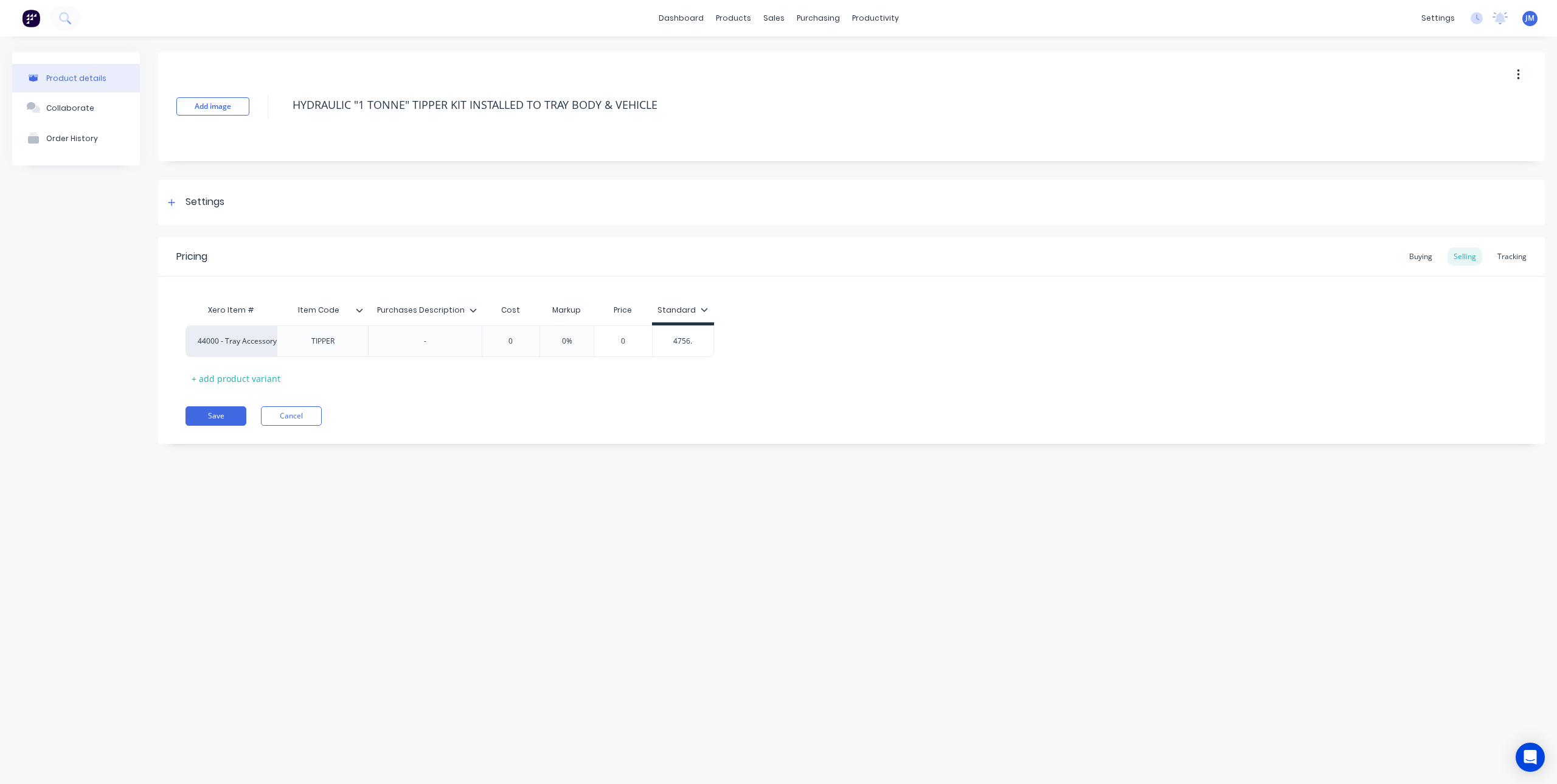
type input "4756.1"
type textarea "x"
type input "4756.18"
click at [766, 345] on div "44000 - Tray Accessory Income TIPPER - 0 0% 0 $4,756.18 4756.18" at bounding box center [851, 340] width 1332 height 31
